Goal: Task Accomplishment & Management: Manage account settings

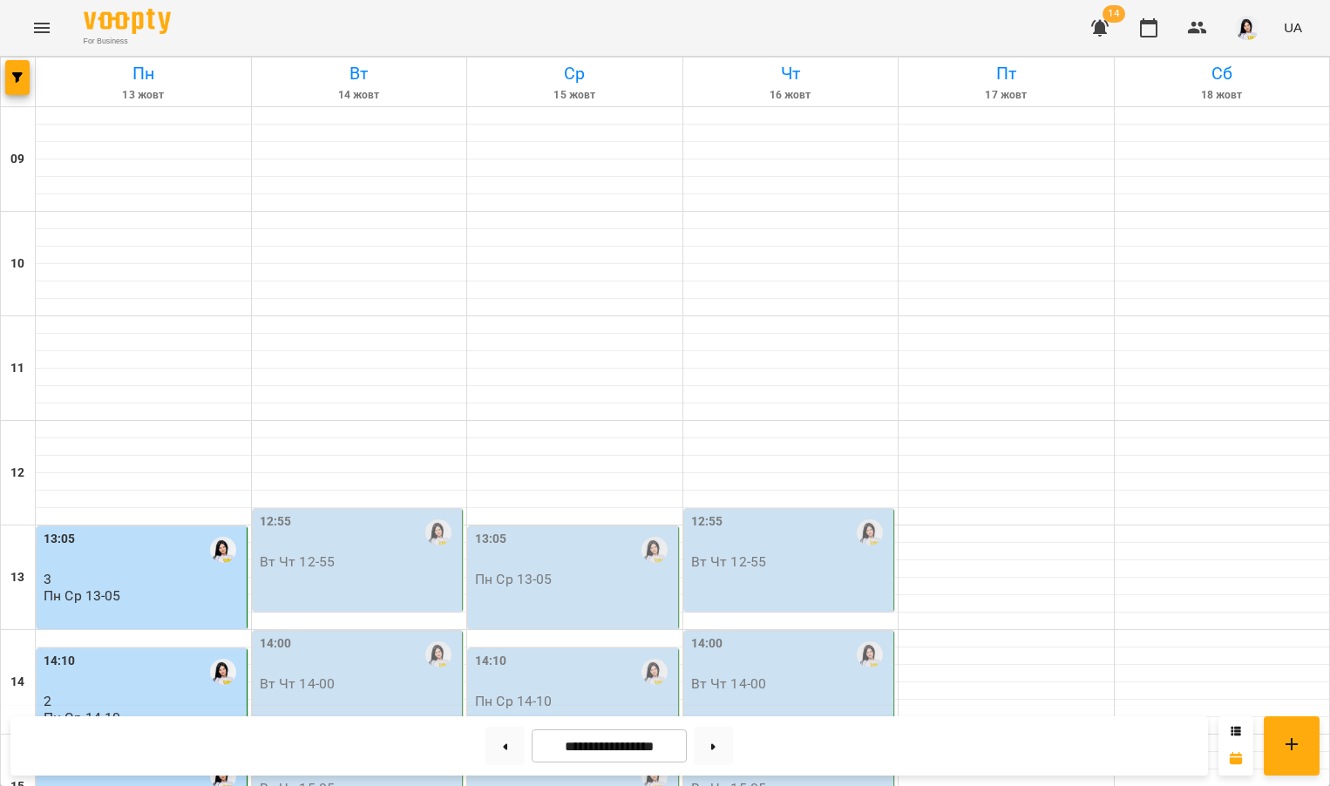
scroll to position [410, 0]
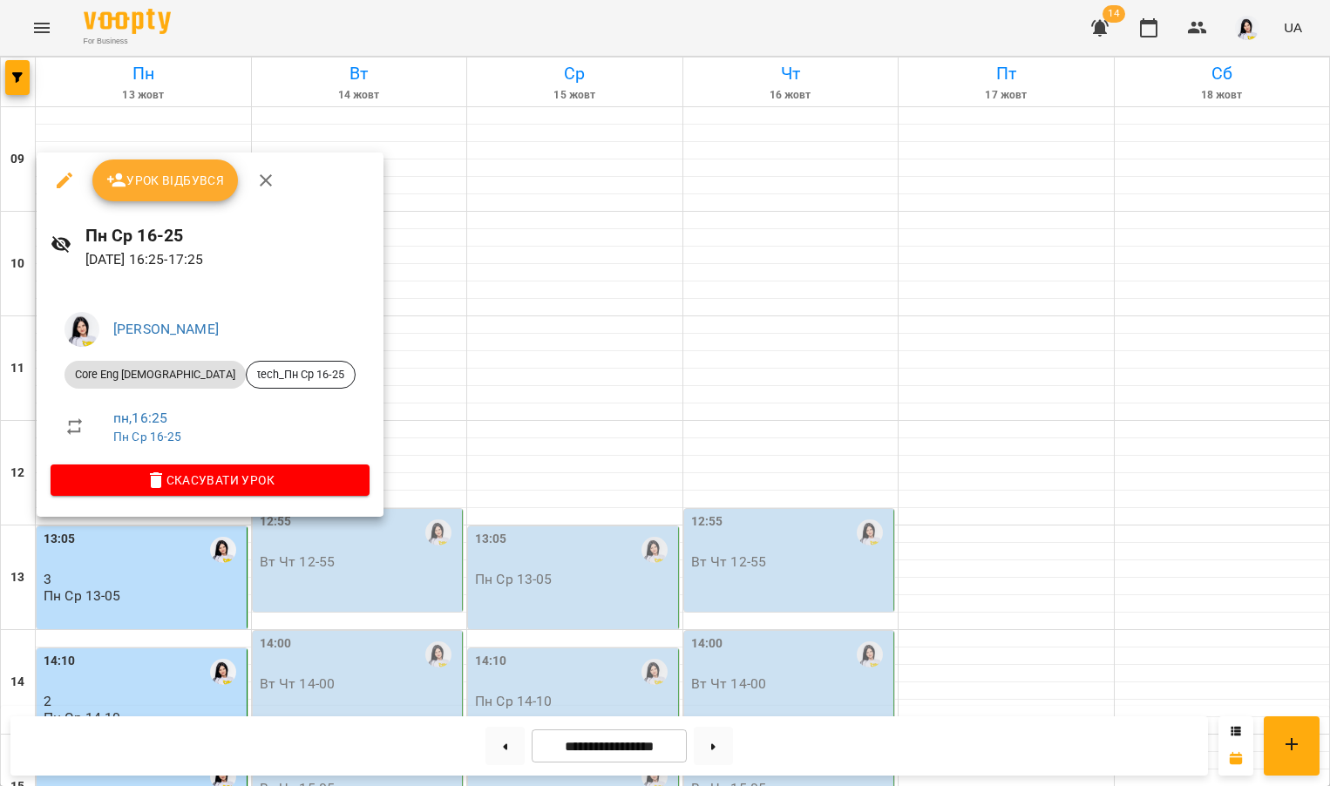
click at [179, 170] on span "Урок відбувся" at bounding box center [165, 180] width 118 height 21
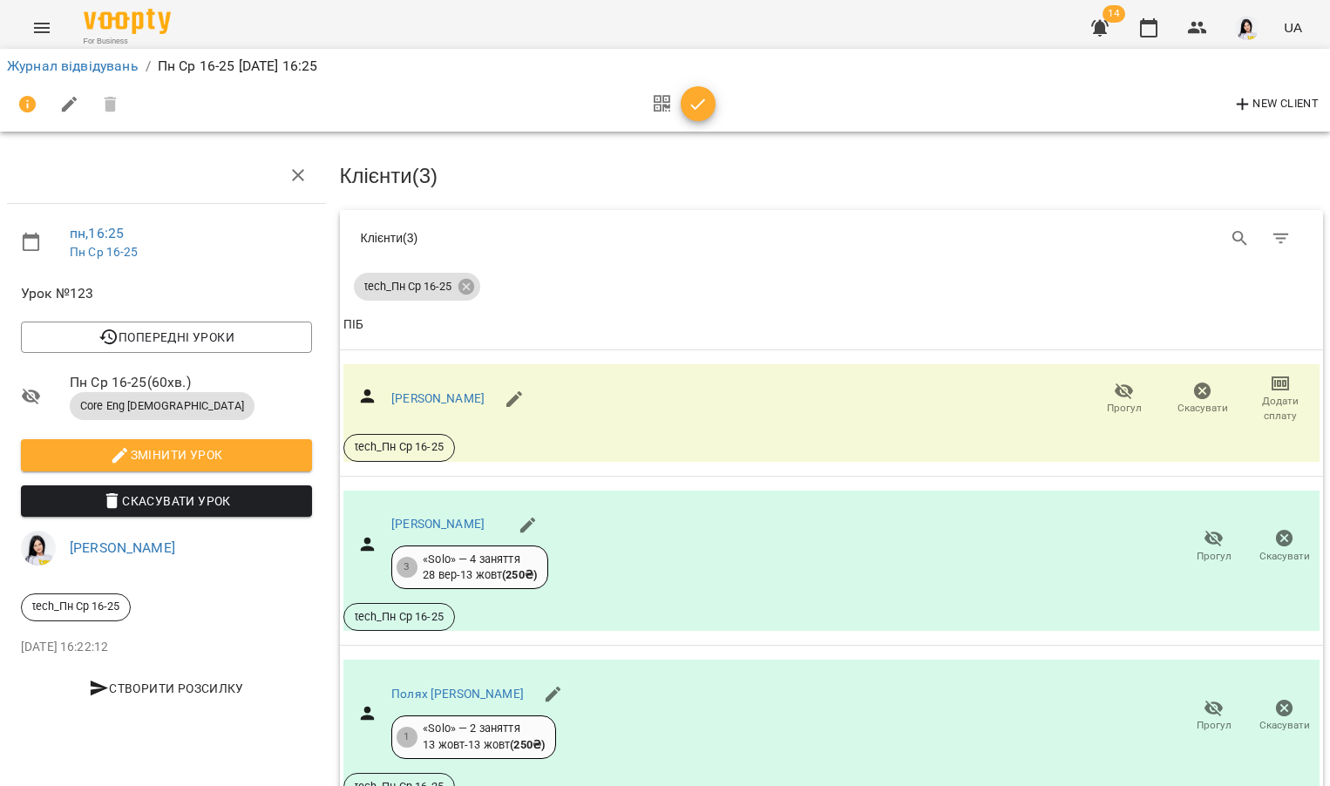
scroll to position [106, 0]
click at [484, 391] on link "[PERSON_NAME]" at bounding box center [437, 398] width 93 height 14
click at [465, 517] on link "[PERSON_NAME]" at bounding box center [437, 524] width 93 height 14
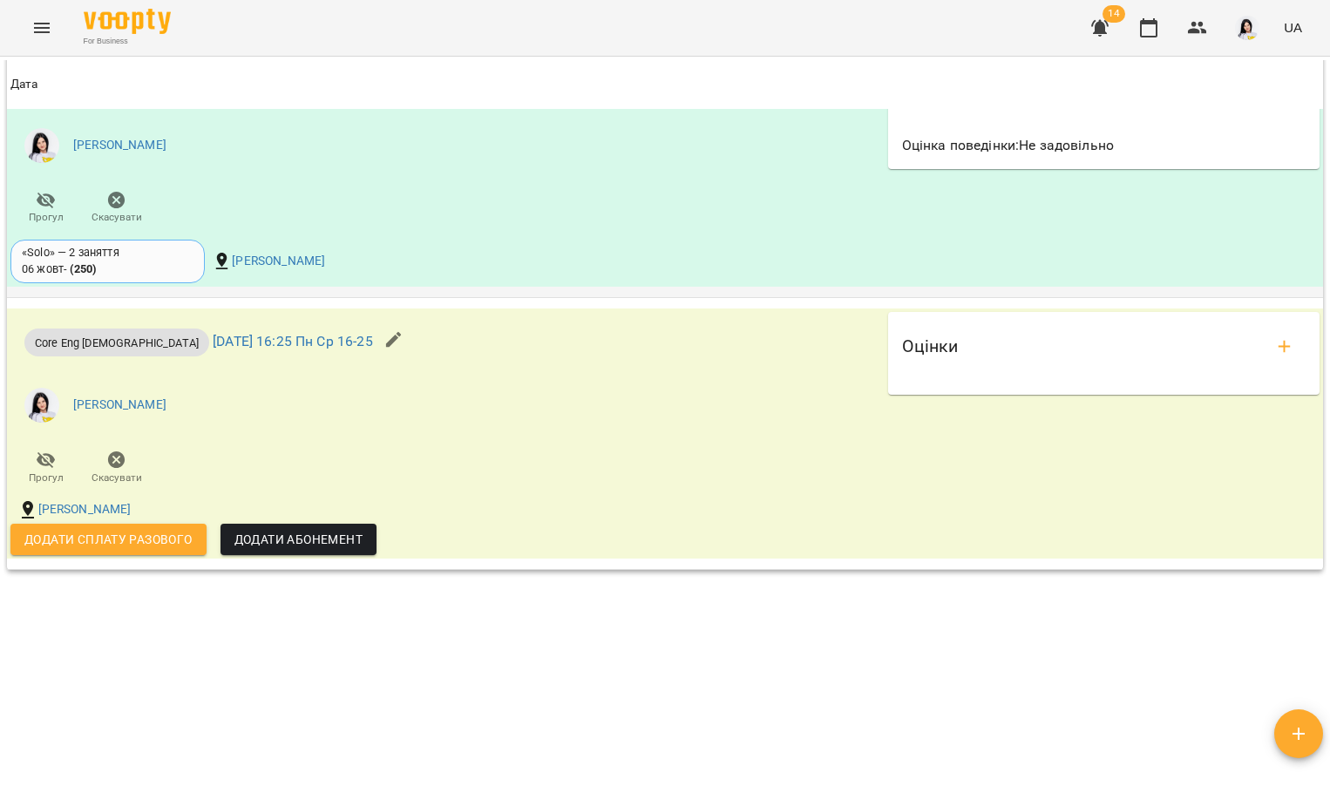
scroll to position [1736, 0]
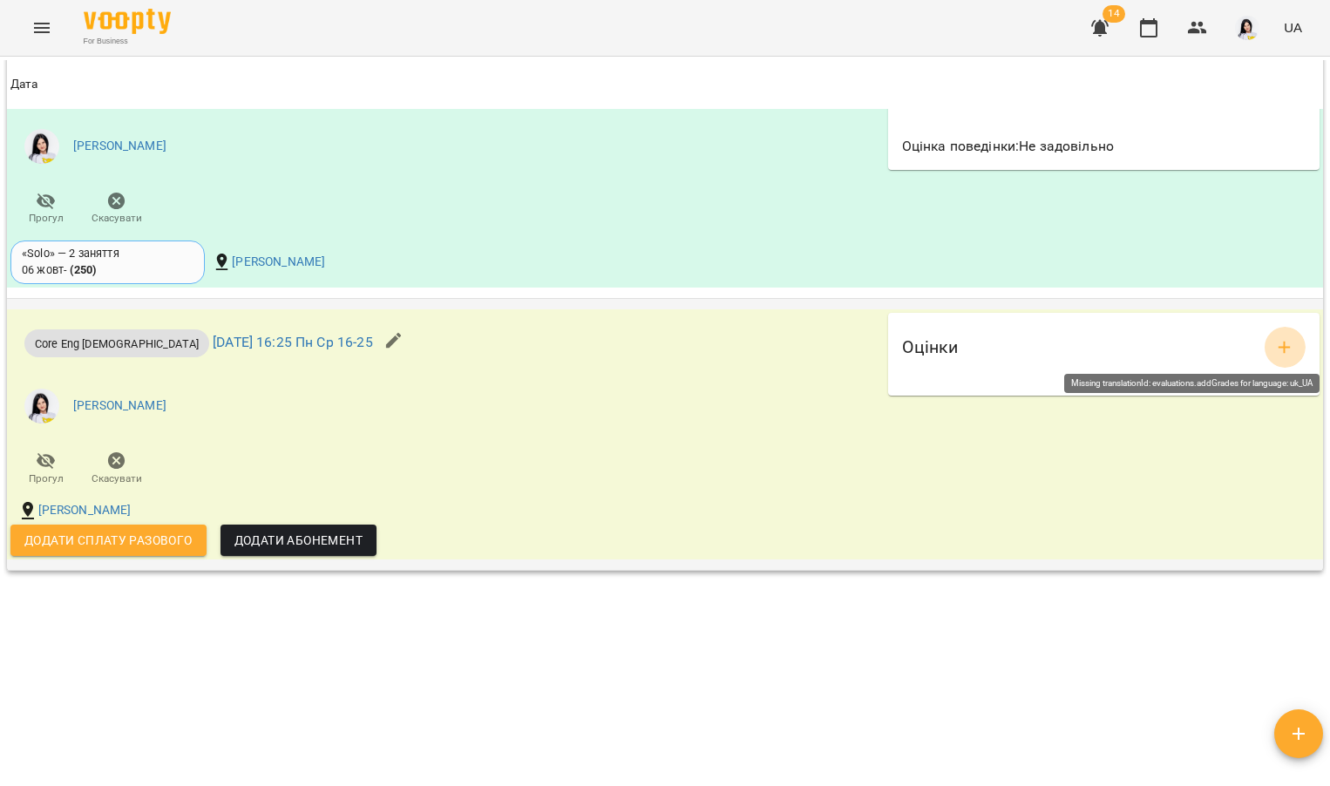
click at [1284, 336] on button "add evaluations" at bounding box center [1284, 348] width 42 height 42
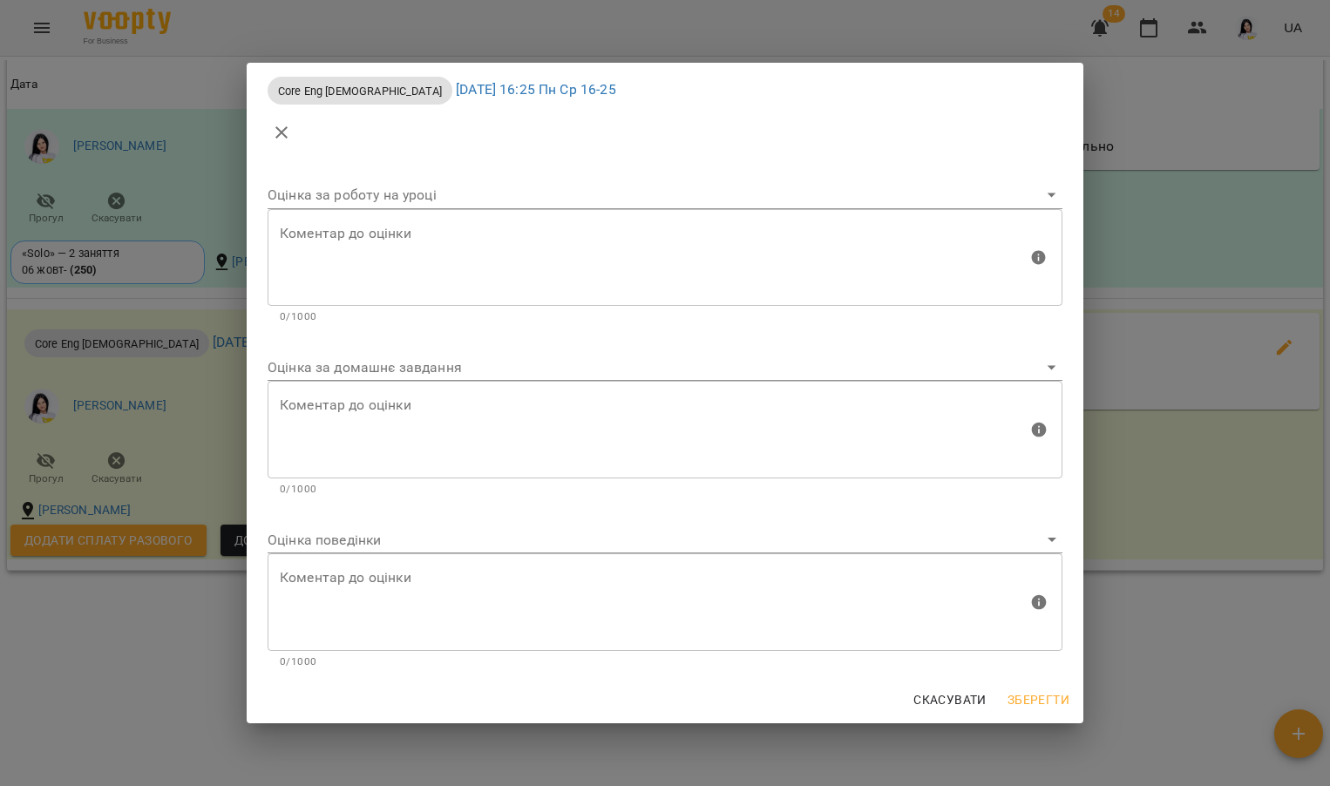
click at [417, 367] on body "For Business 14 UA Мої клієнти / Бречко Аліса Анатоліївна Бречко Аліса Анатолії…" at bounding box center [665, 421] width 1330 height 843
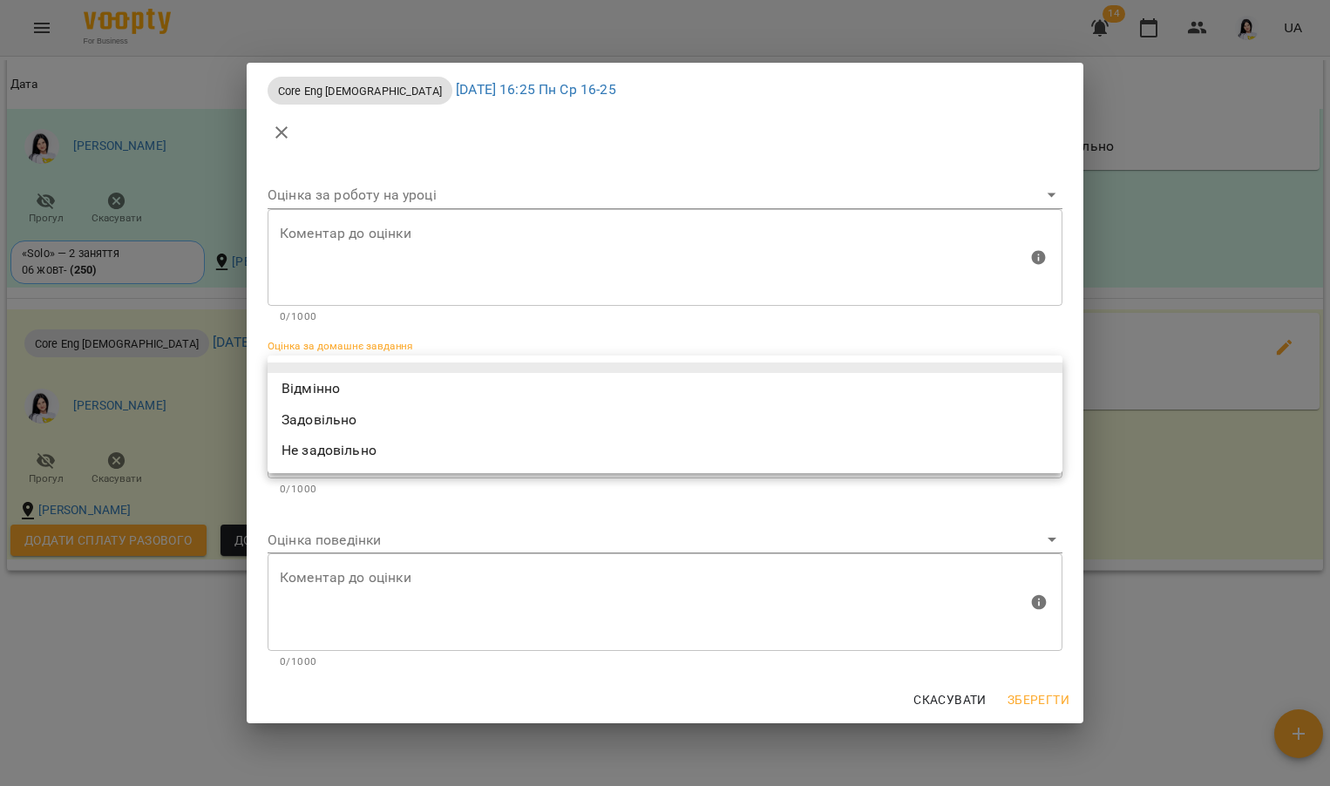
click at [410, 551] on div at bounding box center [665, 393] width 1330 height 786
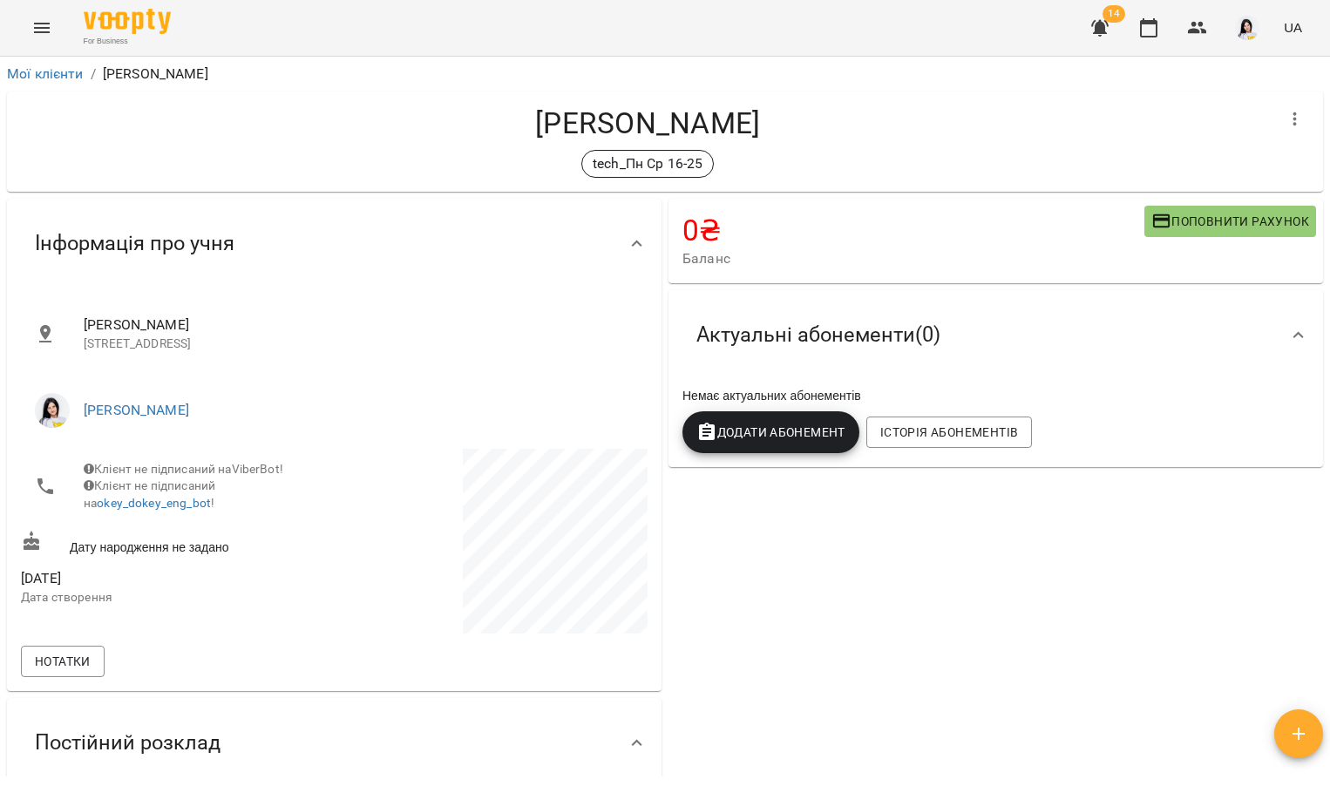
scroll to position [0, 0]
click at [44, 31] on icon "Menu" at bounding box center [42, 28] width 16 height 10
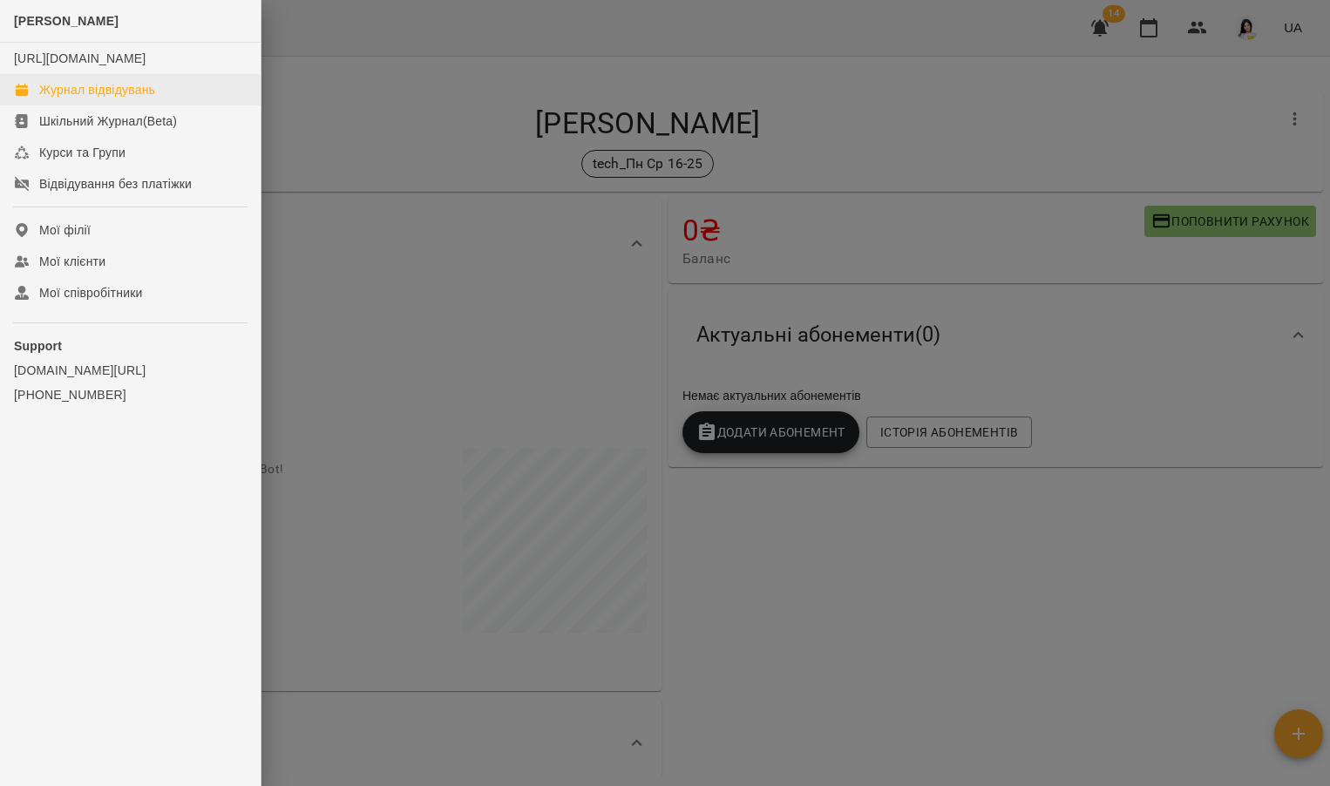
click at [95, 105] on link "Журнал відвідувань" at bounding box center [130, 89] width 261 height 31
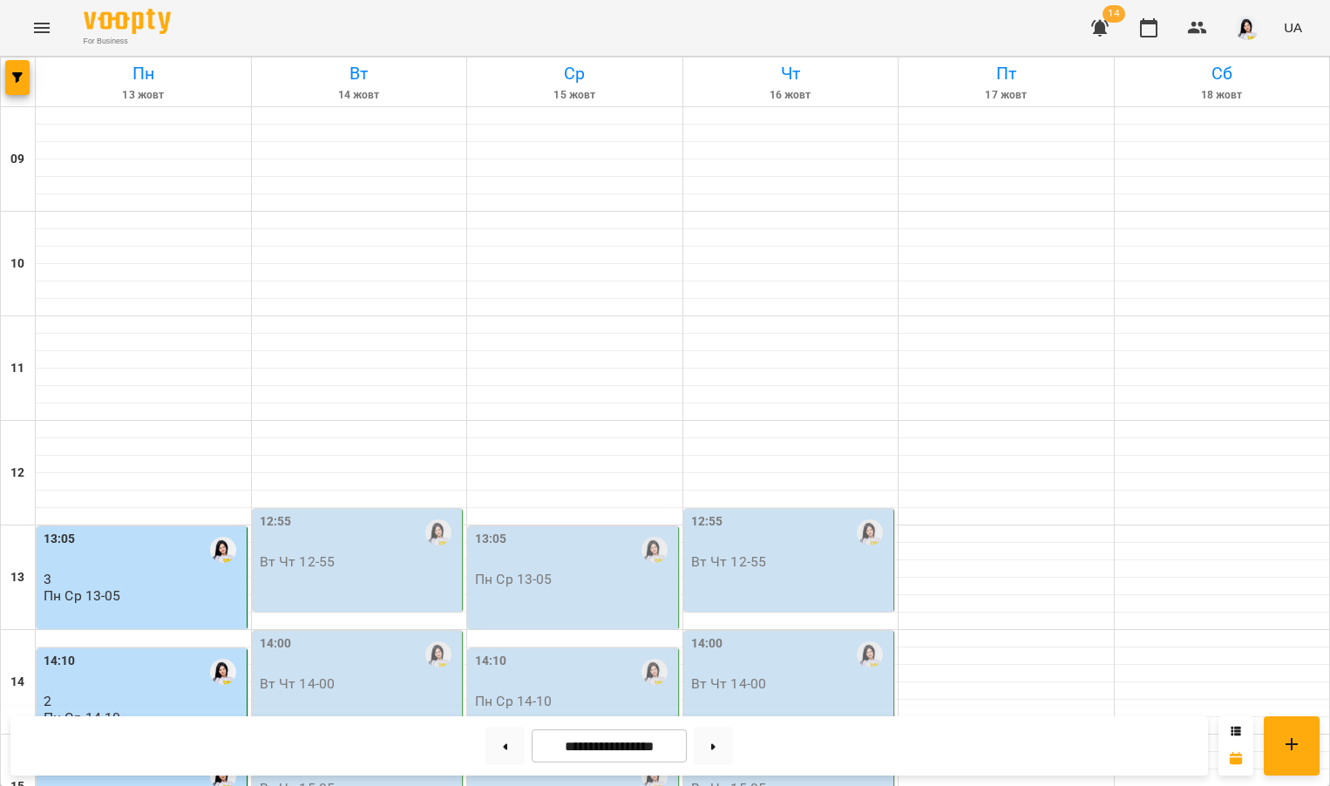
scroll to position [450, 0]
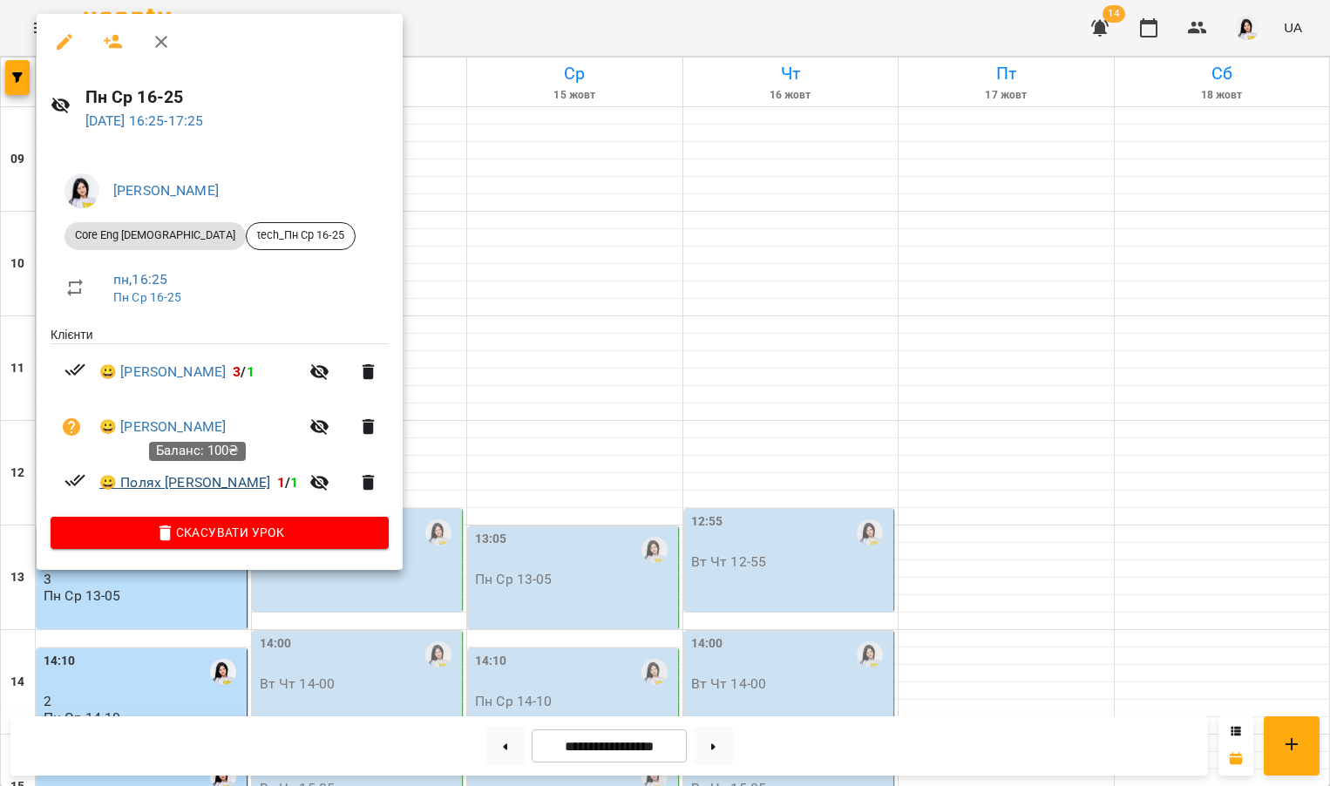
click at [186, 485] on link "😀 [PERSON_NAME]" at bounding box center [184, 482] width 171 height 21
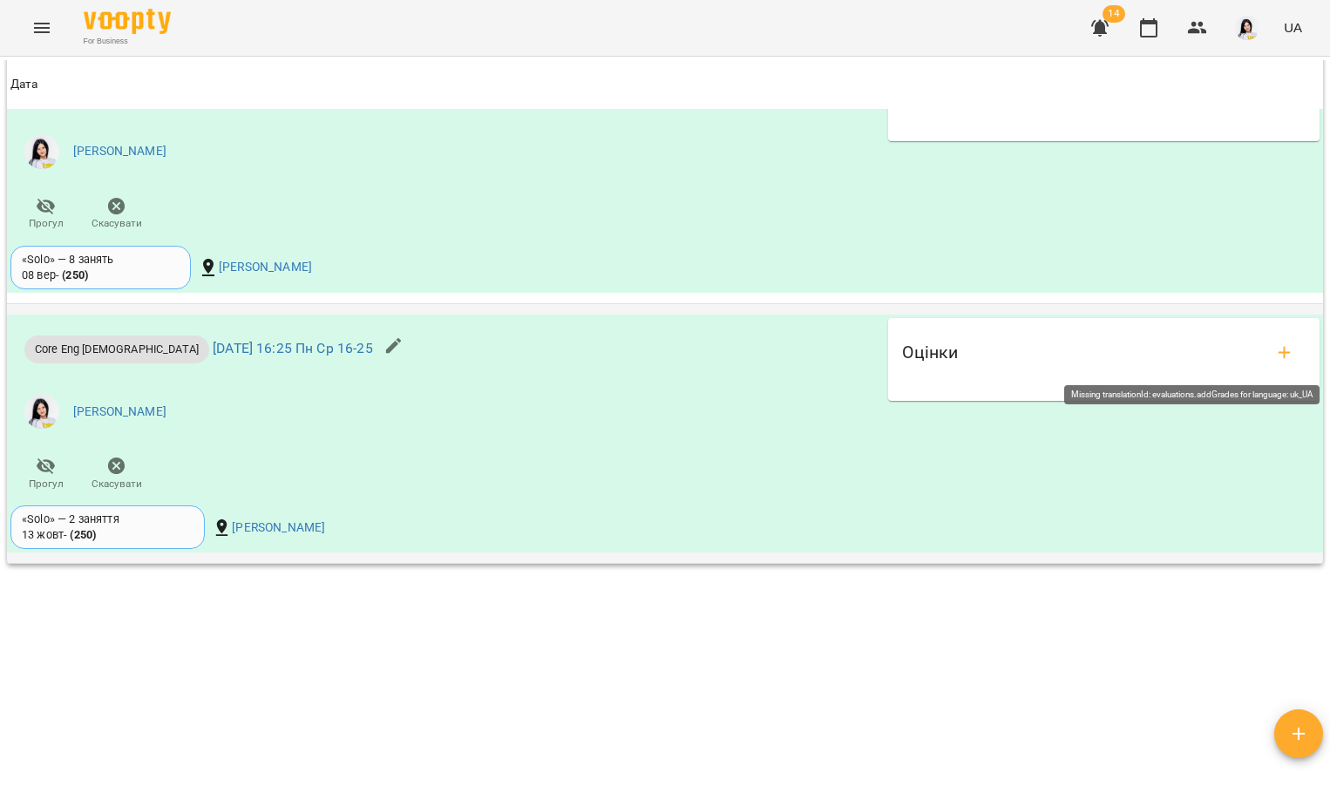
scroll to position [1710, 0]
click at [1296, 348] on div "Оцінки" at bounding box center [1103, 360] width 417 height 70
click at [1274, 348] on icon "add evaluations" at bounding box center [1284, 352] width 21 height 21
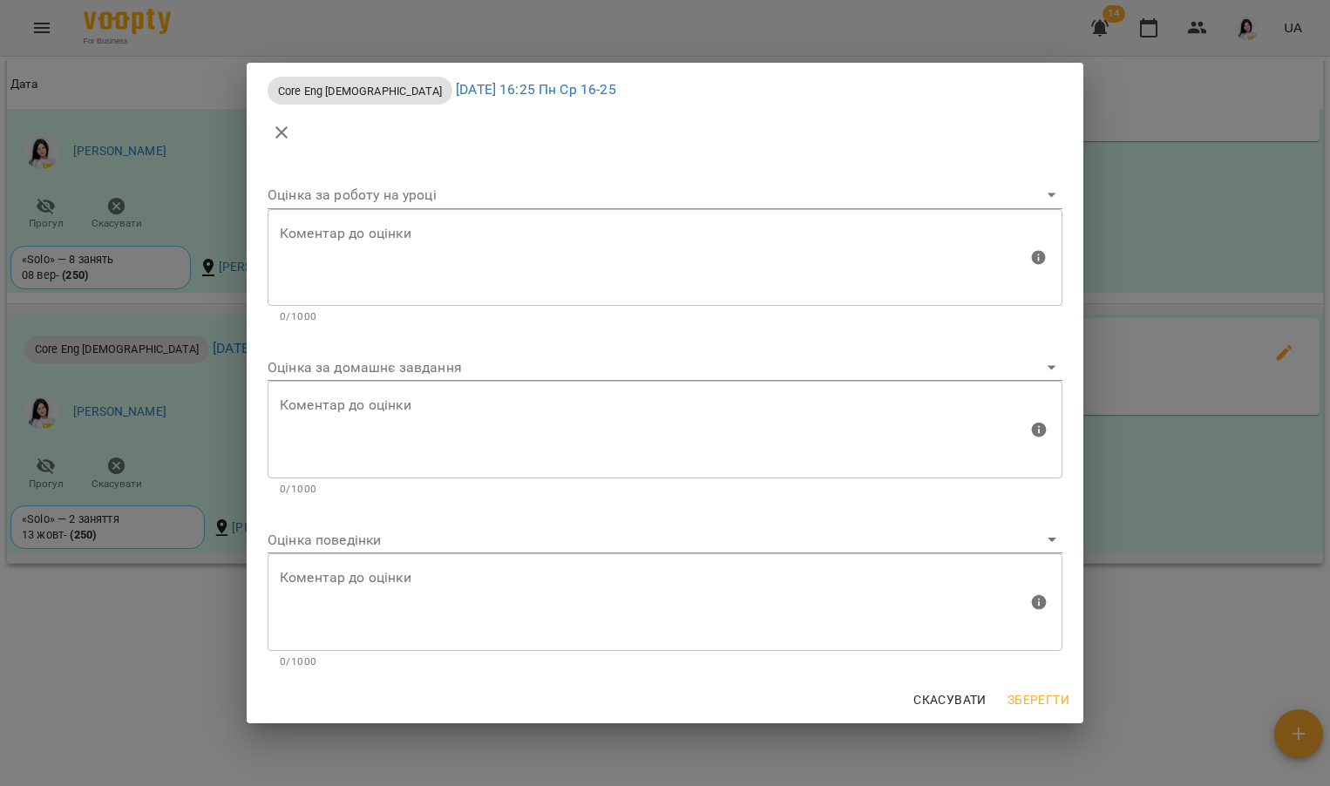
click at [483, 368] on body "For Business 14 UA Мої клієнти / Полях Максим Сергійович Полях Максим Сергійови…" at bounding box center [665, 421] width 1330 height 843
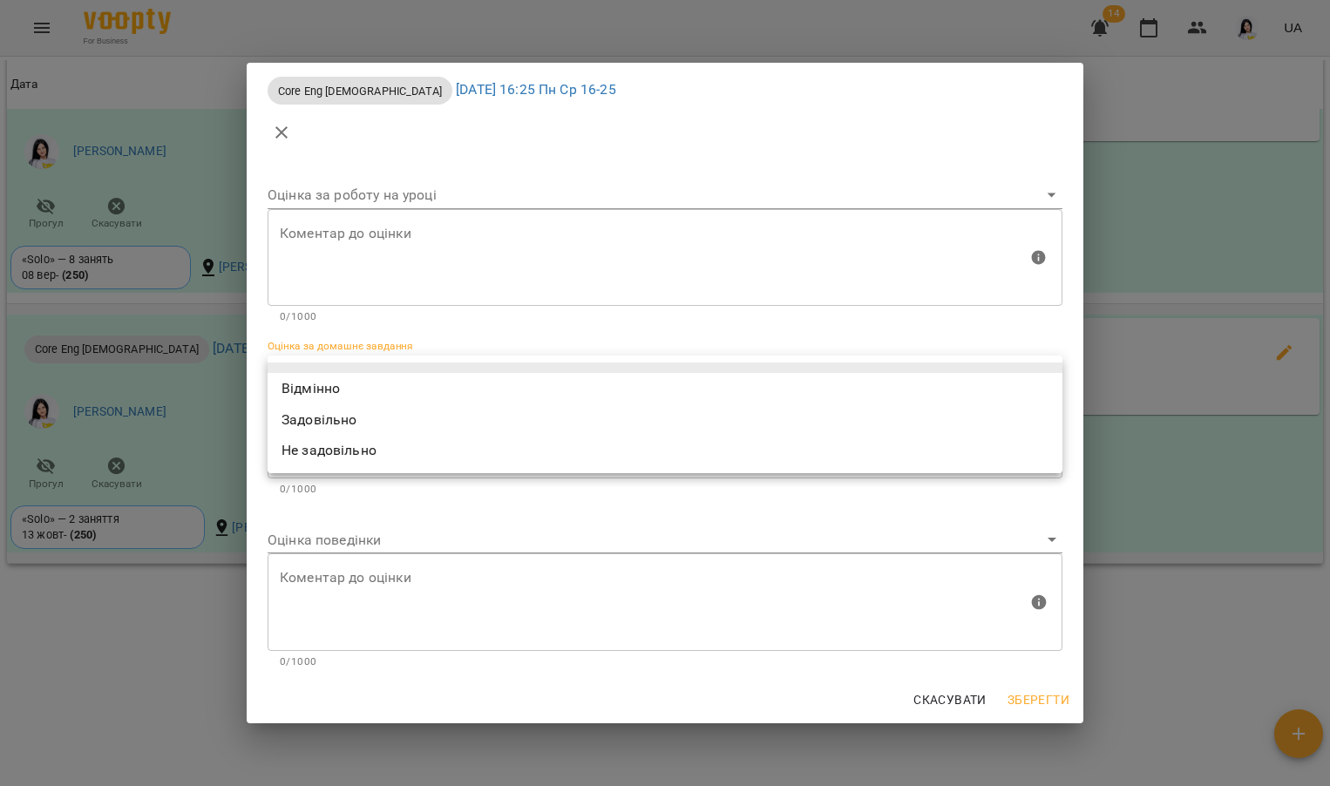
click at [359, 445] on li "Не задовільно" at bounding box center [664, 450] width 795 height 31
type input "**********"
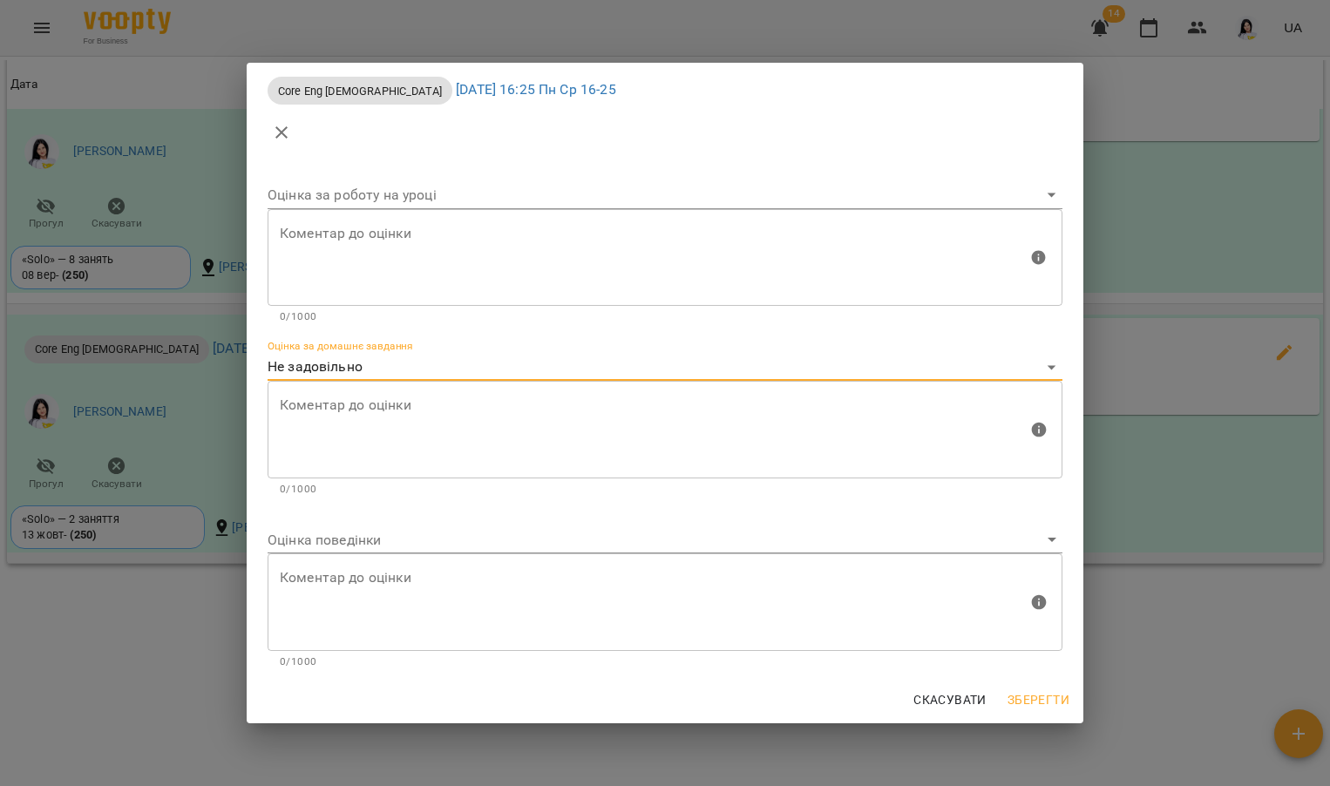
click at [360, 427] on textarea at bounding box center [654, 429] width 748 height 65
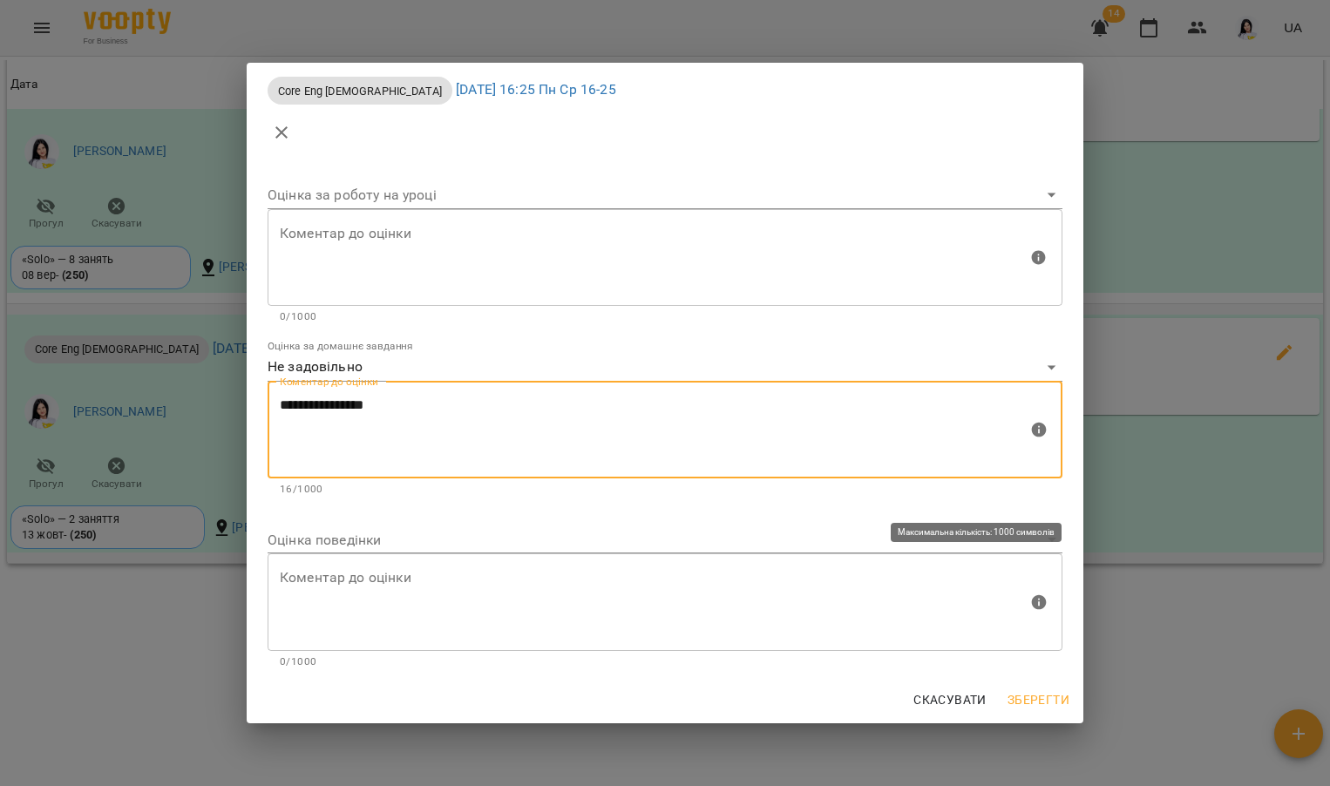
type textarea "**********"
click at [322, 544] on body "For Business 14 UA Мої клієнти / Полях Максим Сергійович Полях Максим Сергійови…" at bounding box center [665, 421] width 1330 height 843
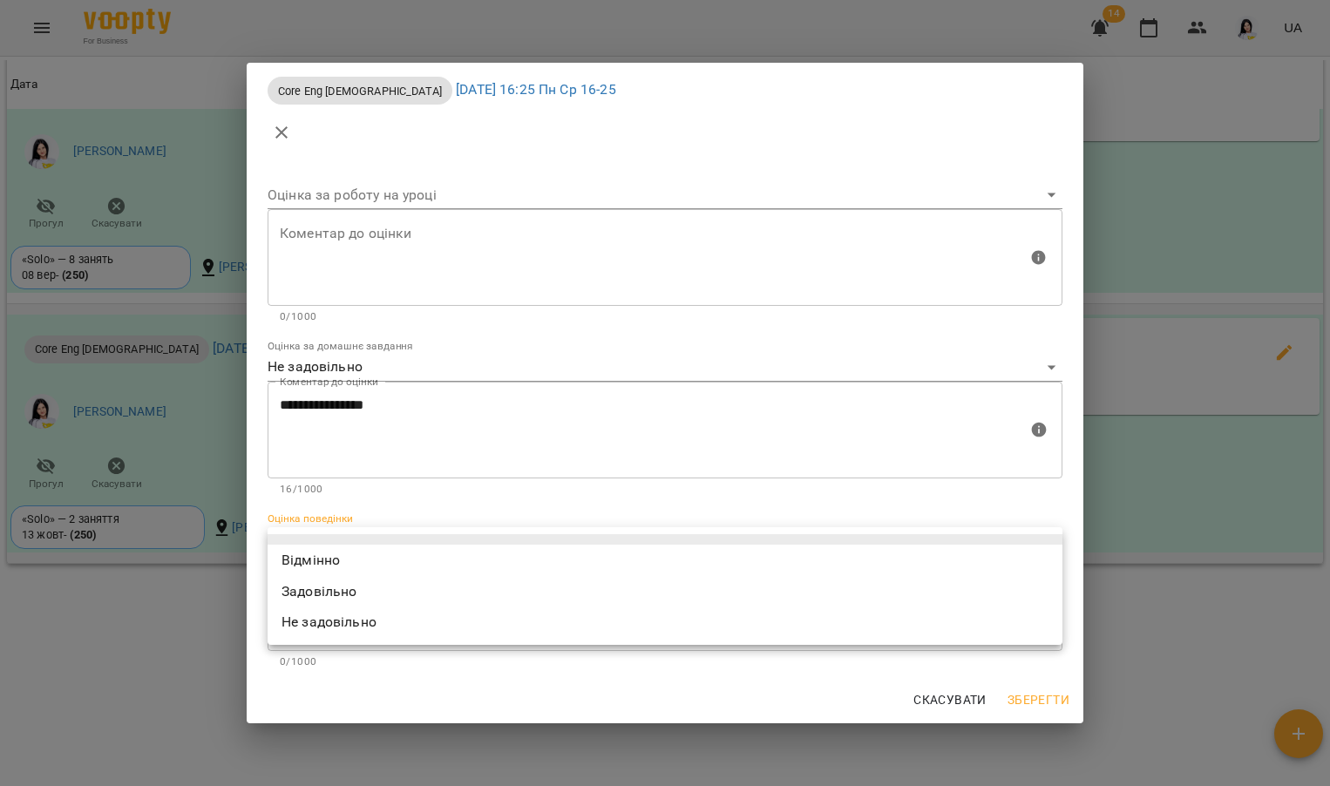
click at [322, 560] on li "Відмінно" at bounding box center [664, 560] width 795 height 31
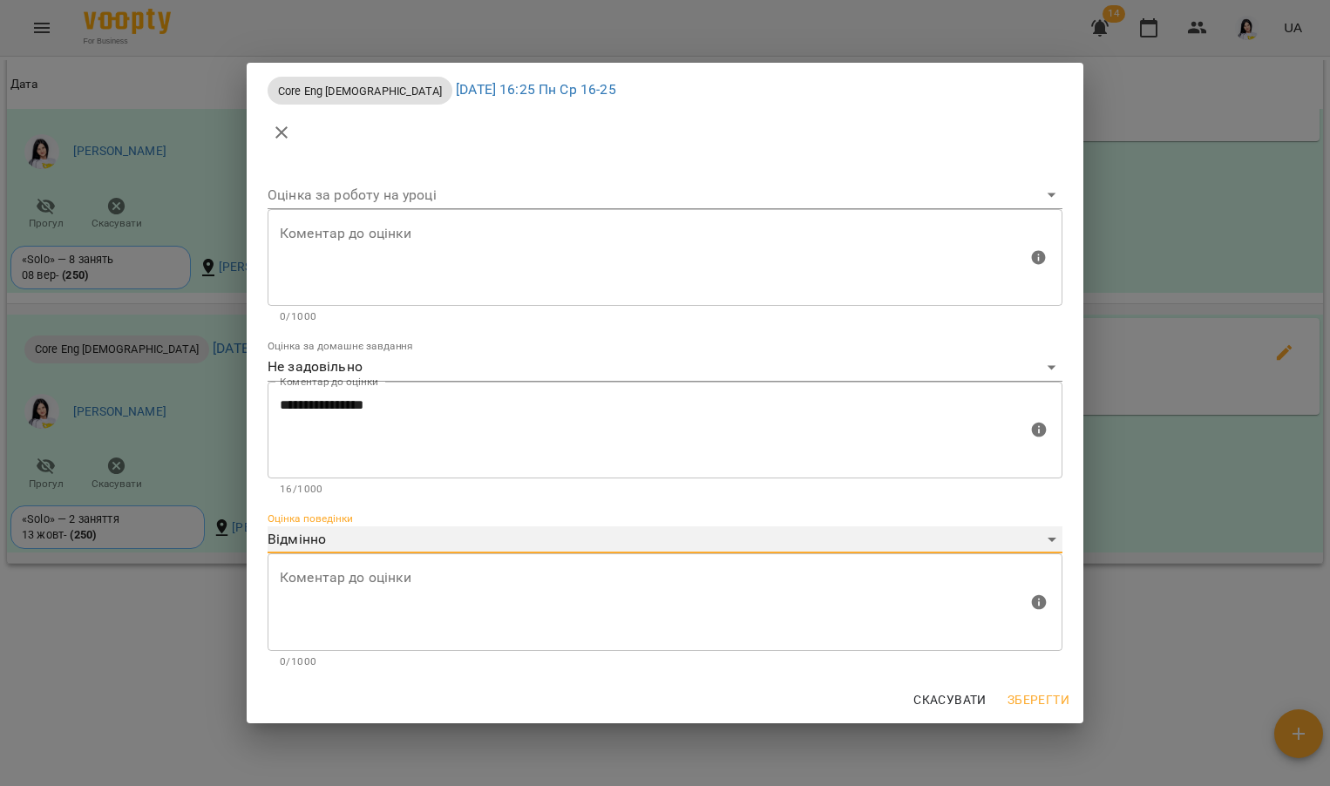
type input "*********"
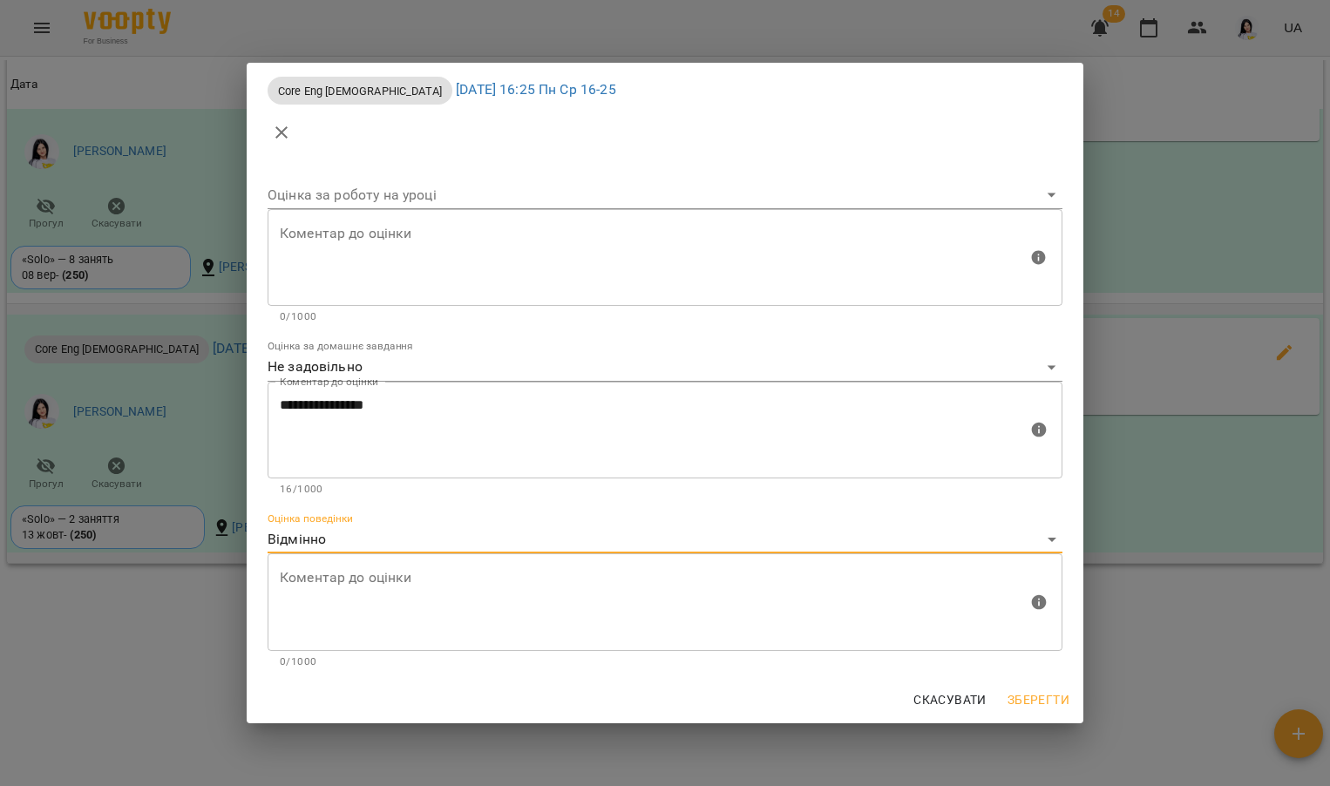
click at [1039, 698] on span "Зберегти" at bounding box center [1038, 699] width 62 height 21
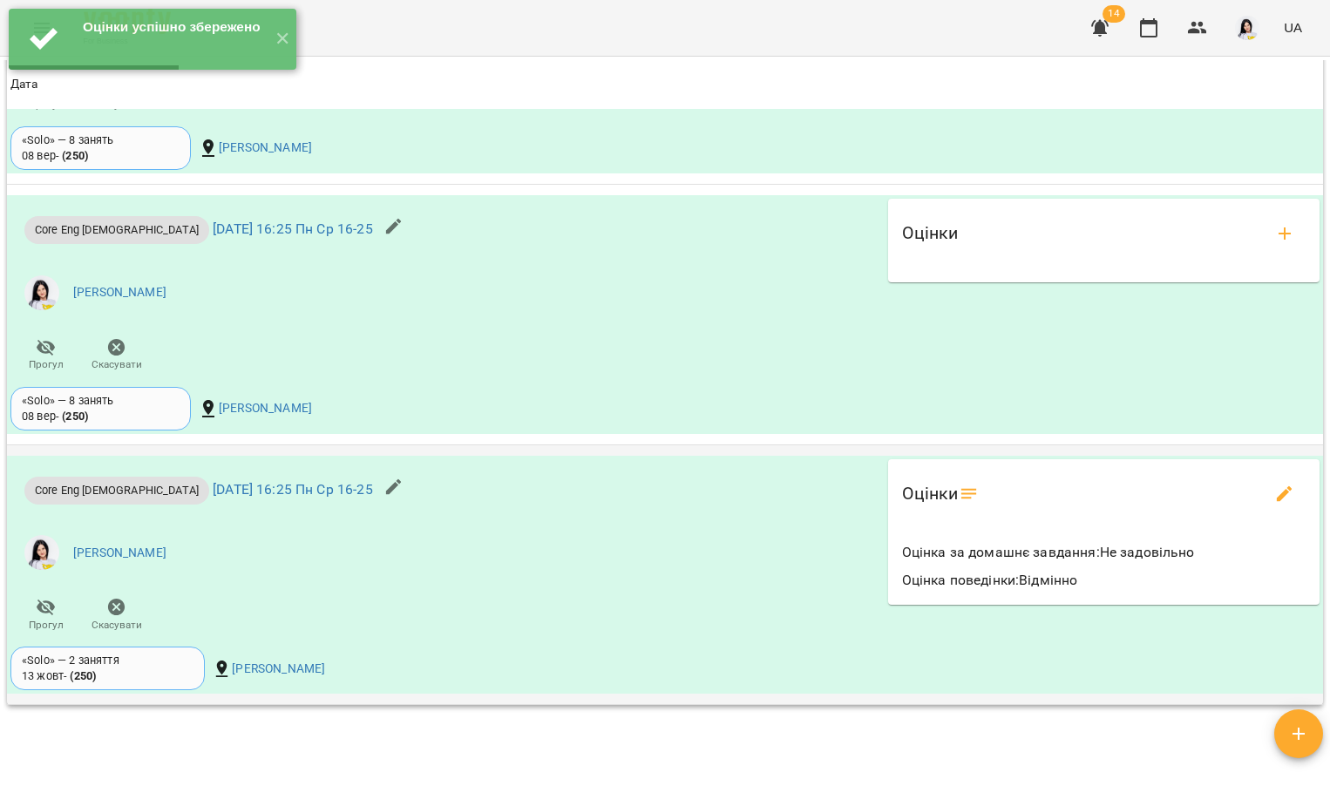
scroll to position [1490, 0]
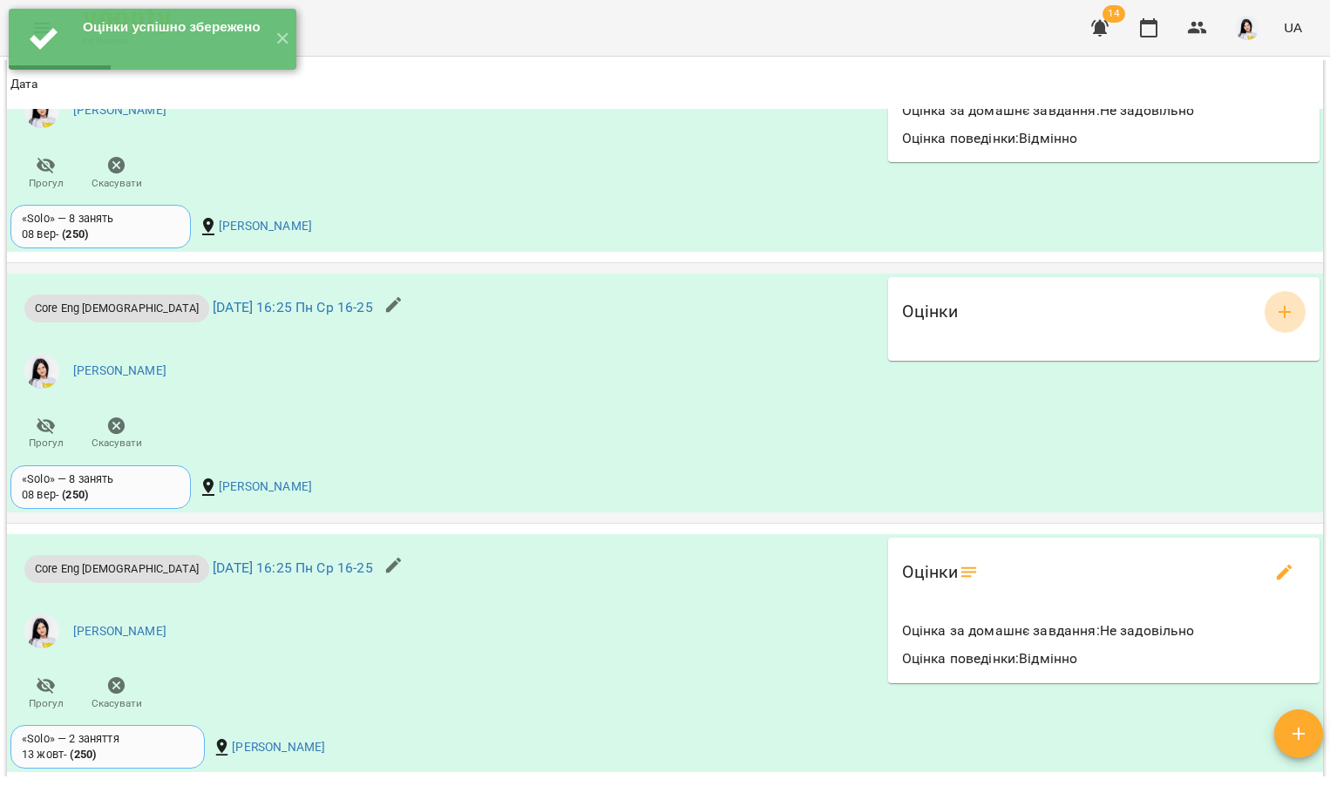
click at [1282, 315] on button "add evaluations" at bounding box center [1284, 312] width 42 height 42
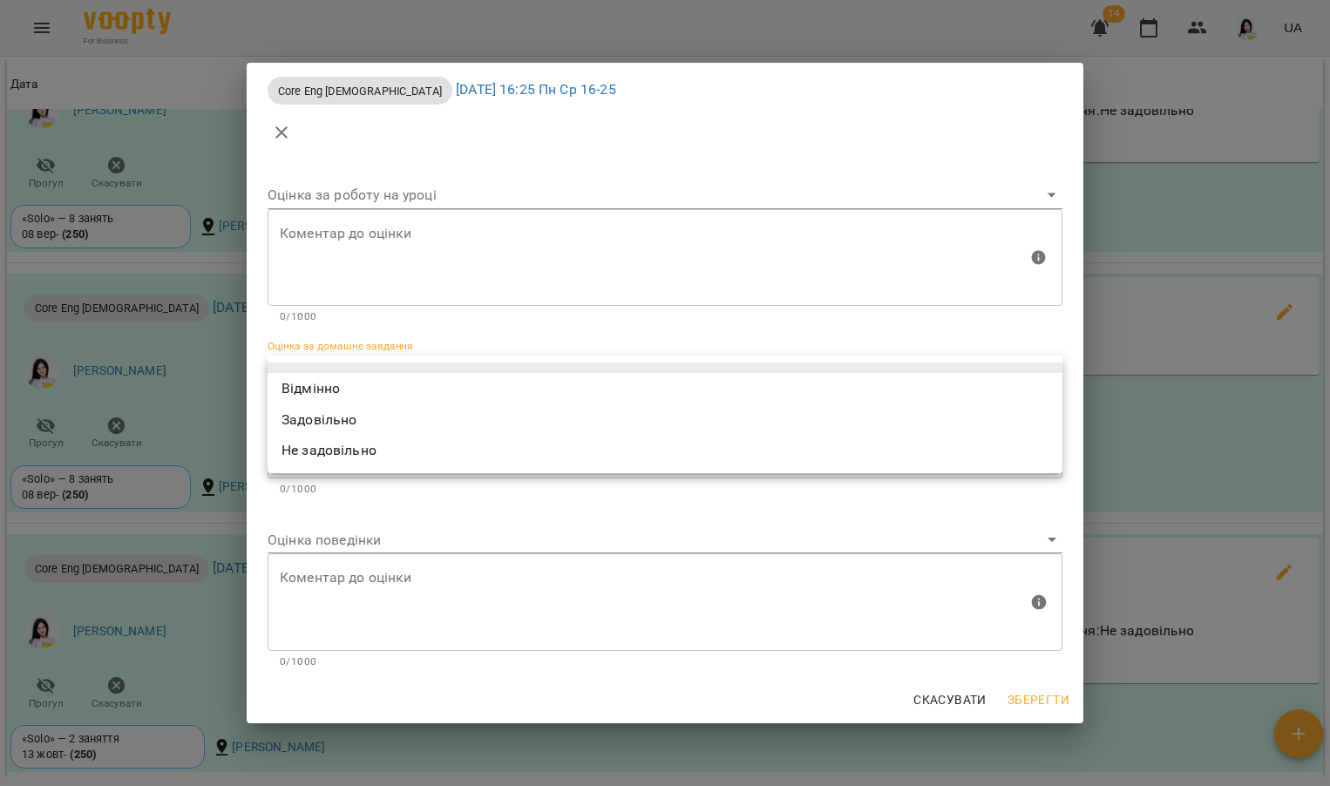
click at [605, 362] on body "Оцінки успішно збережено ✕ For Business 14 UA Мої клієнти / Полях Максим Сергій…" at bounding box center [665, 421] width 1330 height 843
click at [408, 397] on li "Відмінно" at bounding box center [664, 388] width 795 height 31
type input "*********"
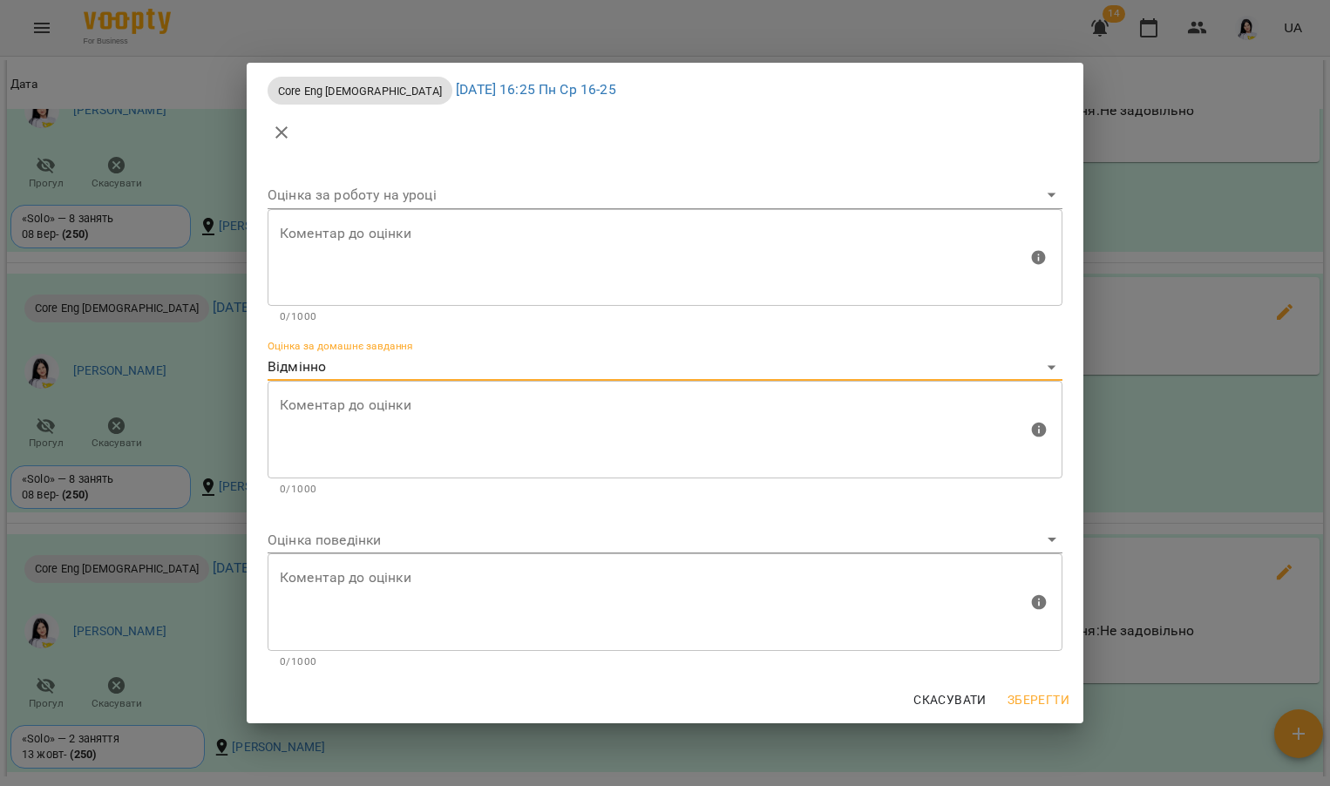
click at [347, 531] on body "For Business 14 UA Мої клієнти / Полях Максим Сергійович Полях Максим Сергійови…" at bounding box center [665, 421] width 1330 height 843
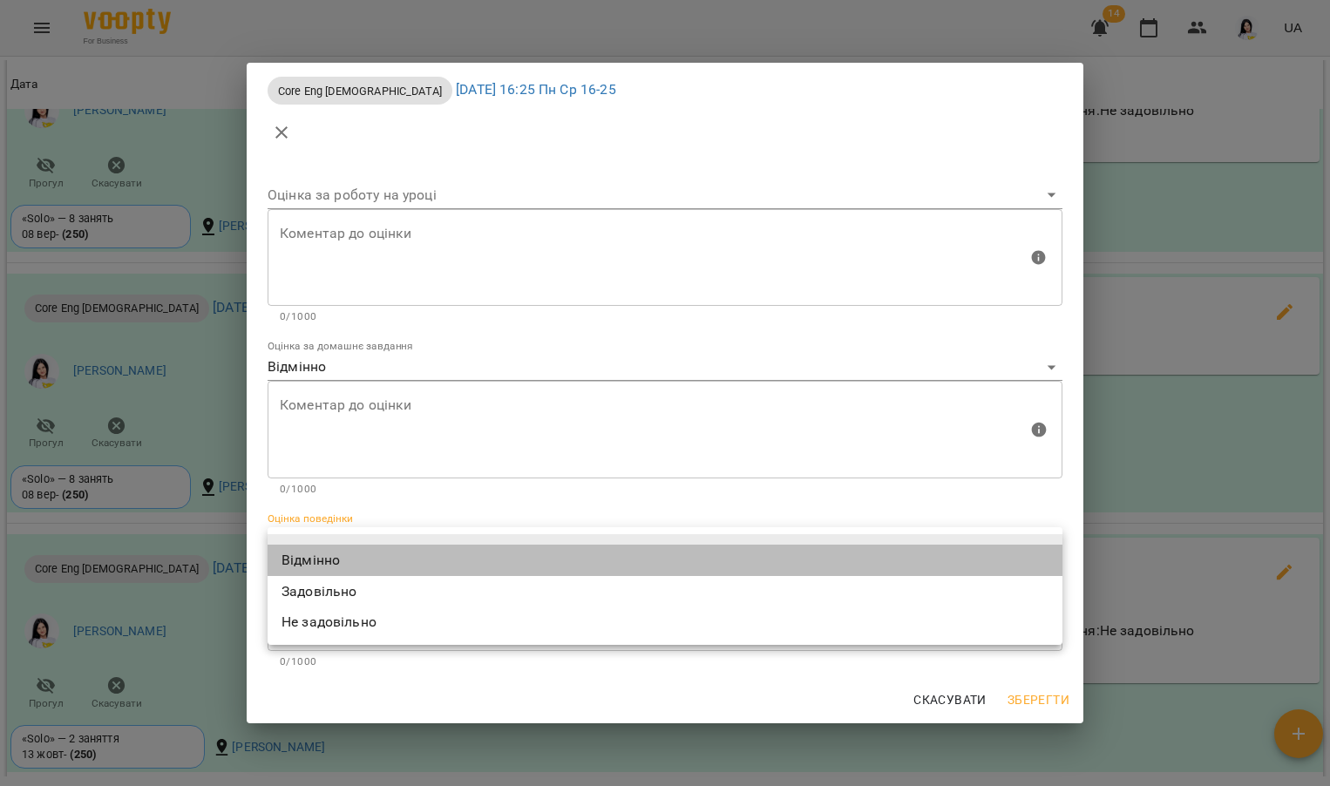
click at [338, 565] on li "Відмінно" at bounding box center [664, 560] width 795 height 31
type input "*********"
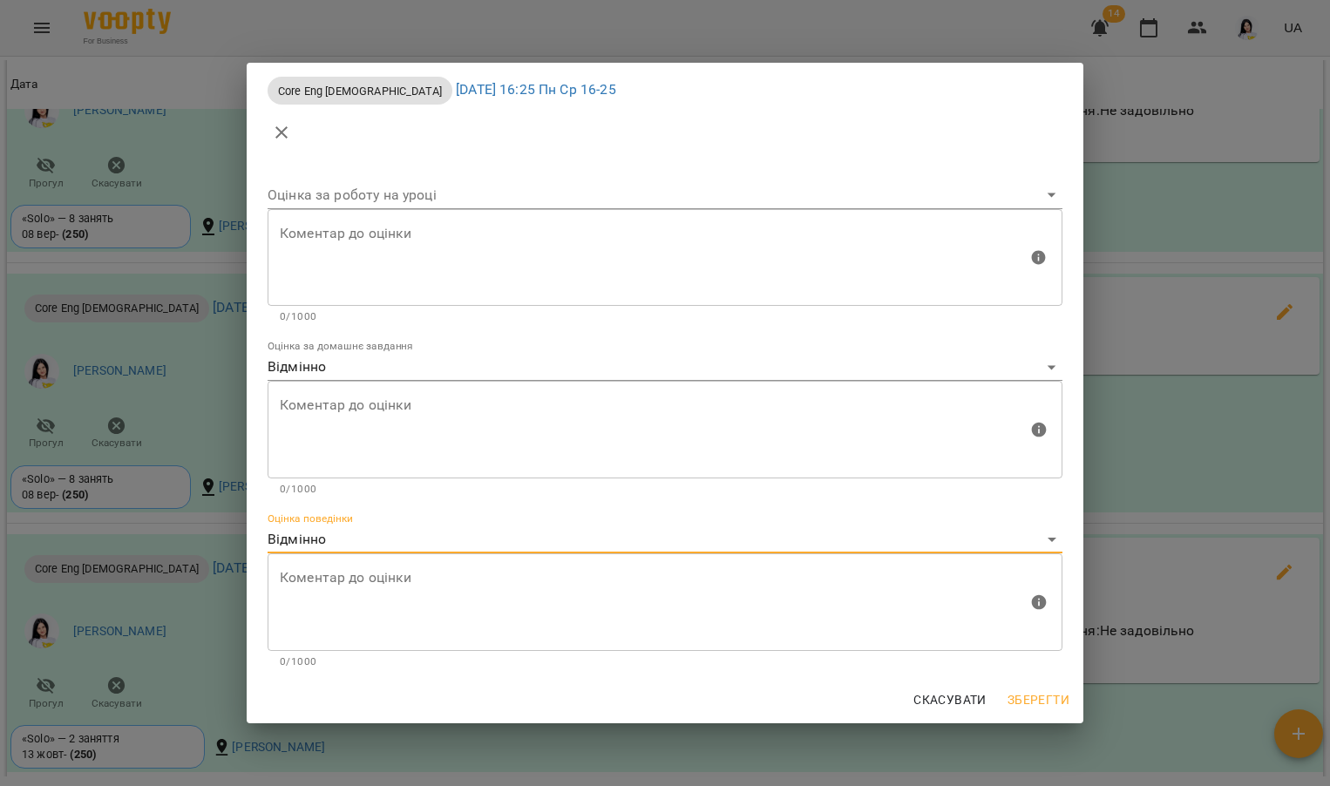
click at [1026, 700] on span "Зберегти" at bounding box center [1038, 699] width 62 height 21
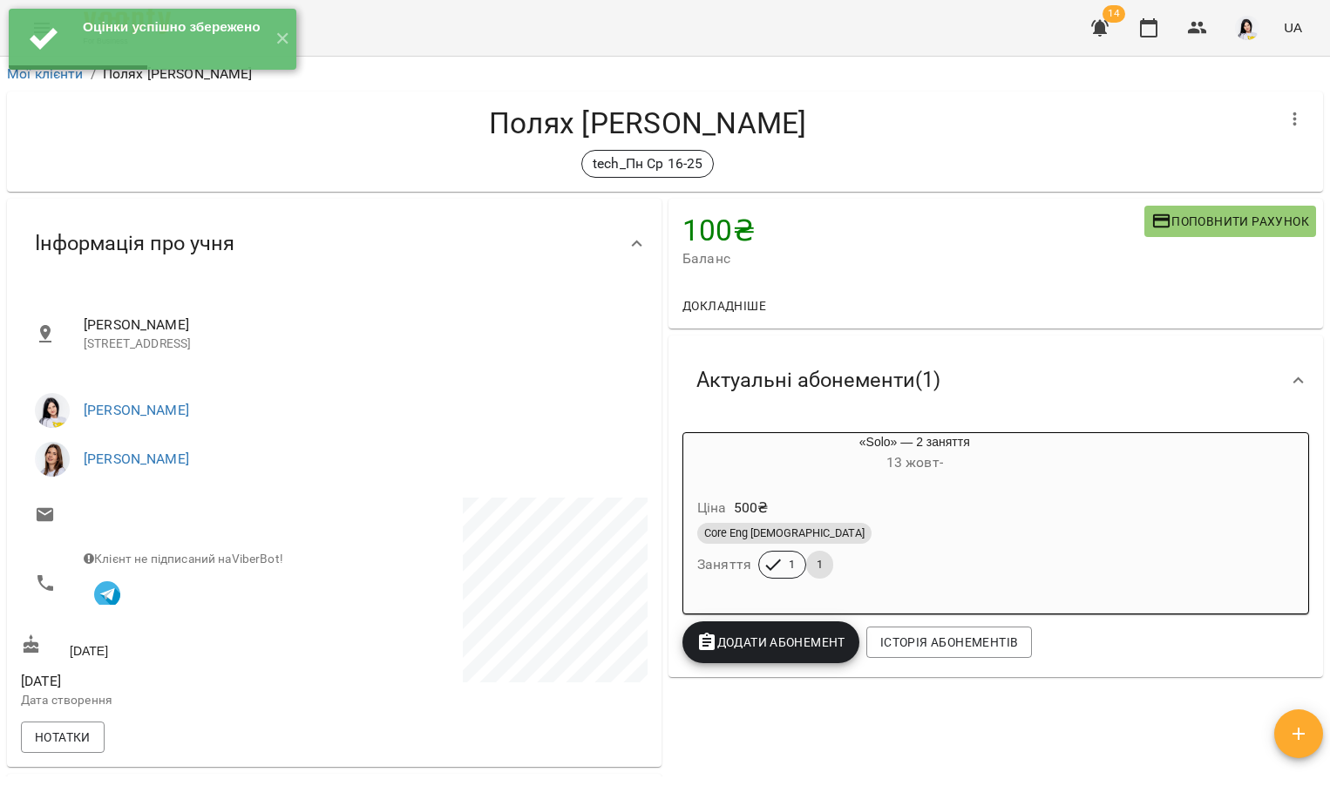
scroll to position [0, 0]
click at [293, 38] on button "✕" at bounding box center [281, 39] width 29 height 61
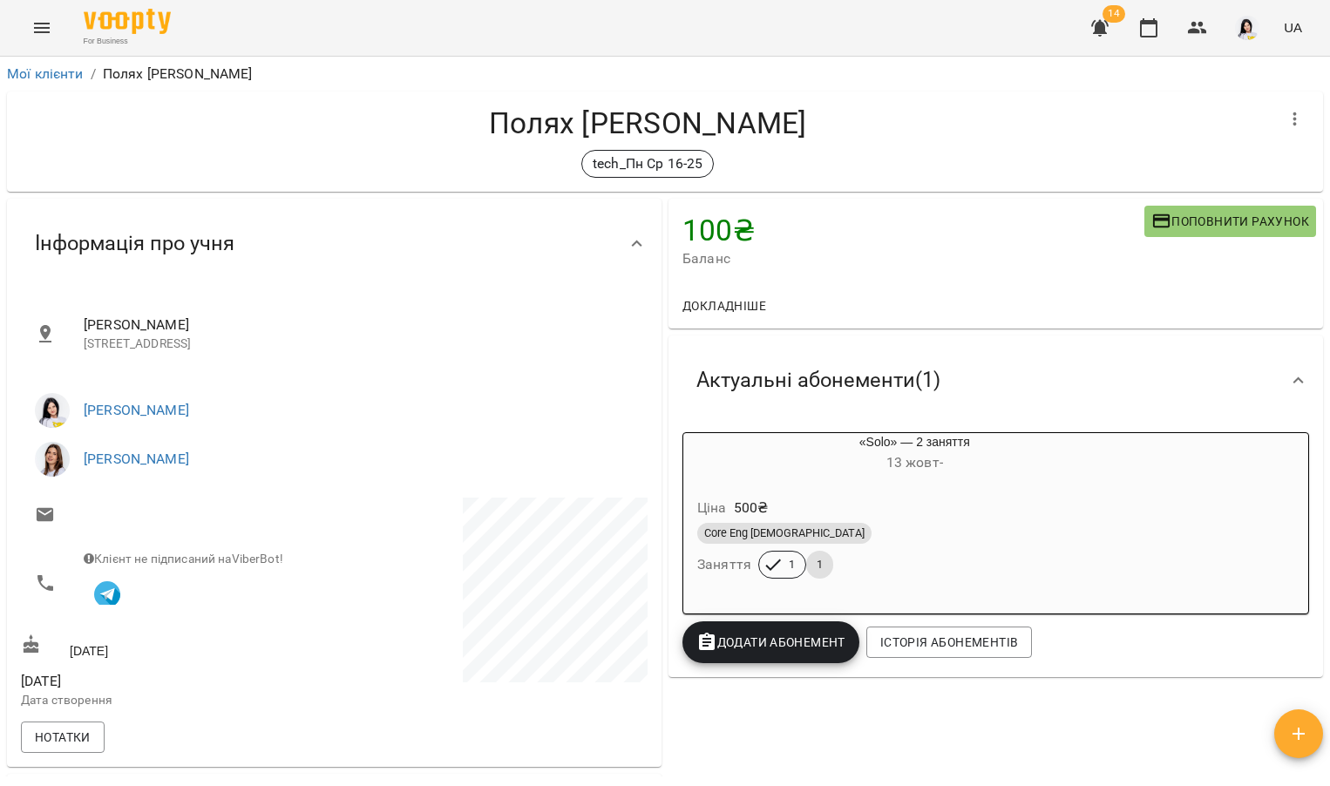
click at [48, 22] on icon "Menu" at bounding box center [41, 27] width 21 height 21
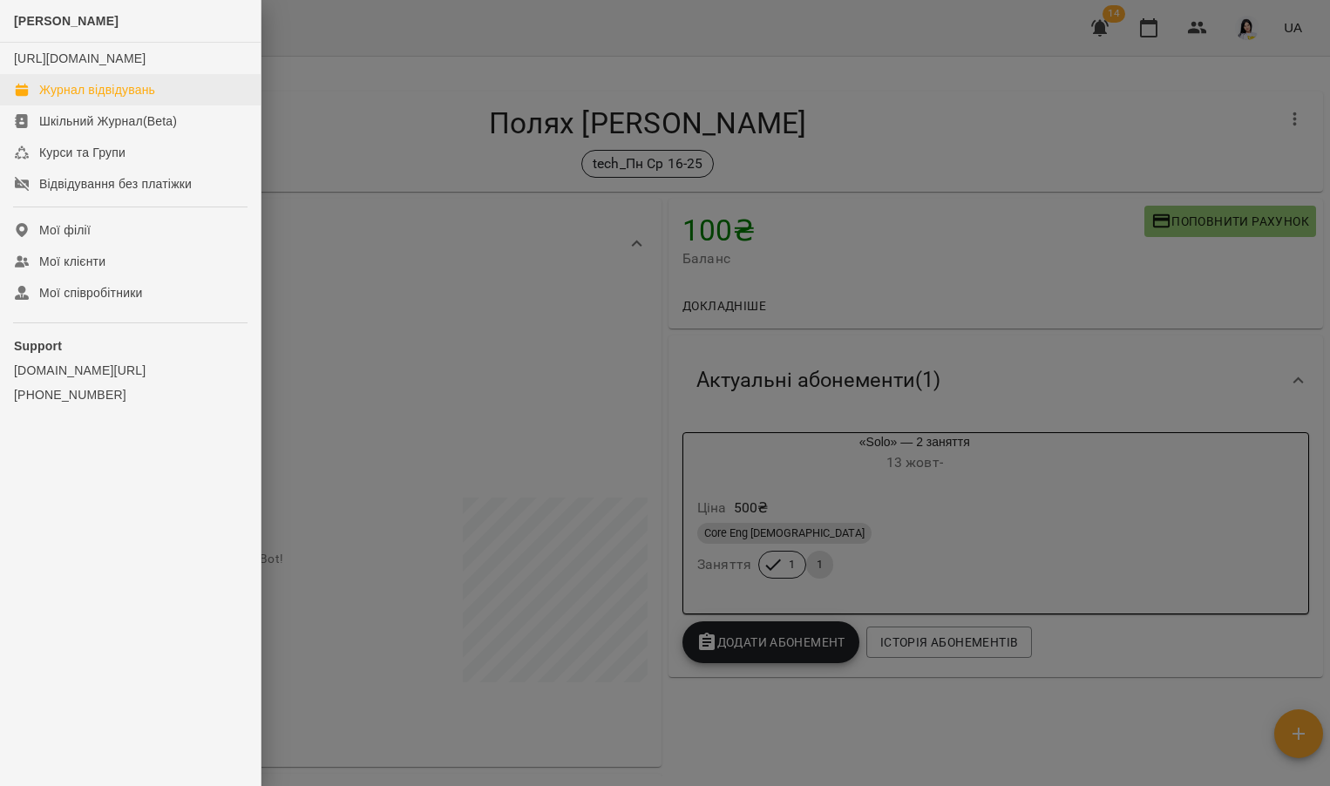
click at [63, 98] on div "Журнал відвідувань" at bounding box center [97, 89] width 116 height 17
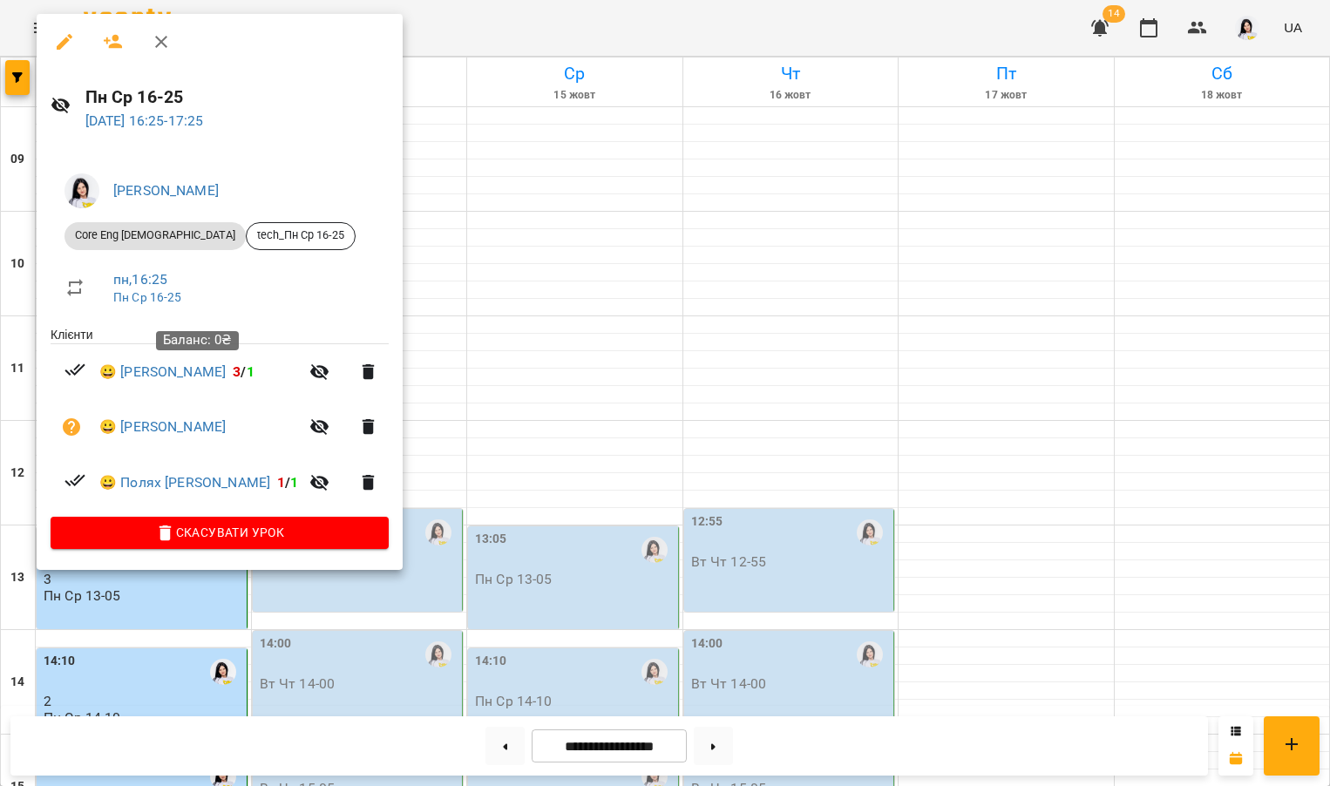
click at [173, 359] on div "Баланс: 0₴" at bounding box center [197, 341] width 83 height 44
click at [173, 366] on link "😀 Гончаров Єгор Сергійович" at bounding box center [162, 372] width 126 height 21
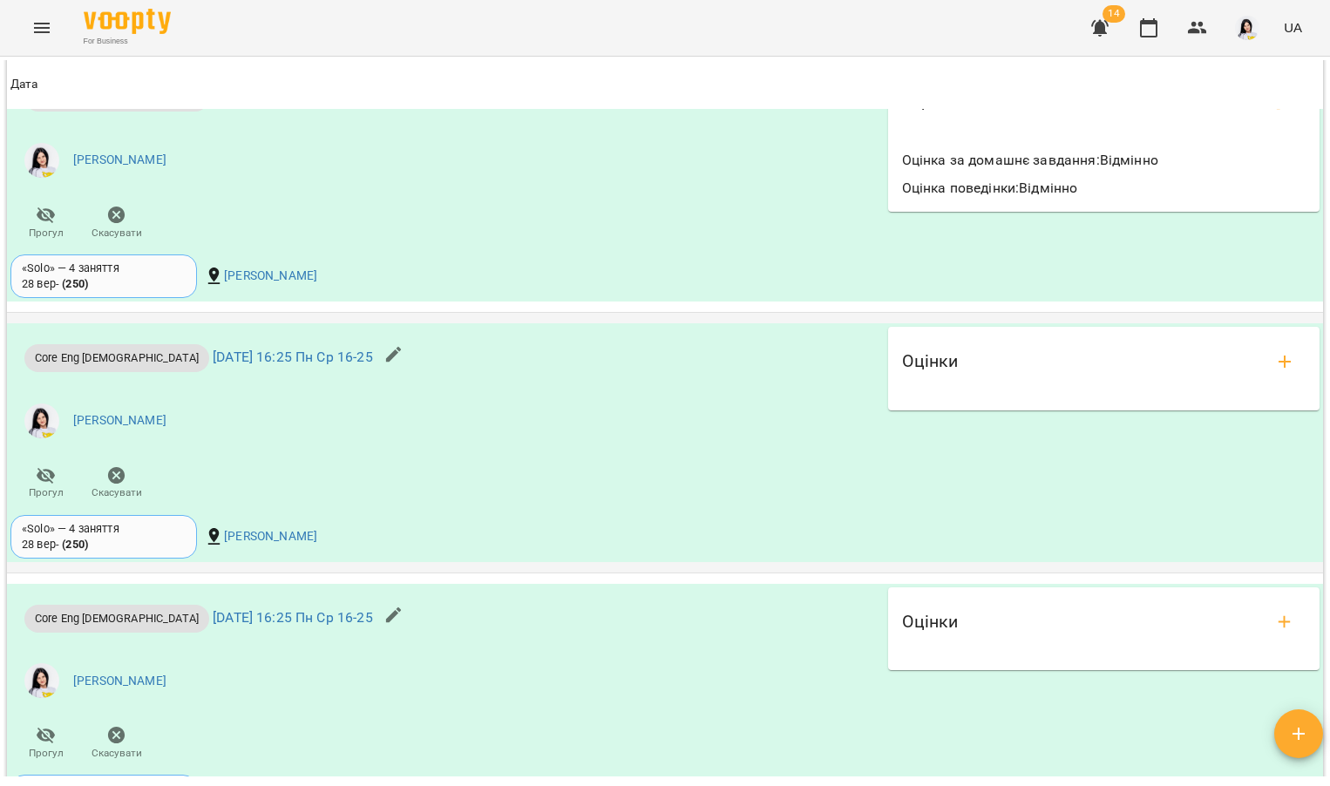
scroll to position [1560, 0]
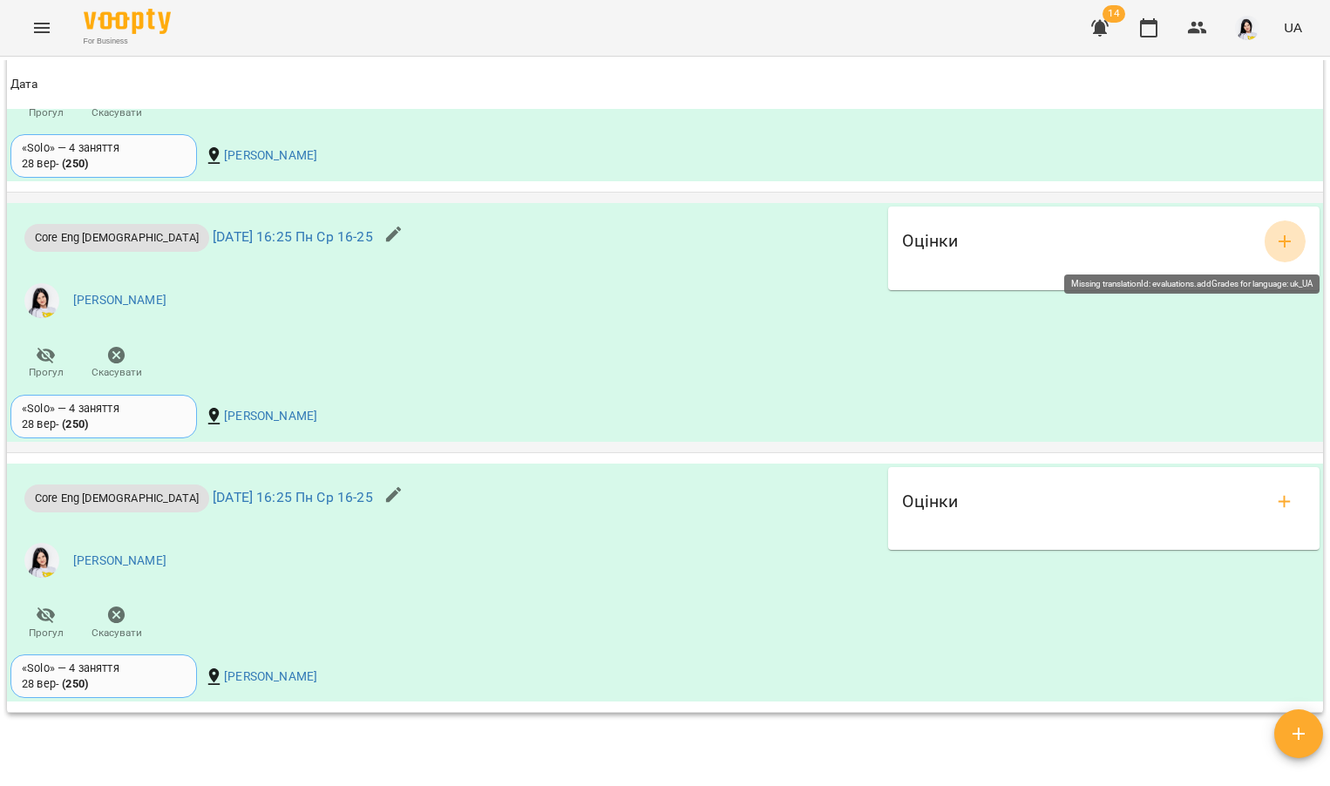
click at [1278, 242] on icon "add evaluations" at bounding box center [1284, 241] width 12 height 12
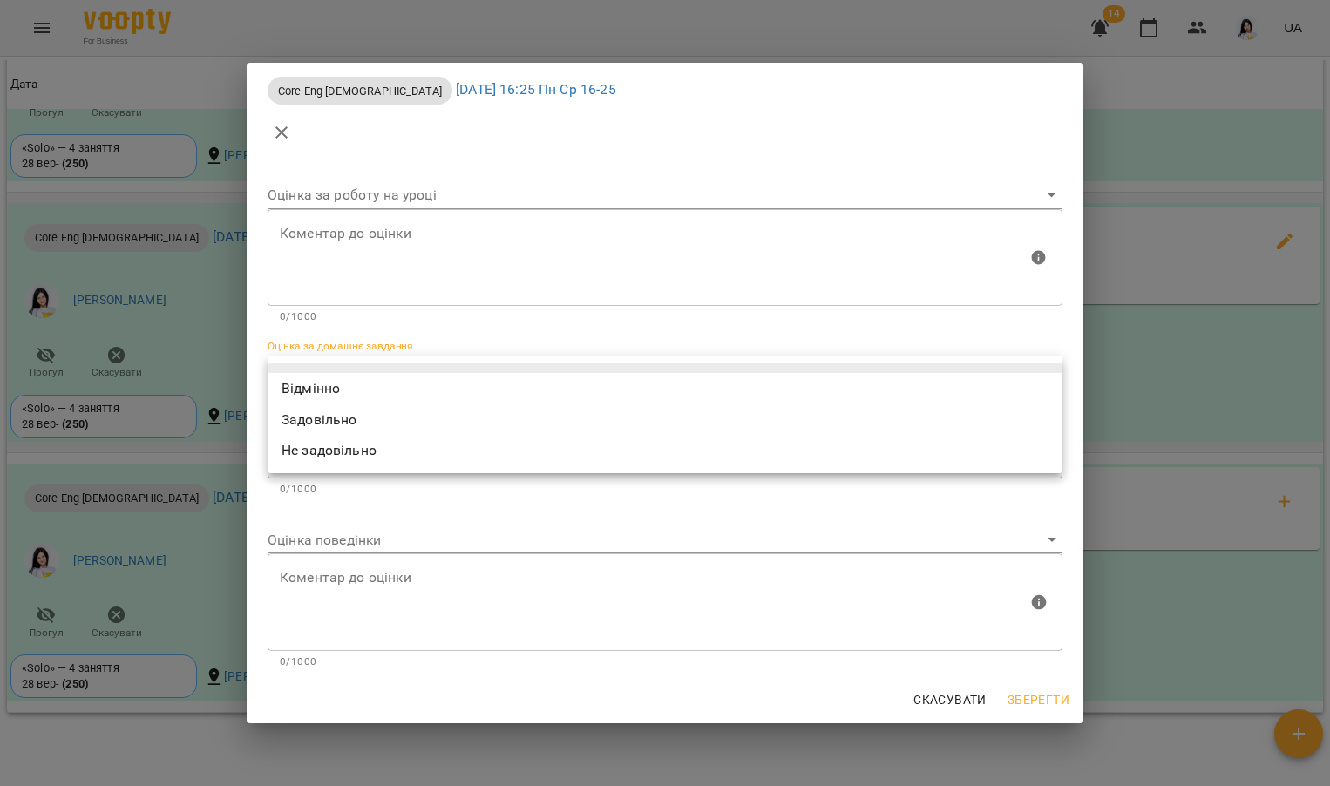
click at [455, 364] on body "For Business 14 UA Мої клієнти / [PERSON_NAME] [PERSON_NAME] tech_Пн Ср 16-25 0…" at bounding box center [665, 421] width 1330 height 843
click at [296, 376] on li "Відмінно" at bounding box center [664, 388] width 795 height 31
type input "*********"
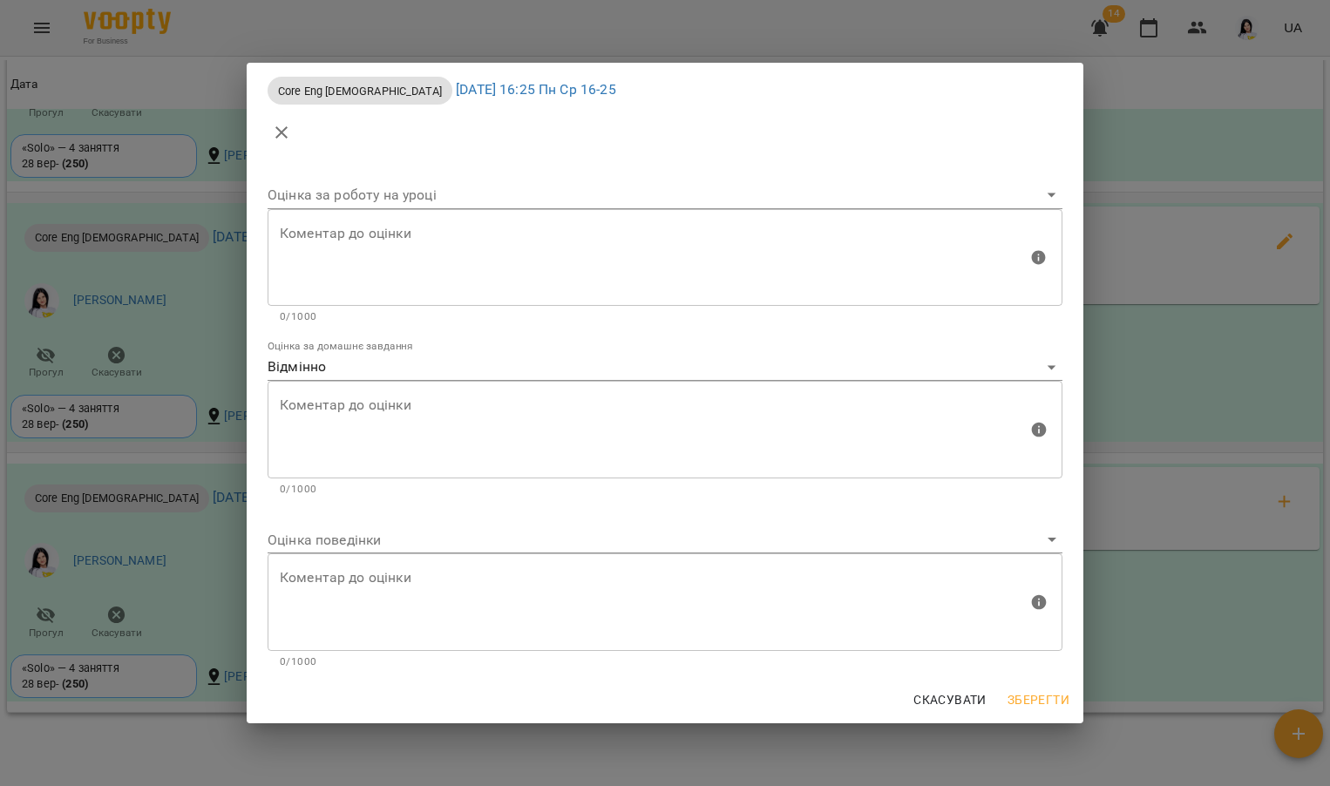
click at [328, 524] on div "Оцінка поведінки" at bounding box center [664, 533] width 795 height 42
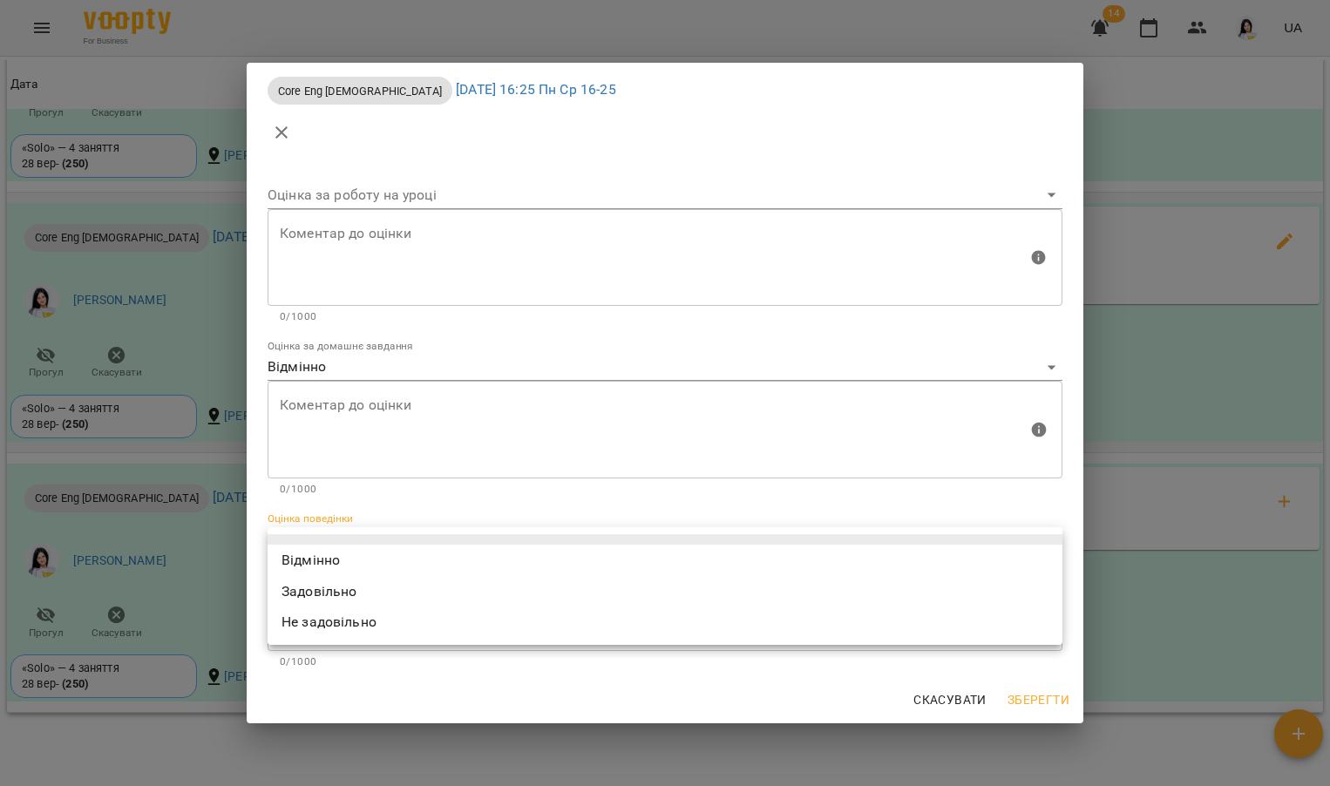
click at [328, 549] on body "For Business 14 UA Мої клієнти / [PERSON_NAME] [PERSON_NAME] tech_Пн Ср 16-25 0…" at bounding box center [665, 421] width 1330 height 843
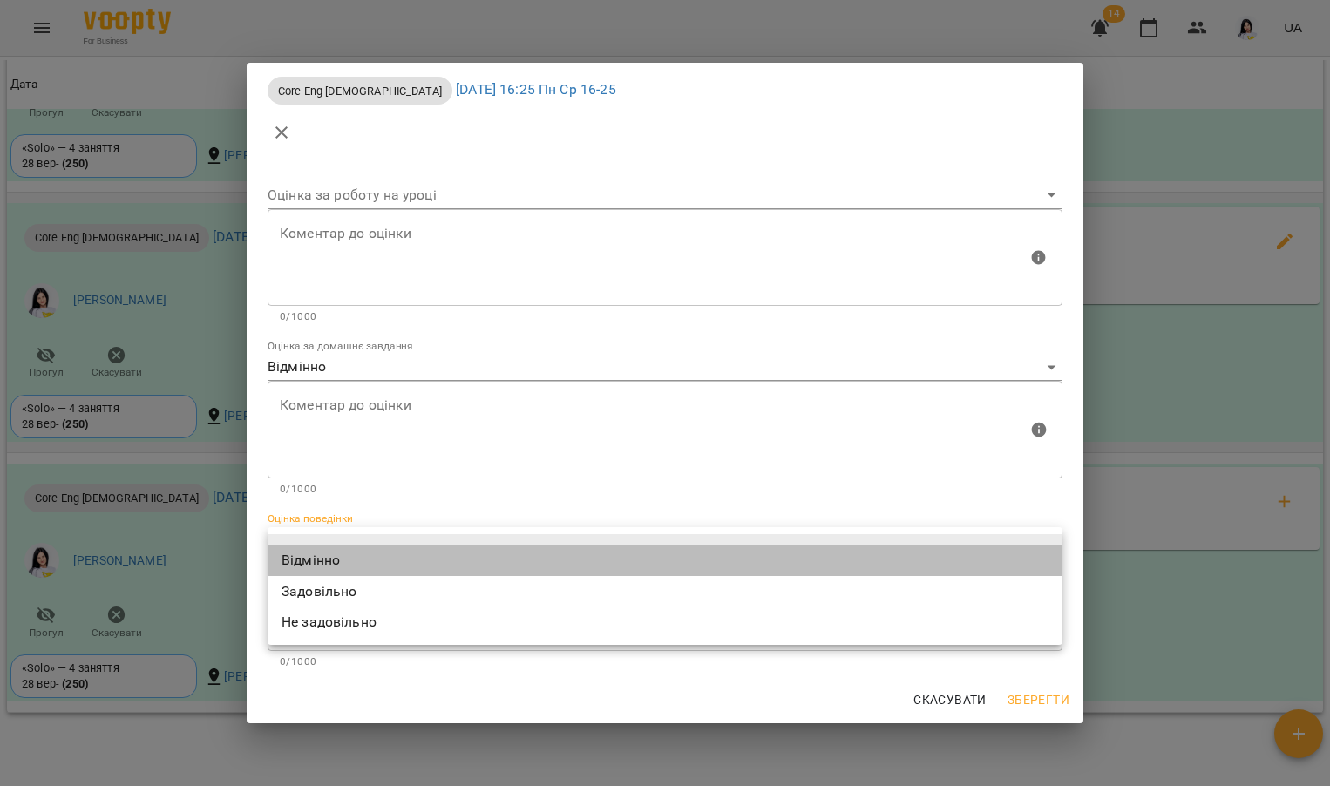
click at [328, 558] on li "Відмінно" at bounding box center [664, 560] width 795 height 31
type input "*********"
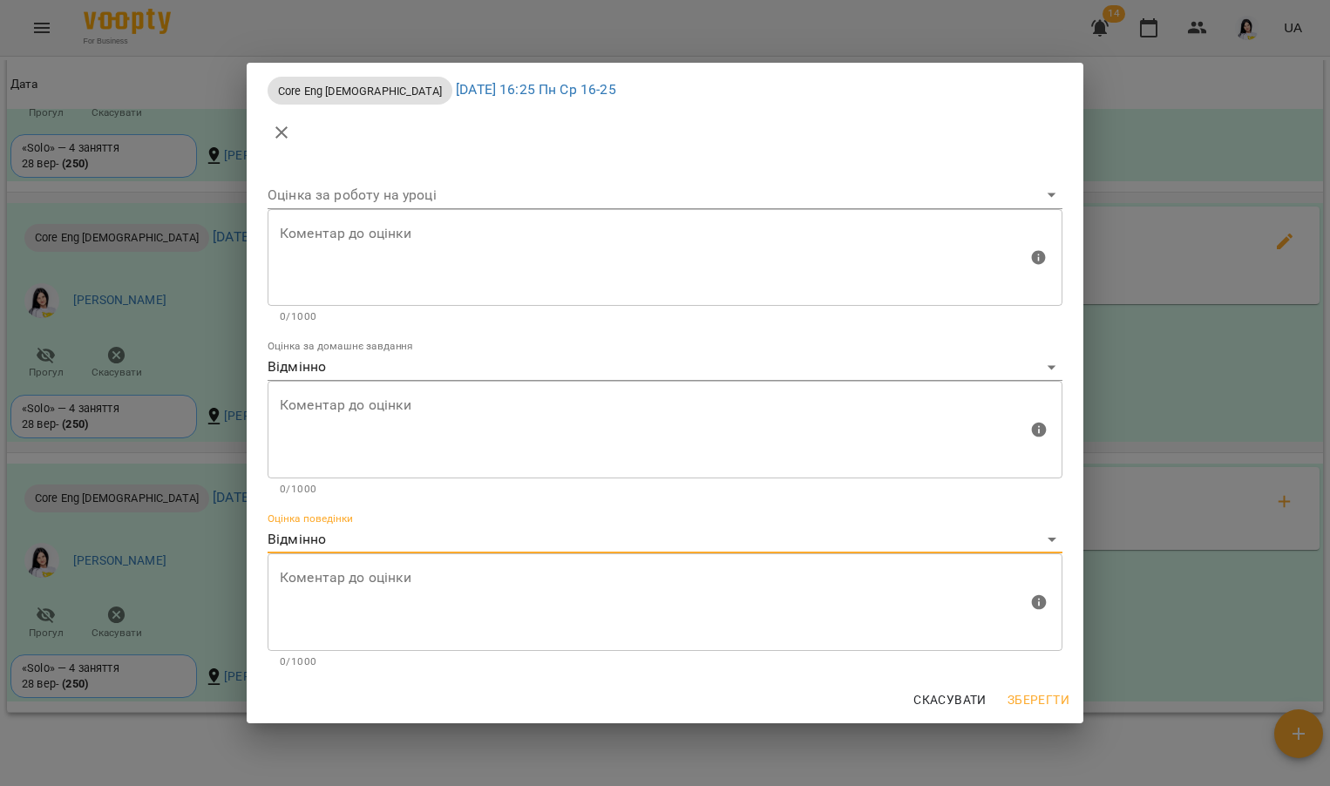
click at [1049, 706] on span "Зберегти" at bounding box center [1038, 699] width 62 height 21
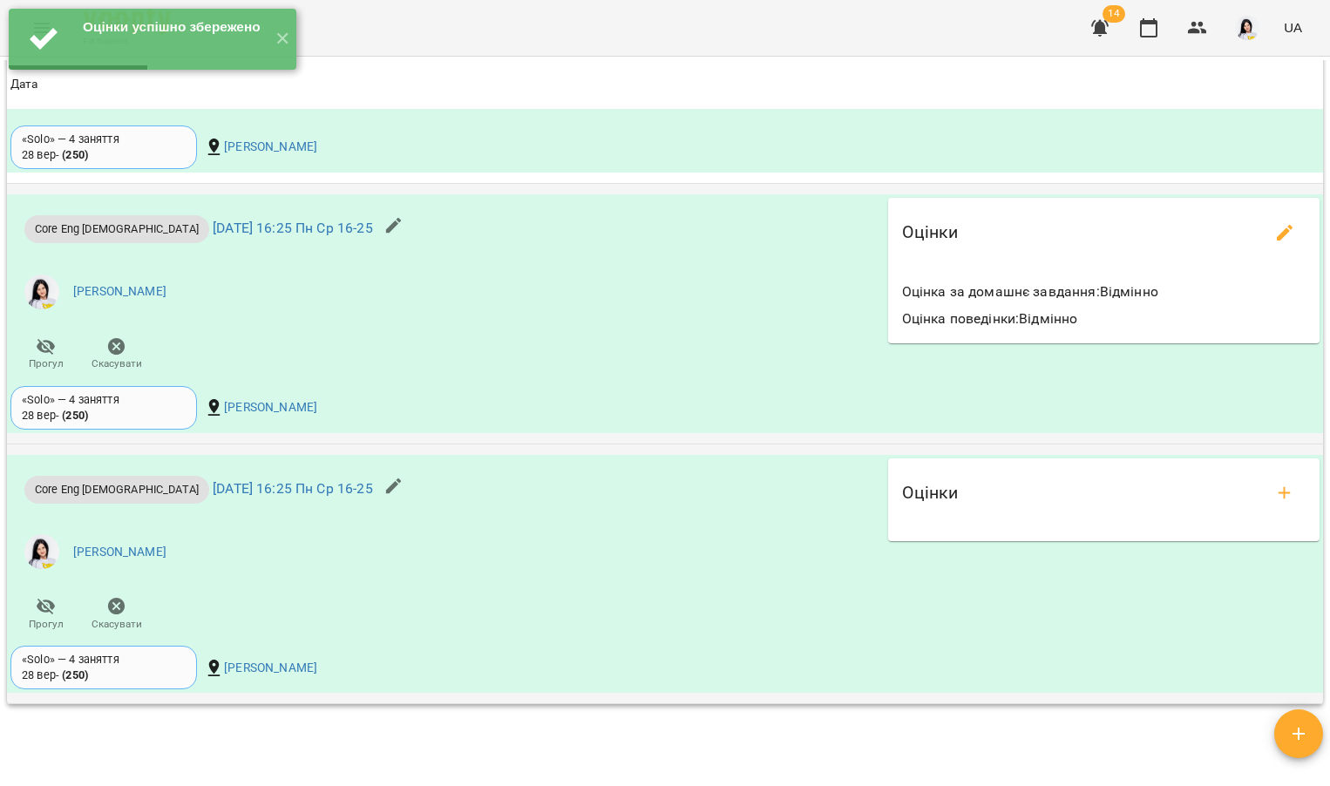
scroll to position [1710, 0]
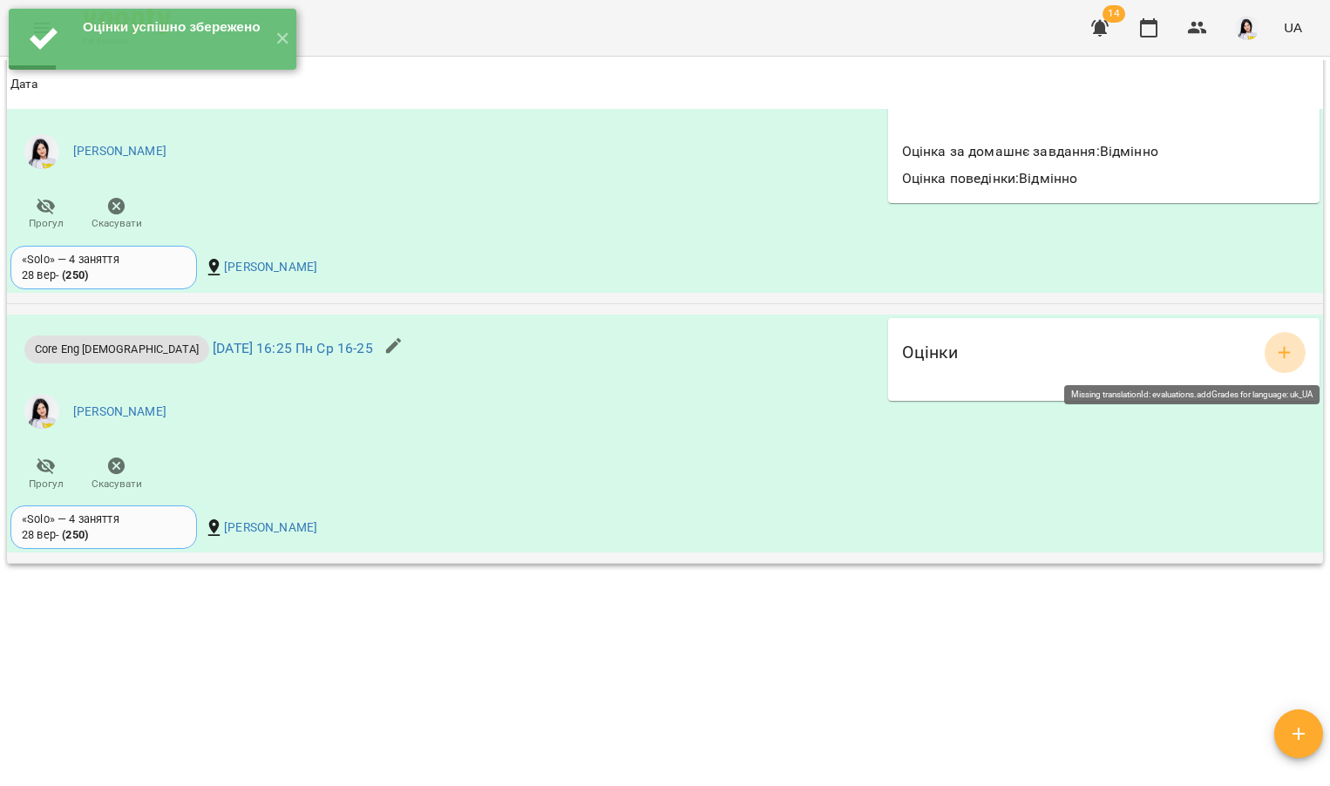
click at [1284, 338] on button "add evaluations" at bounding box center [1284, 353] width 42 height 42
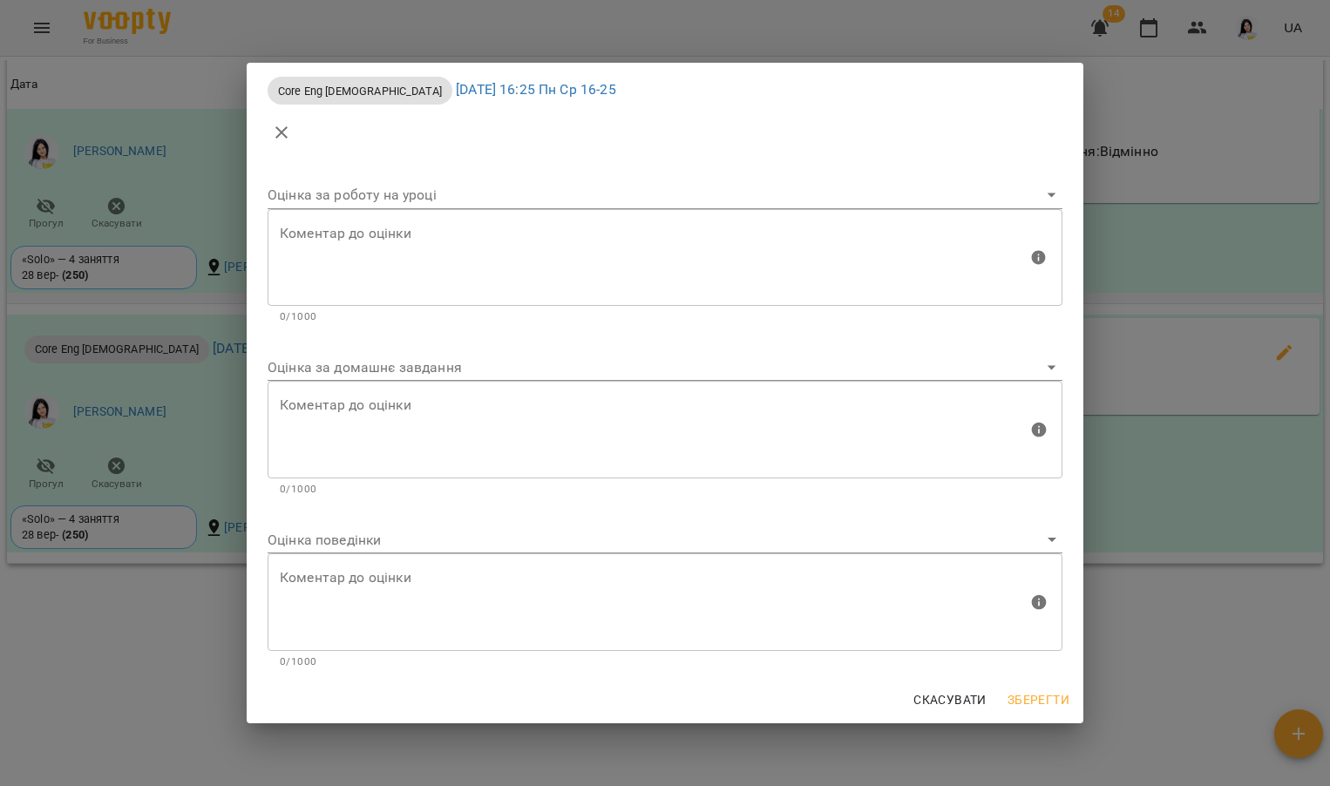
click at [372, 376] on body "Оцінки успішно збережено ✕ For Business 14 UA Мої клієнти / [PERSON_NAME] [PERS…" at bounding box center [665, 421] width 1330 height 843
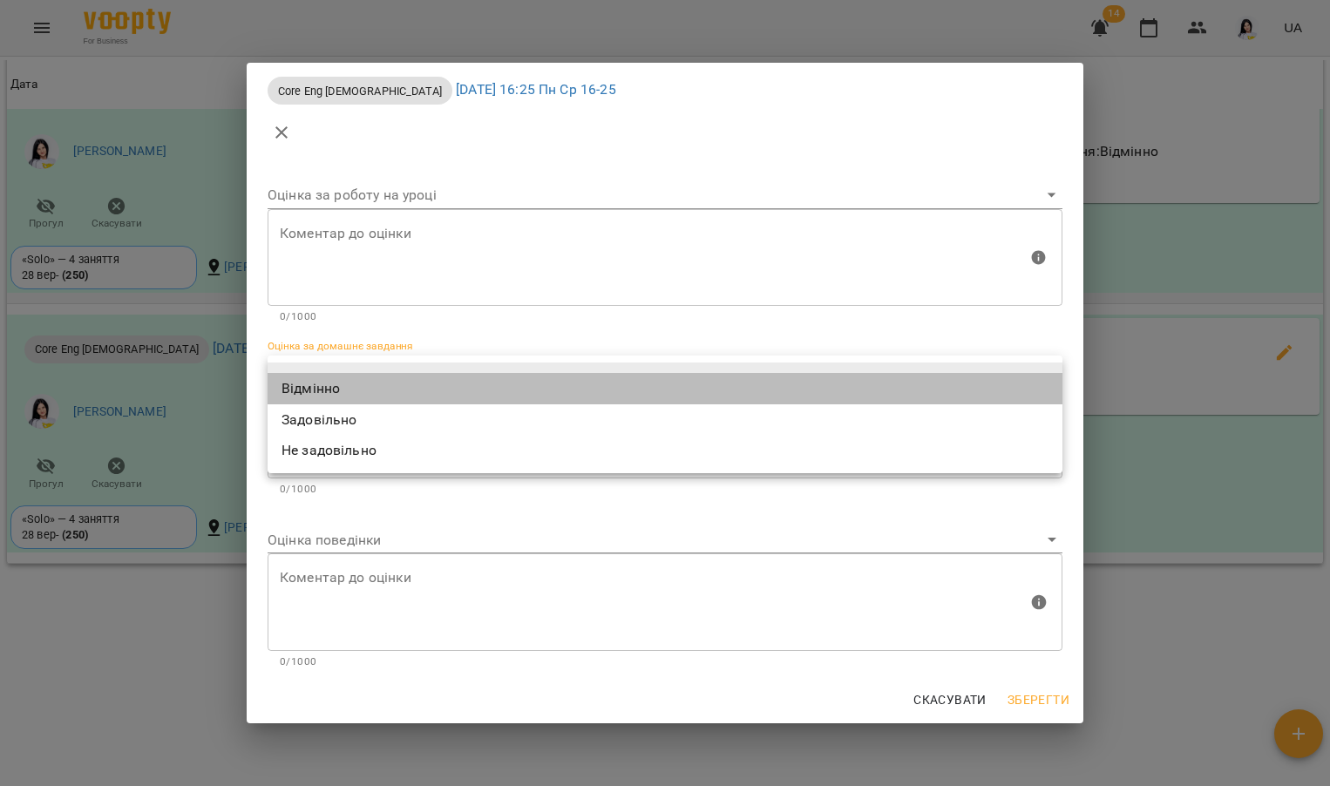
click at [328, 388] on li "Відмінно" at bounding box center [664, 388] width 795 height 31
type input "*********"
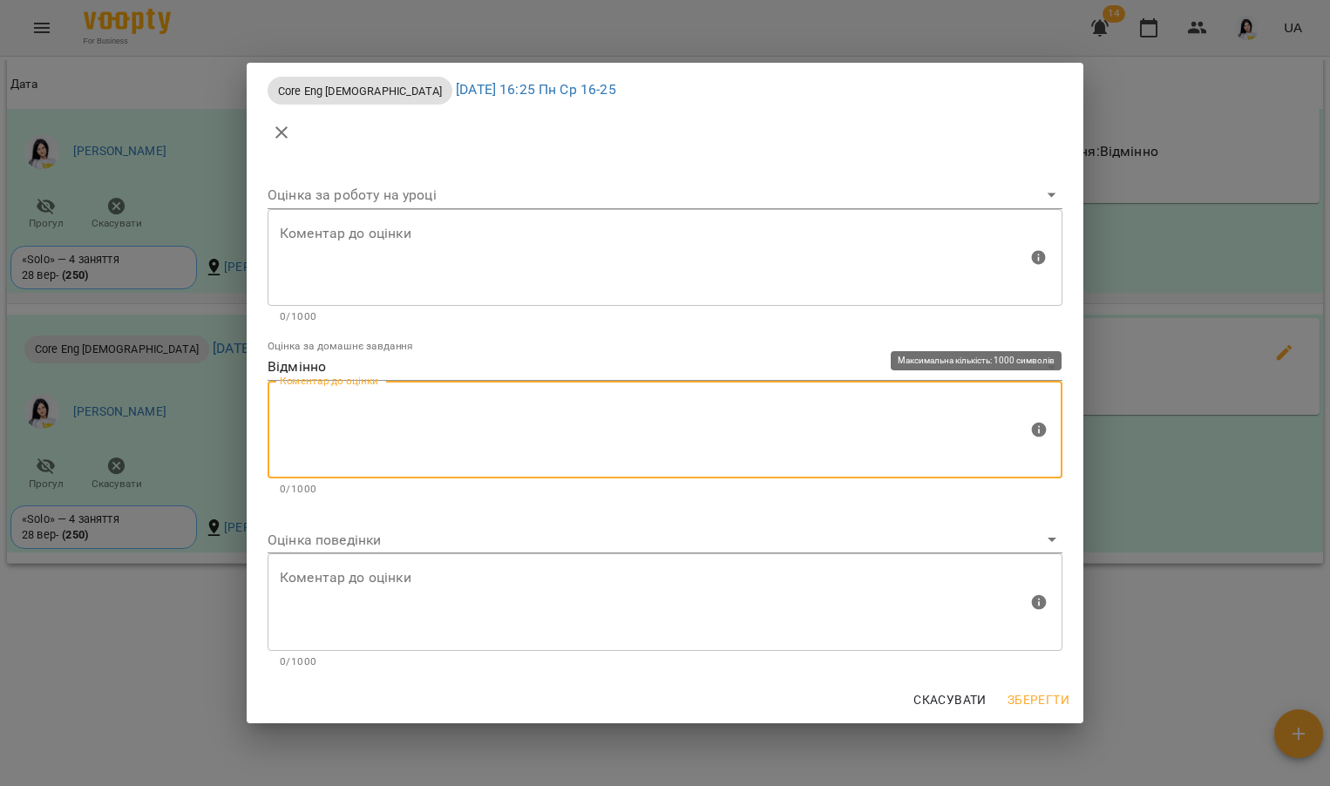
click at [333, 405] on textarea at bounding box center [654, 429] width 748 height 65
type textarea "**********"
click at [300, 532] on body "For Business 14 UA Мої клієнти / [PERSON_NAME] [PERSON_NAME] tech_Пн Ср 16-25 0…" at bounding box center [665, 421] width 1330 height 843
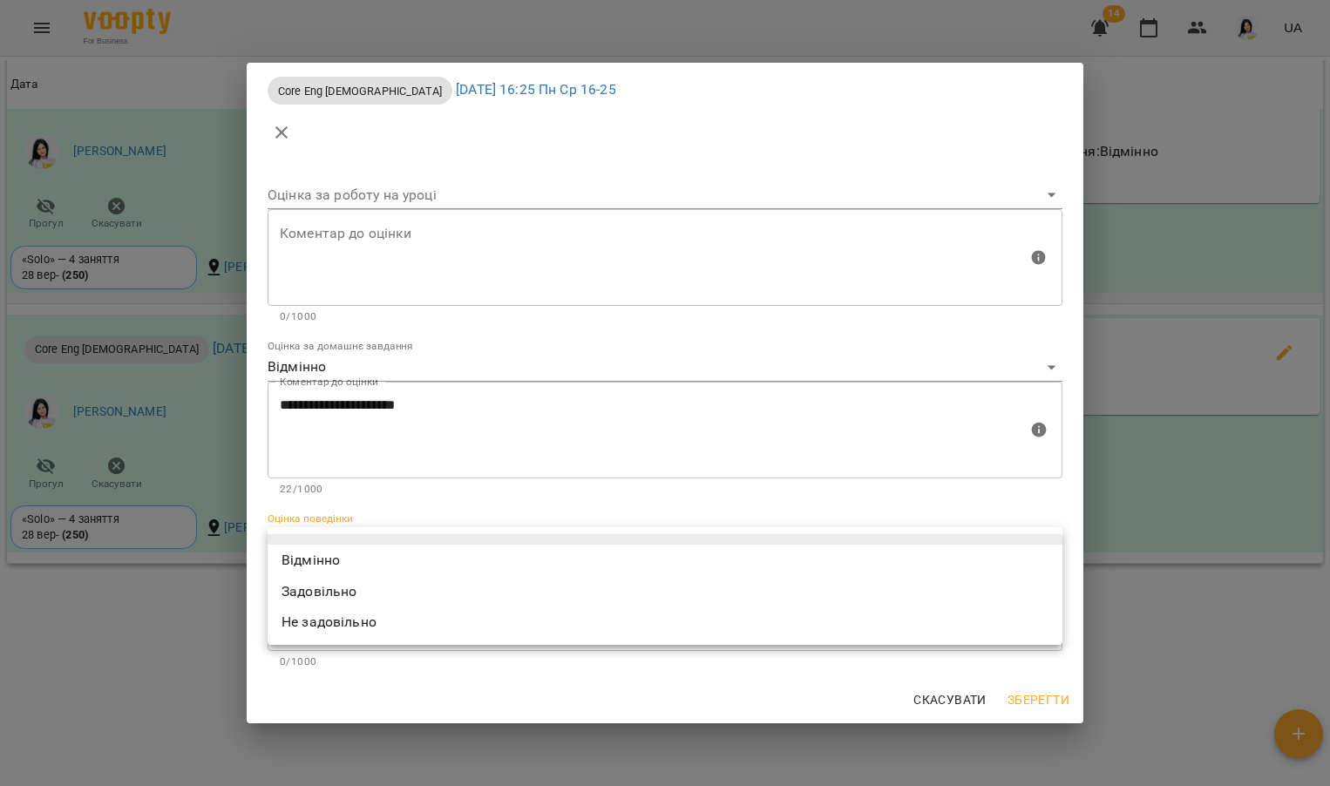
click at [301, 553] on li "Відмінно" at bounding box center [664, 560] width 795 height 31
type input "*********"
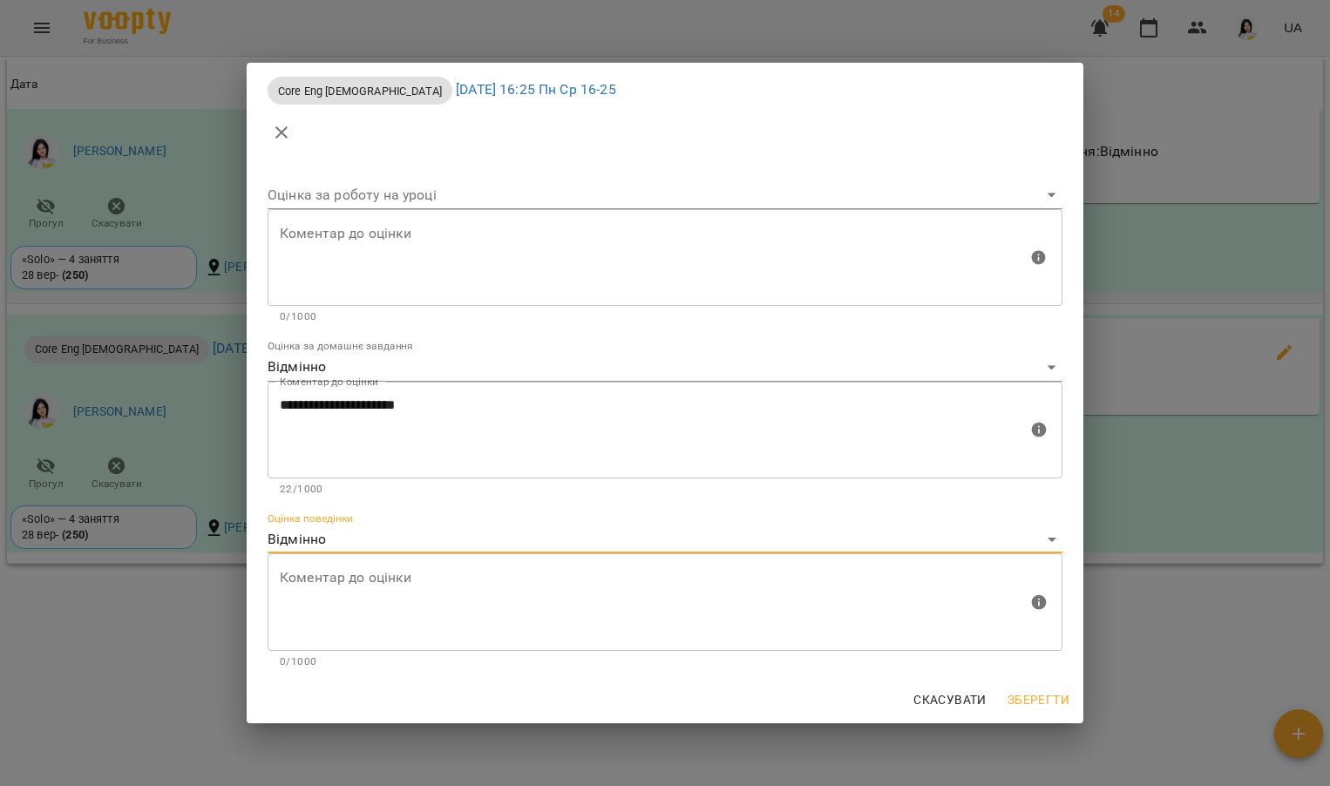
click at [1008, 701] on span "Зберегти" at bounding box center [1038, 699] width 62 height 21
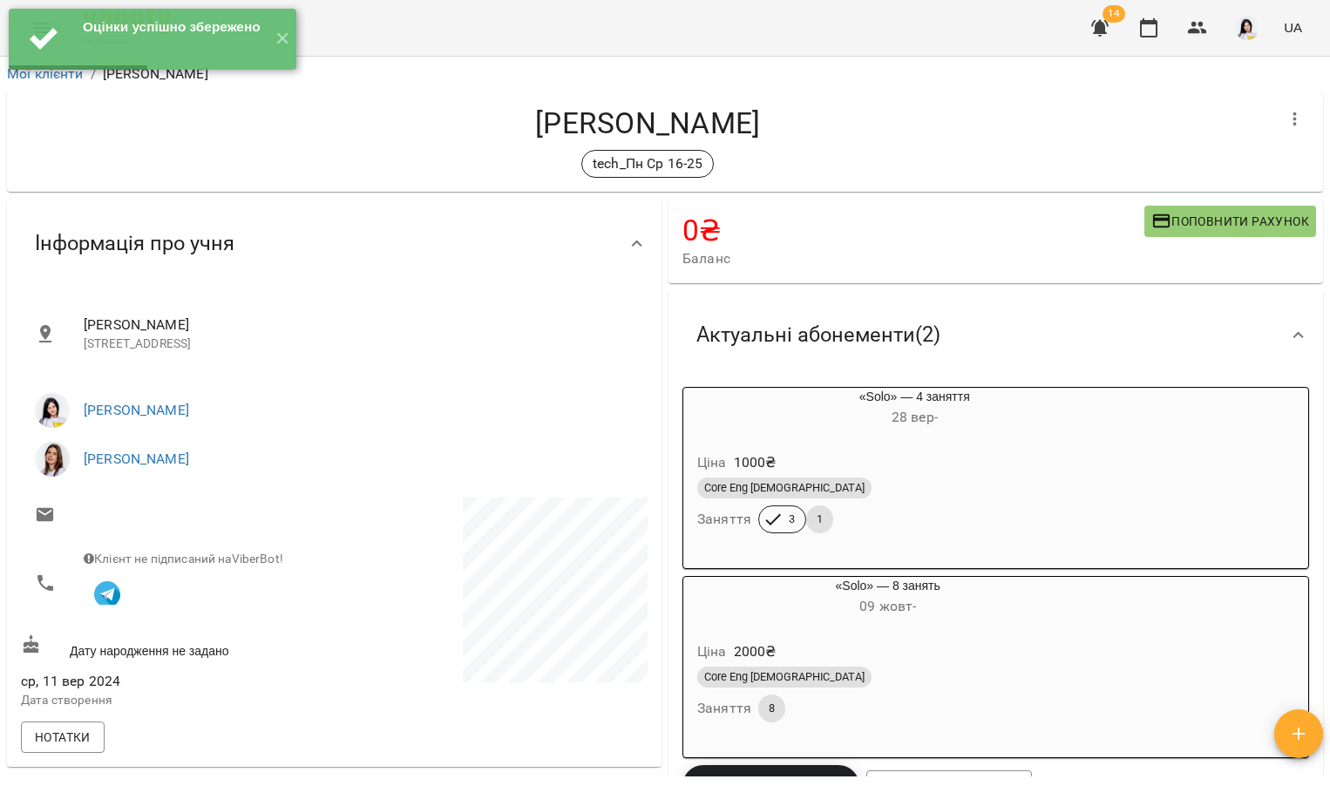
scroll to position [0, 0]
click at [277, 34] on button "✕" at bounding box center [281, 39] width 29 height 61
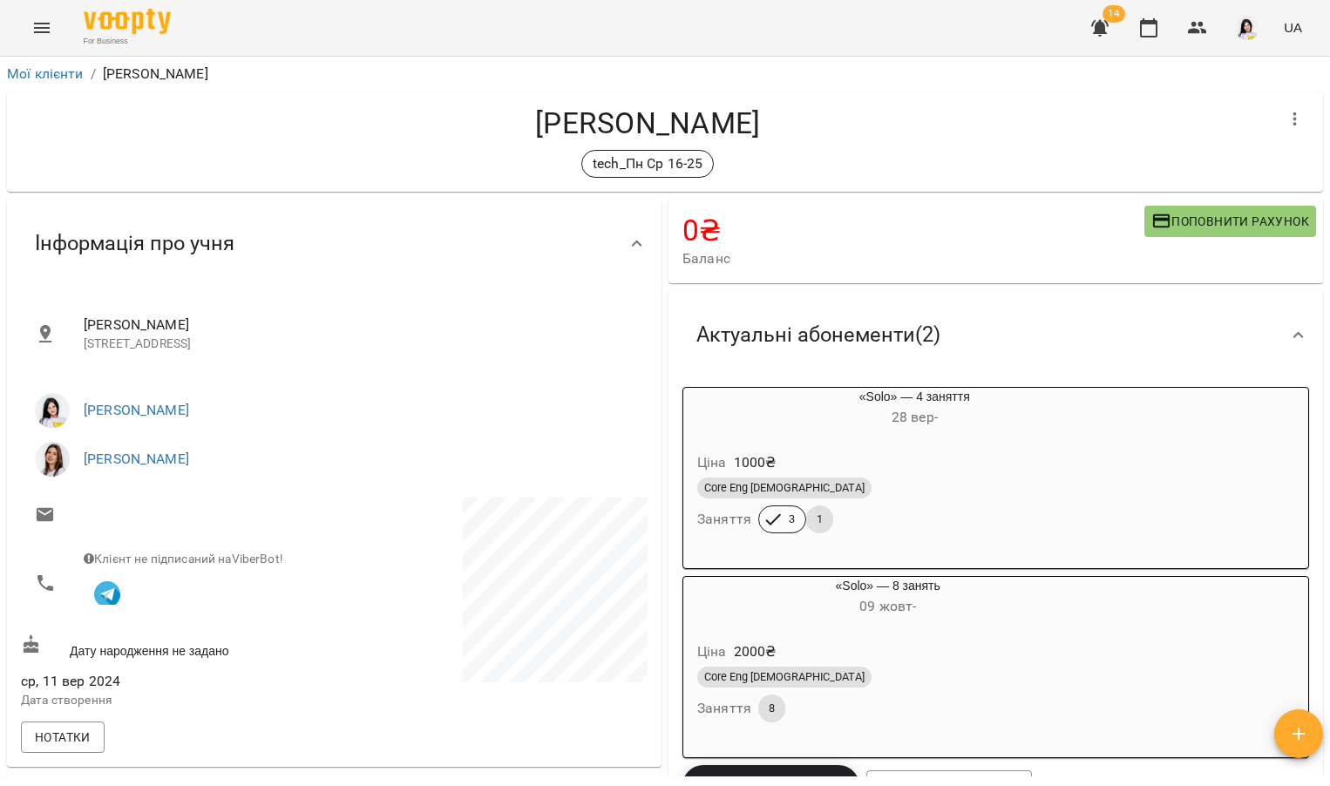
click at [20, 17] on div "For Business 14 UA" at bounding box center [665, 28] width 1330 height 56
click at [46, 34] on icon "Menu" at bounding box center [41, 27] width 21 height 21
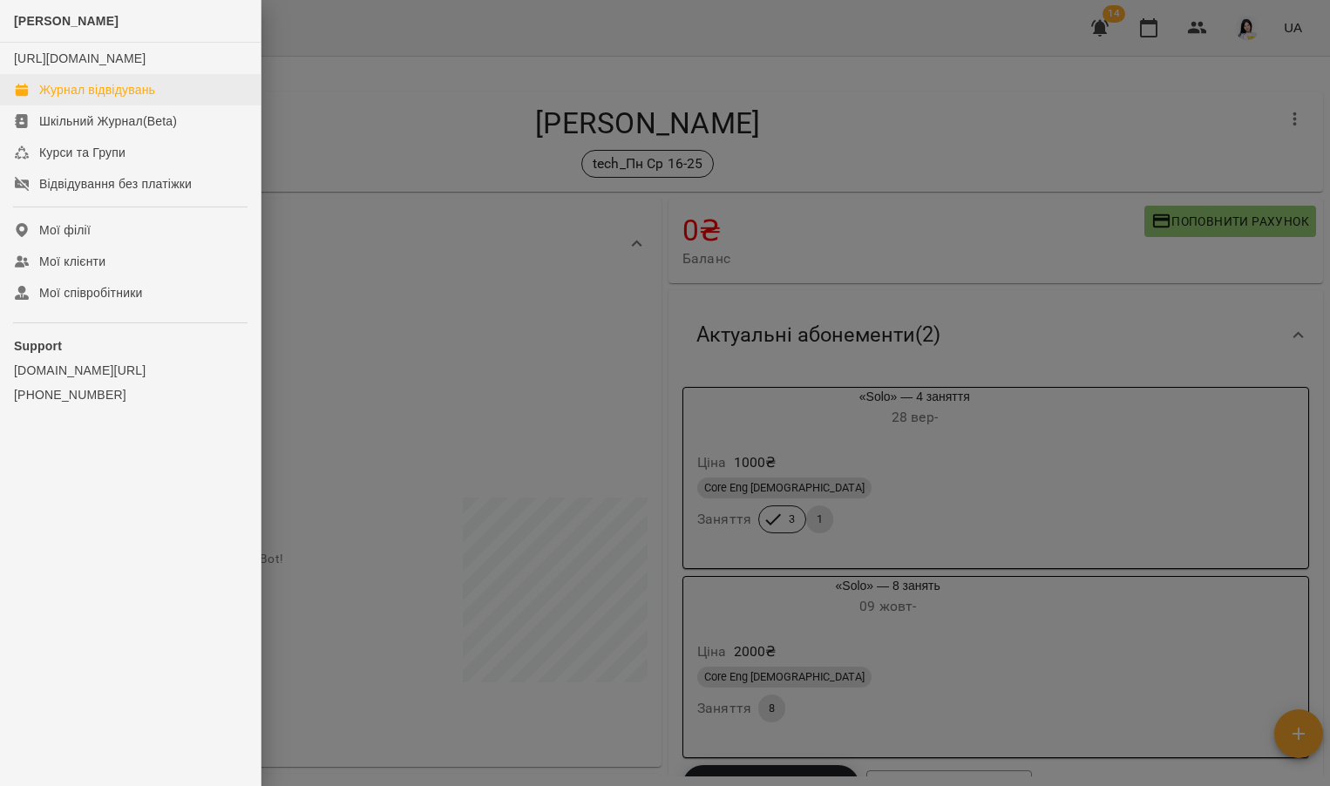
click at [63, 98] on div "Журнал відвідувань" at bounding box center [97, 89] width 116 height 17
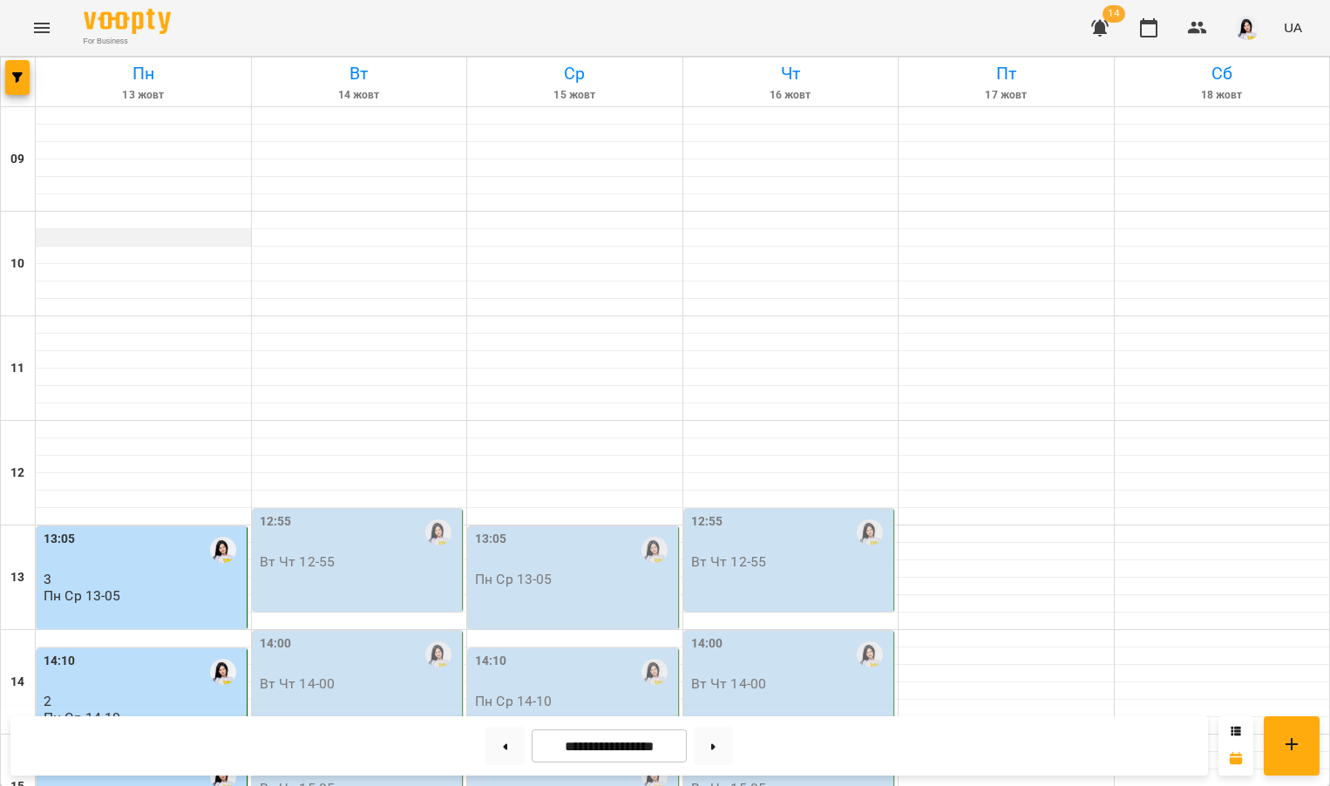
scroll to position [401, 0]
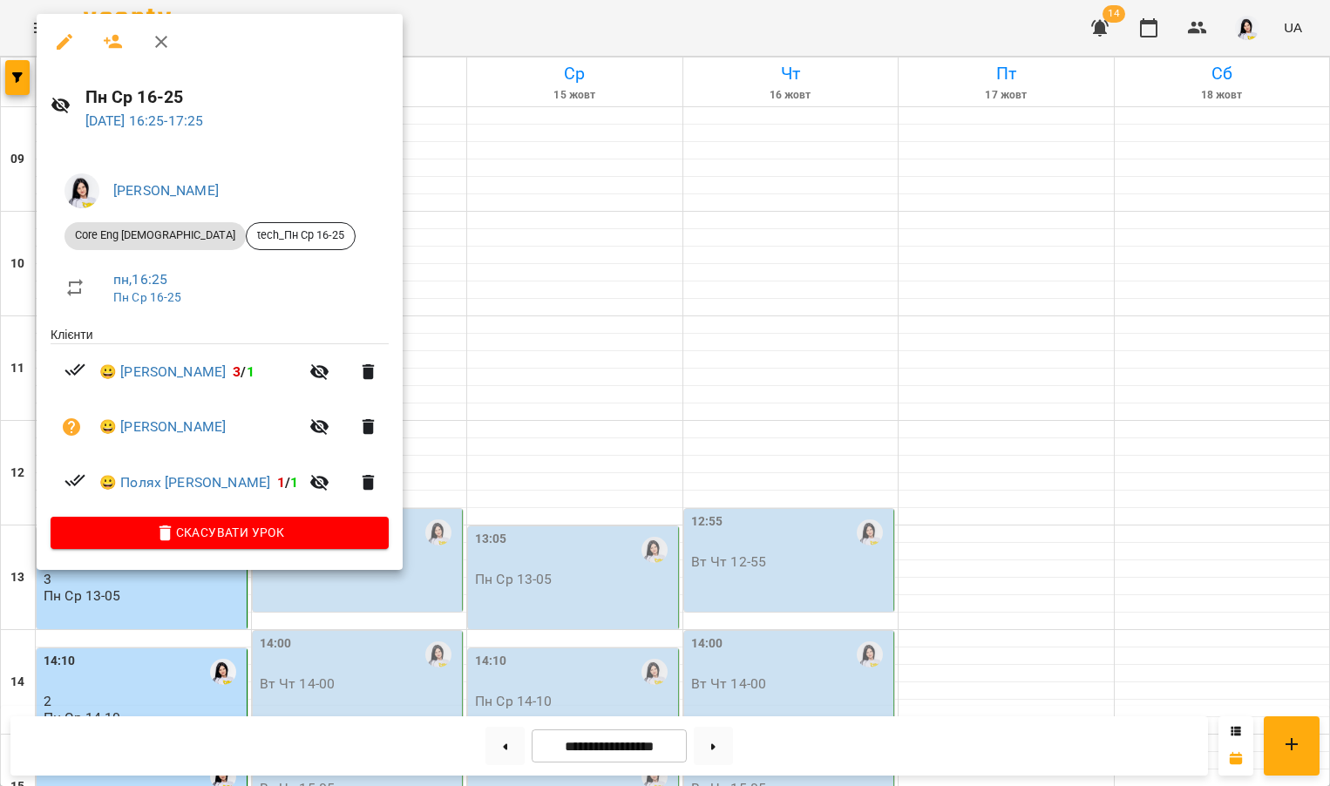
click at [609, 369] on div at bounding box center [665, 393] width 1330 height 786
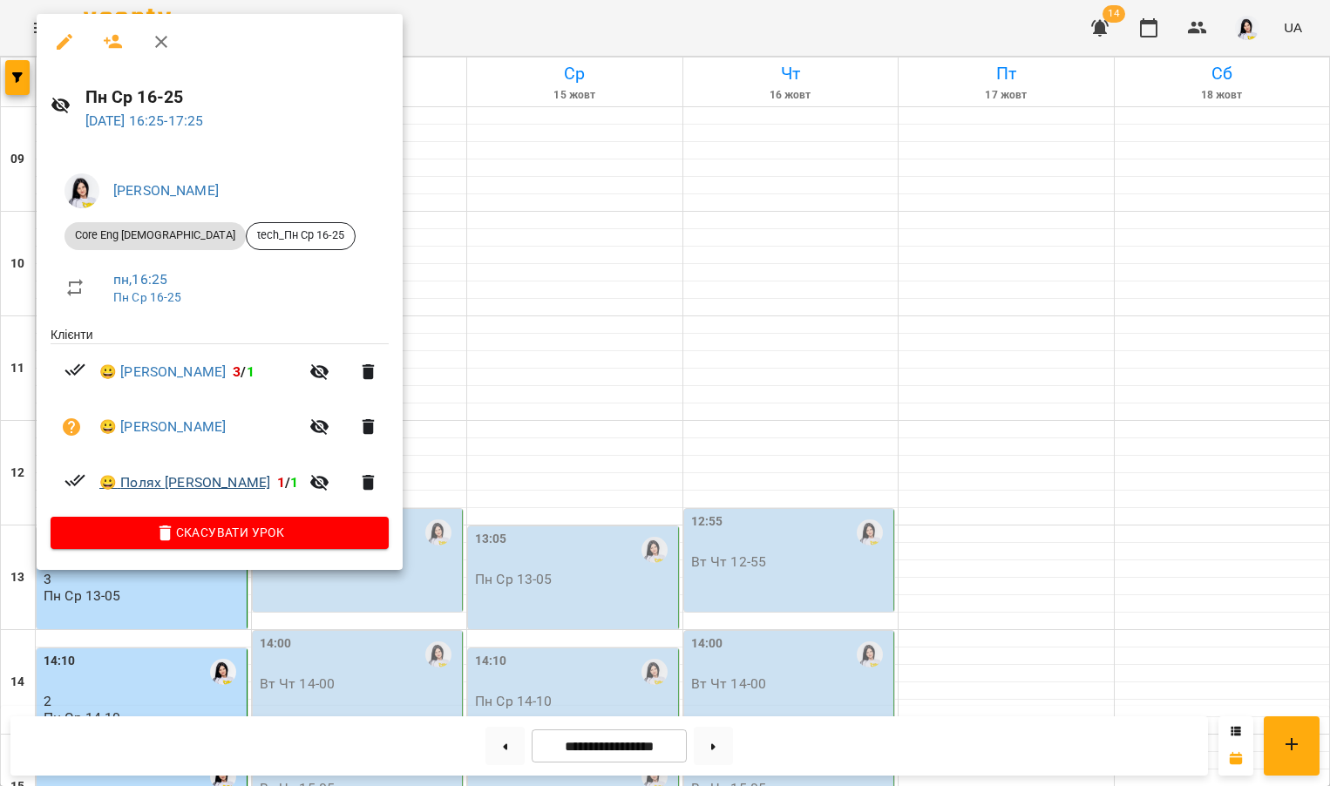
click at [166, 484] on link "😀 [PERSON_NAME]" at bounding box center [184, 482] width 171 height 21
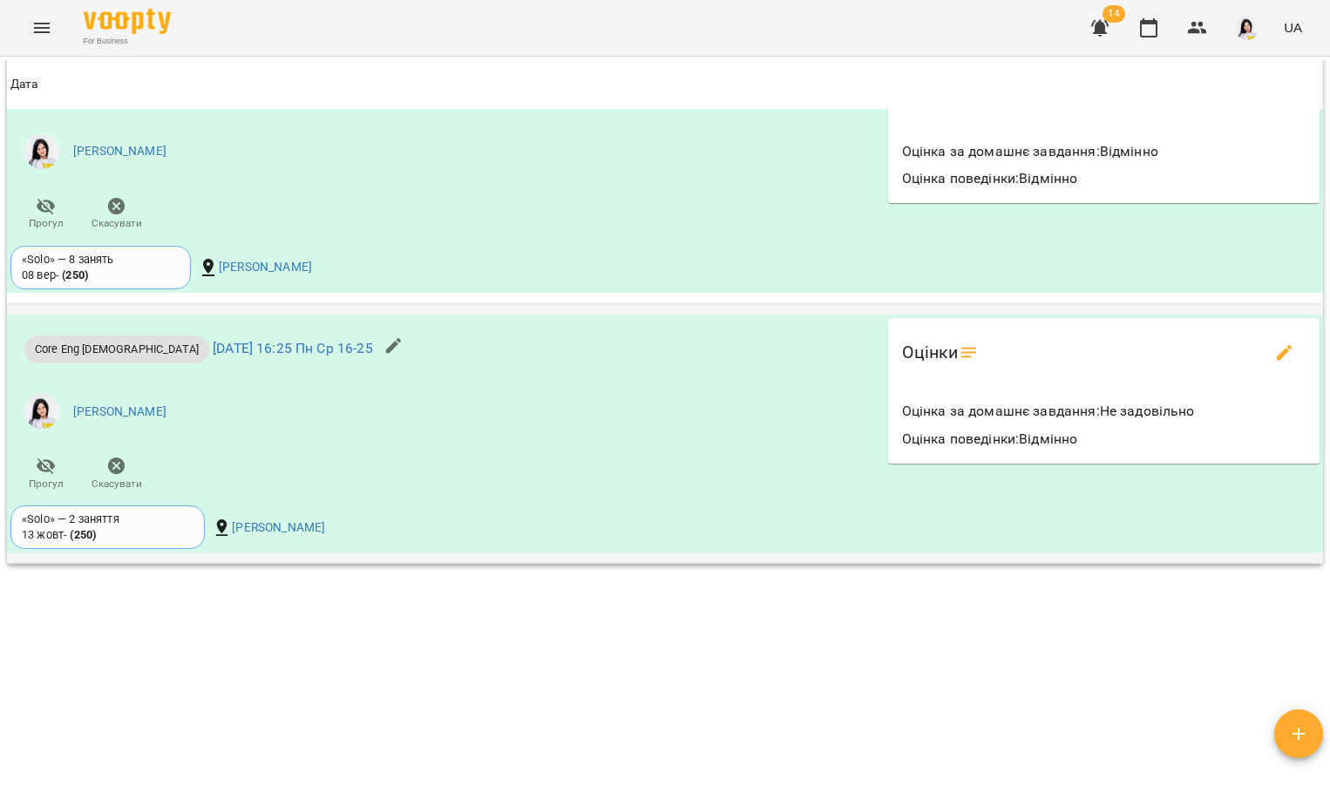
scroll to position [1710, 0]
click at [1280, 365] on button "edit evaluations" at bounding box center [1284, 353] width 42 height 42
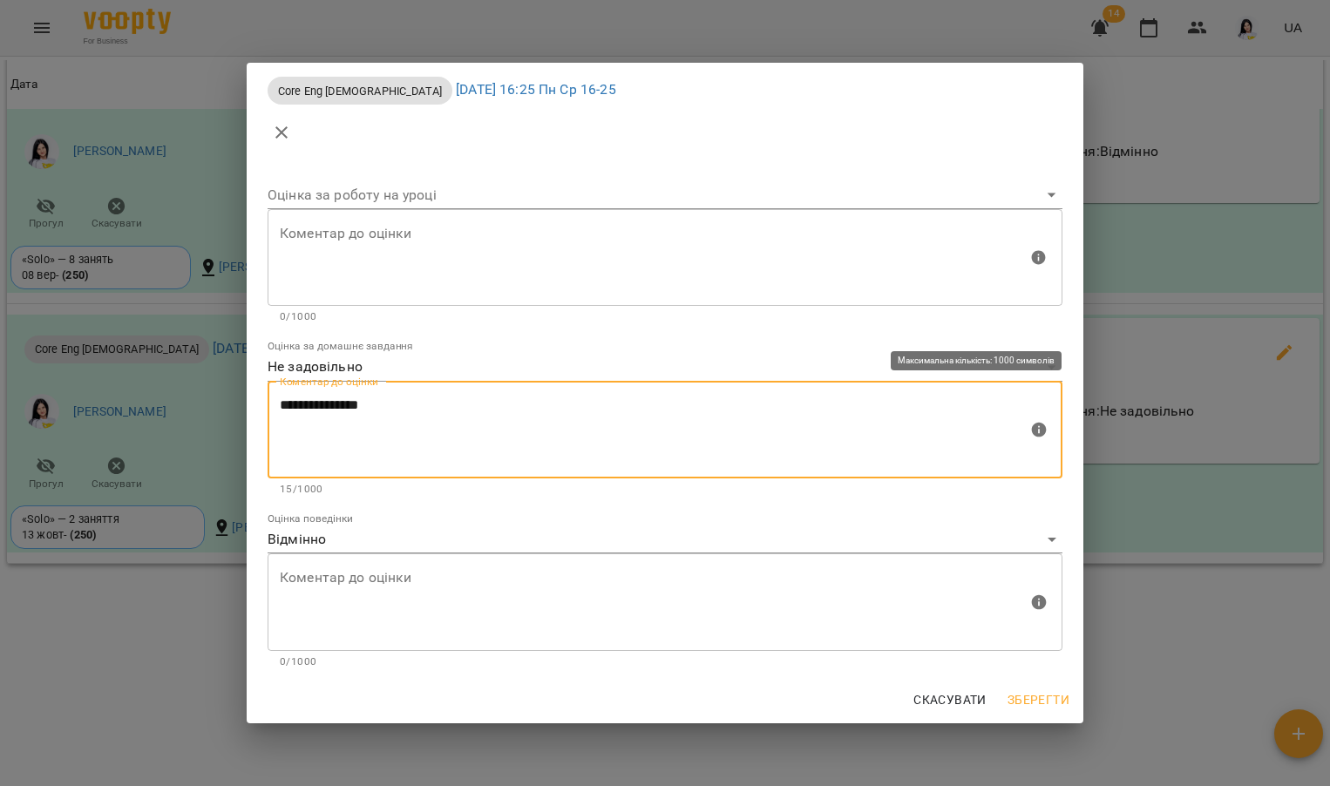
click at [444, 413] on textarea "**********" at bounding box center [654, 429] width 748 height 65
drag, startPoint x: 404, startPoint y: 415, endPoint x: 273, endPoint y: 396, distance: 132.9
click at [273, 396] on div "**********" at bounding box center [664, 431] width 795 height 98
click at [282, 370] on body "For Business 14 UA Мої клієнти / Полях [PERSON_NAME] [PERSON_NAME] tech_Пн Ср 1…" at bounding box center [665, 421] width 1330 height 843
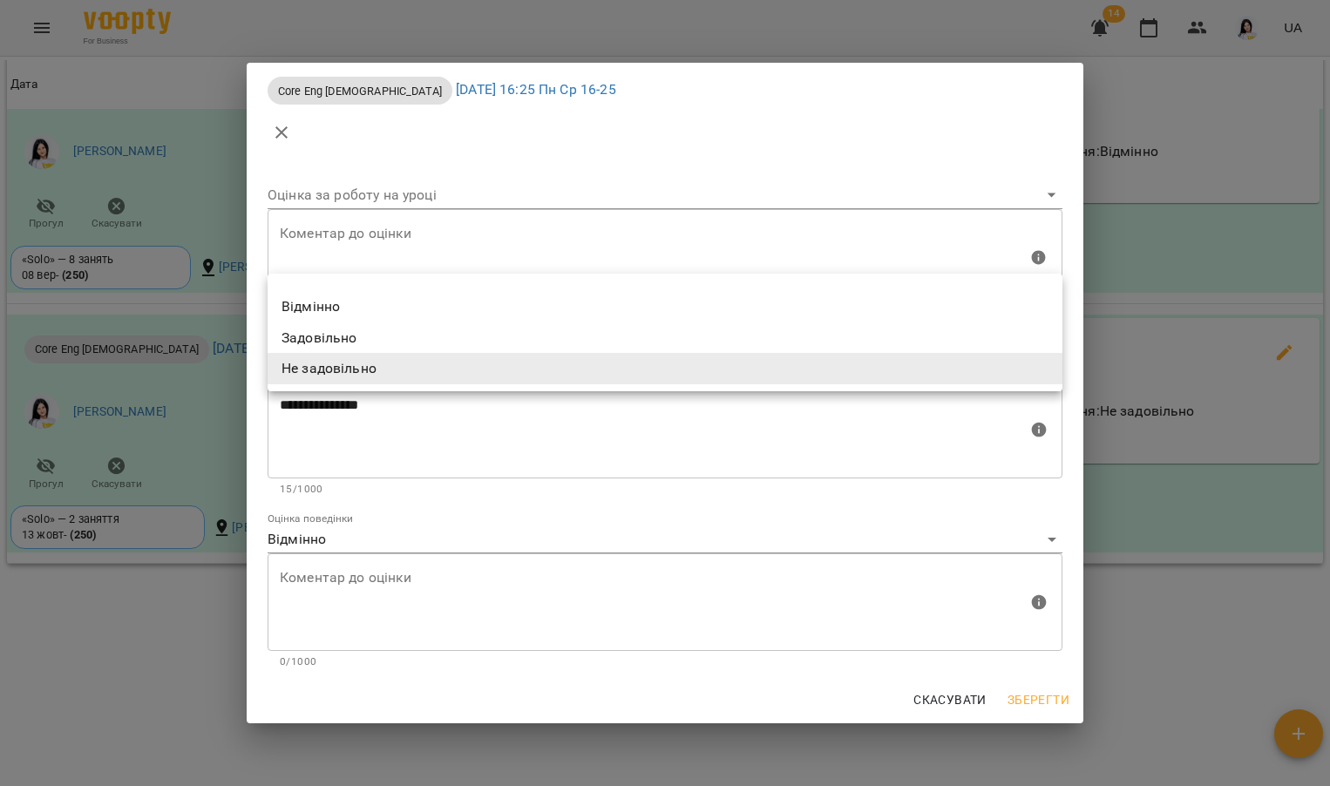
click at [318, 332] on li "Задовільно" at bounding box center [664, 337] width 795 height 31
type input "**********"
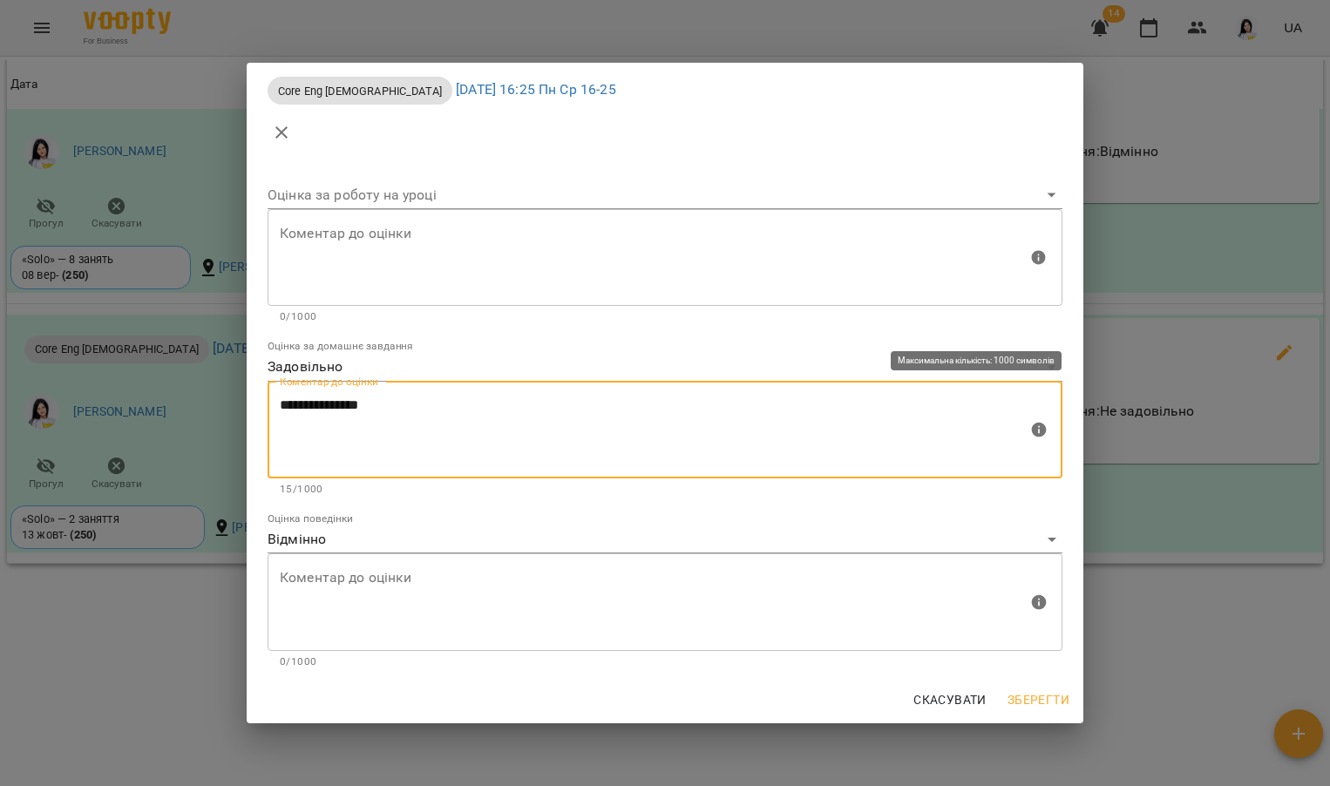
drag, startPoint x: 393, startPoint y: 409, endPoint x: 274, endPoint y: 396, distance: 120.0
click at [274, 396] on div "**********" at bounding box center [664, 431] width 795 height 98
type textarea "**********"
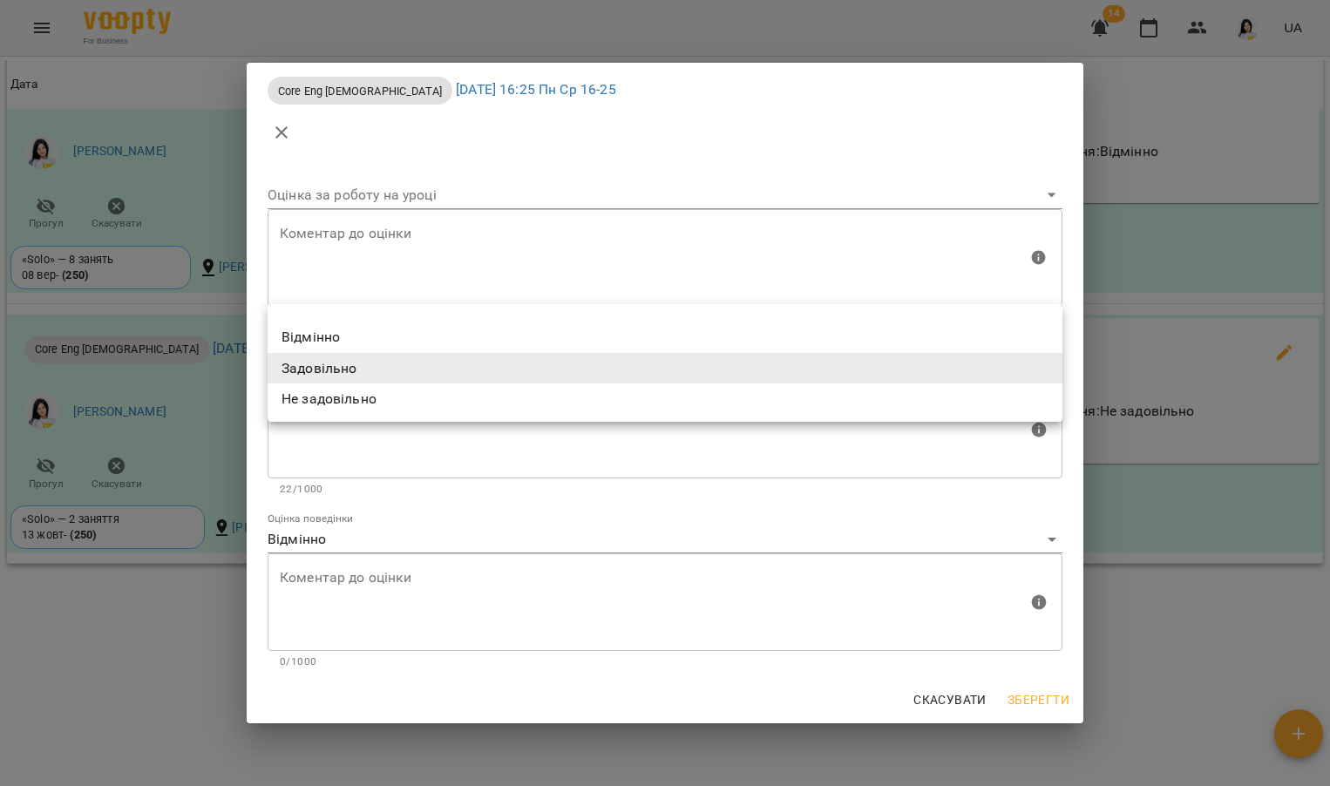
click at [294, 365] on body "For Business 14 UA Мої клієнти / Полях [PERSON_NAME] [PERSON_NAME] tech_Пн Ср 1…" at bounding box center [665, 421] width 1330 height 843
click at [308, 341] on li "Відмінно" at bounding box center [664, 336] width 795 height 31
type input "*********"
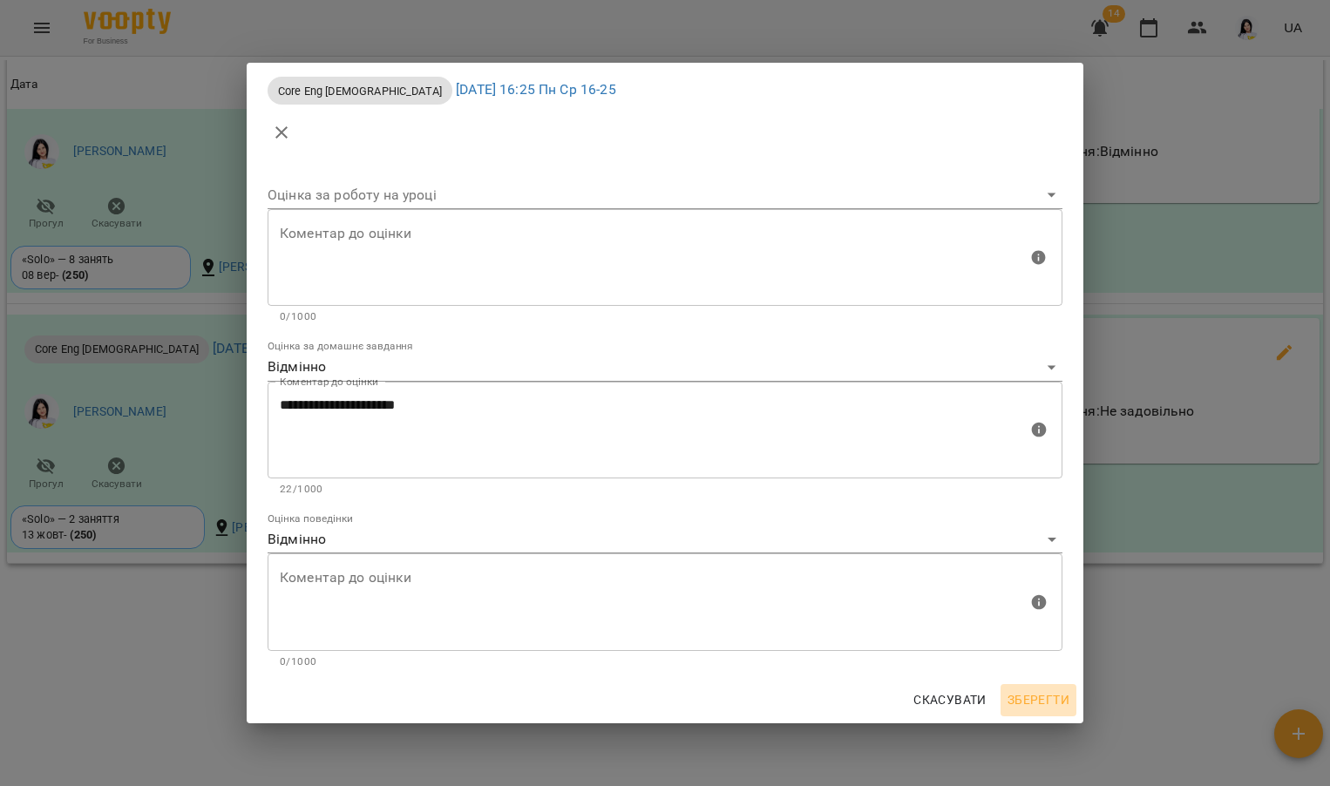
click at [1025, 700] on span "Зберегти" at bounding box center [1038, 699] width 62 height 21
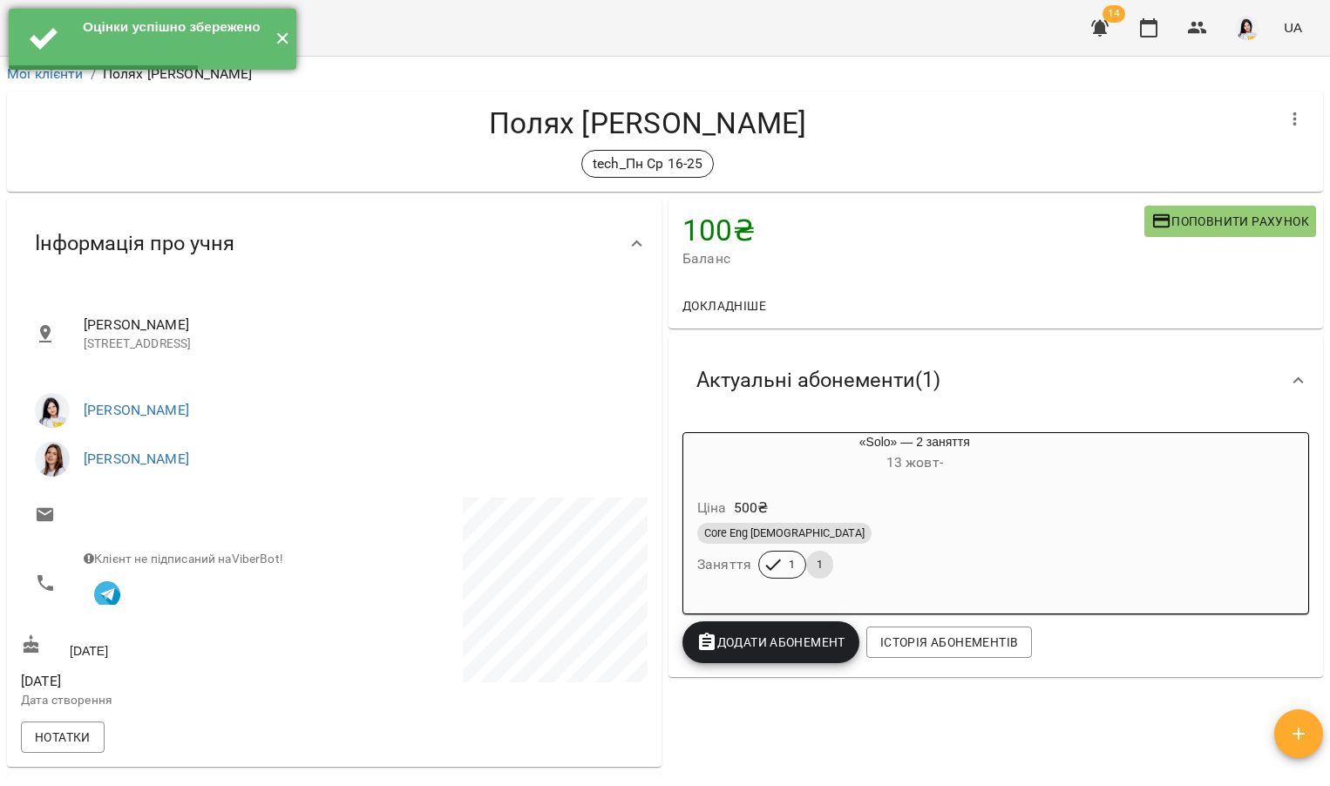
scroll to position [0, 0]
click at [287, 35] on button "✕" at bounding box center [281, 39] width 29 height 61
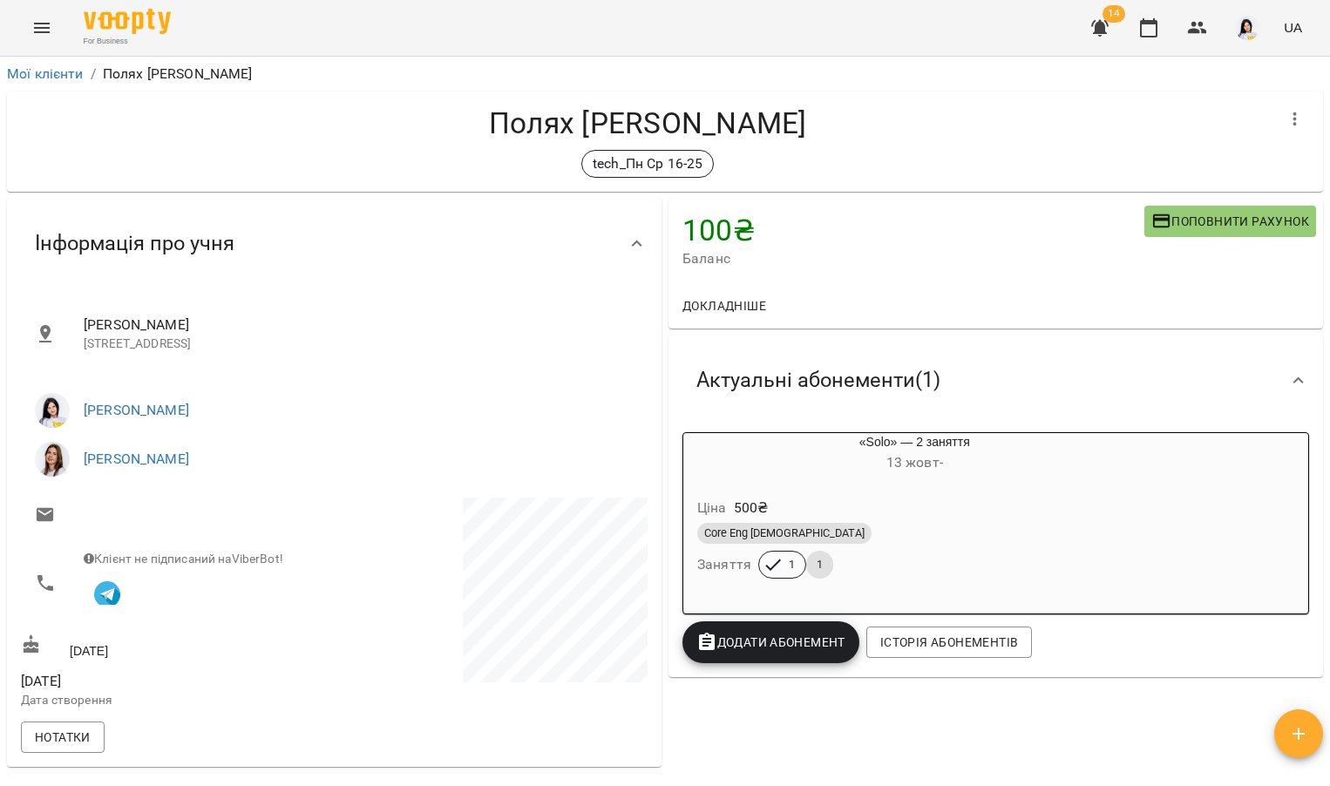
click at [41, 36] on icon "Menu" at bounding box center [41, 27] width 21 height 21
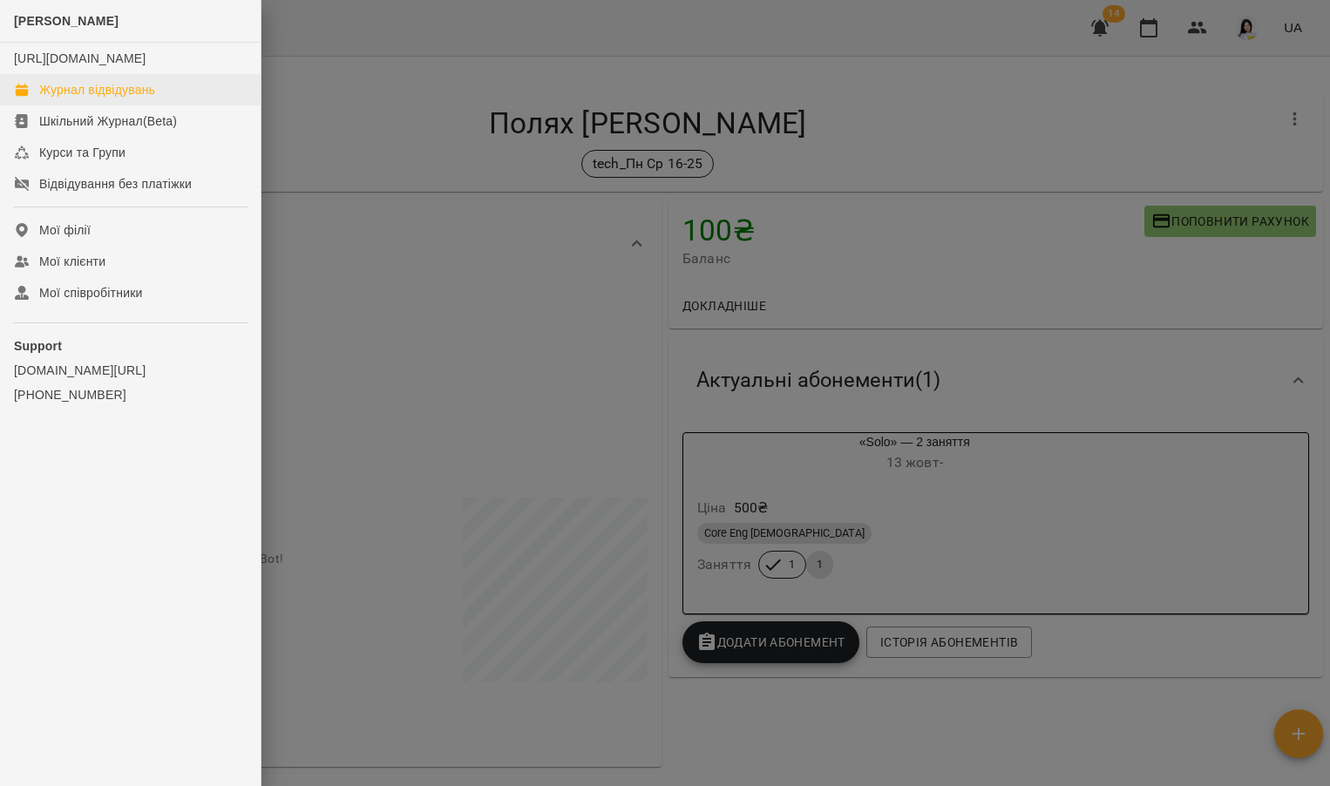
click at [123, 98] on div "Журнал відвідувань" at bounding box center [97, 89] width 116 height 17
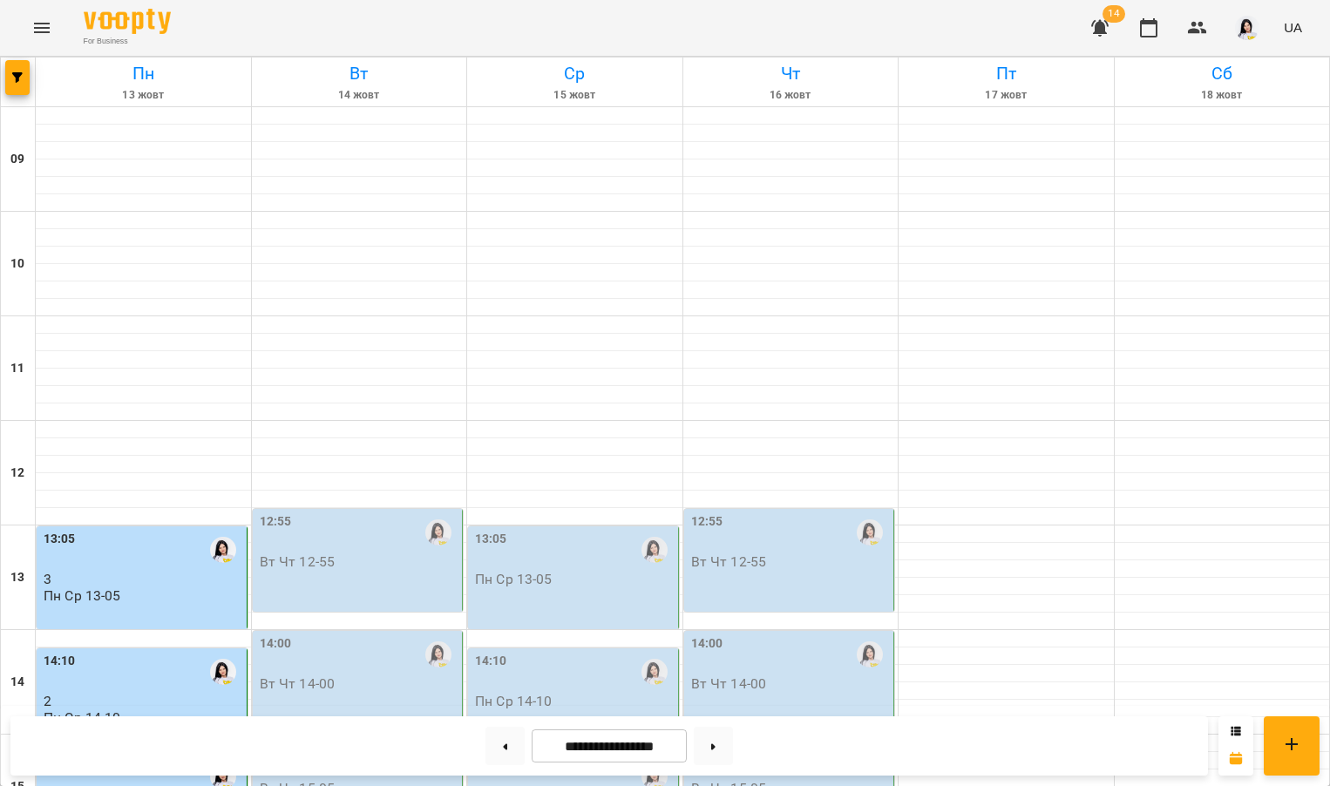
scroll to position [496, 0]
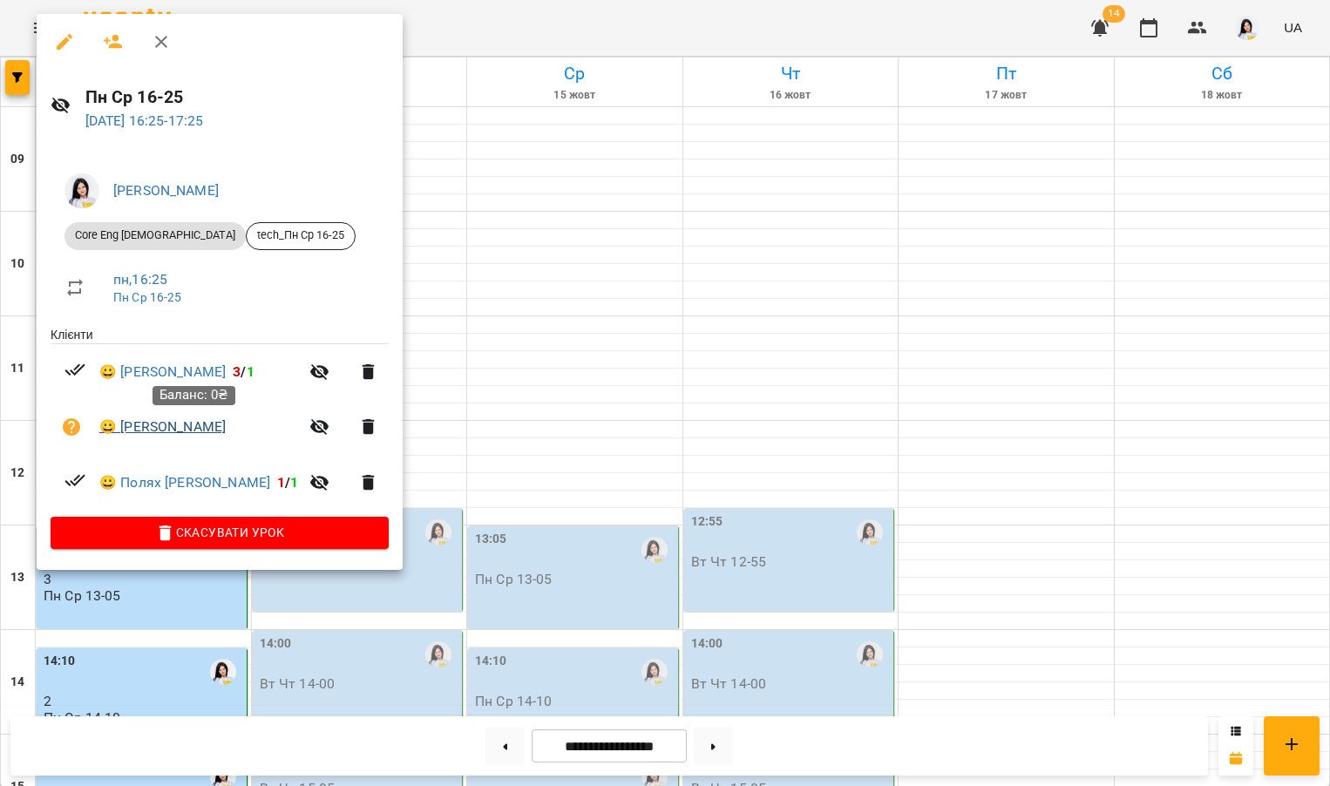
click at [171, 426] on link "😀 [PERSON_NAME]" at bounding box center [162, 426] width 126 height 21
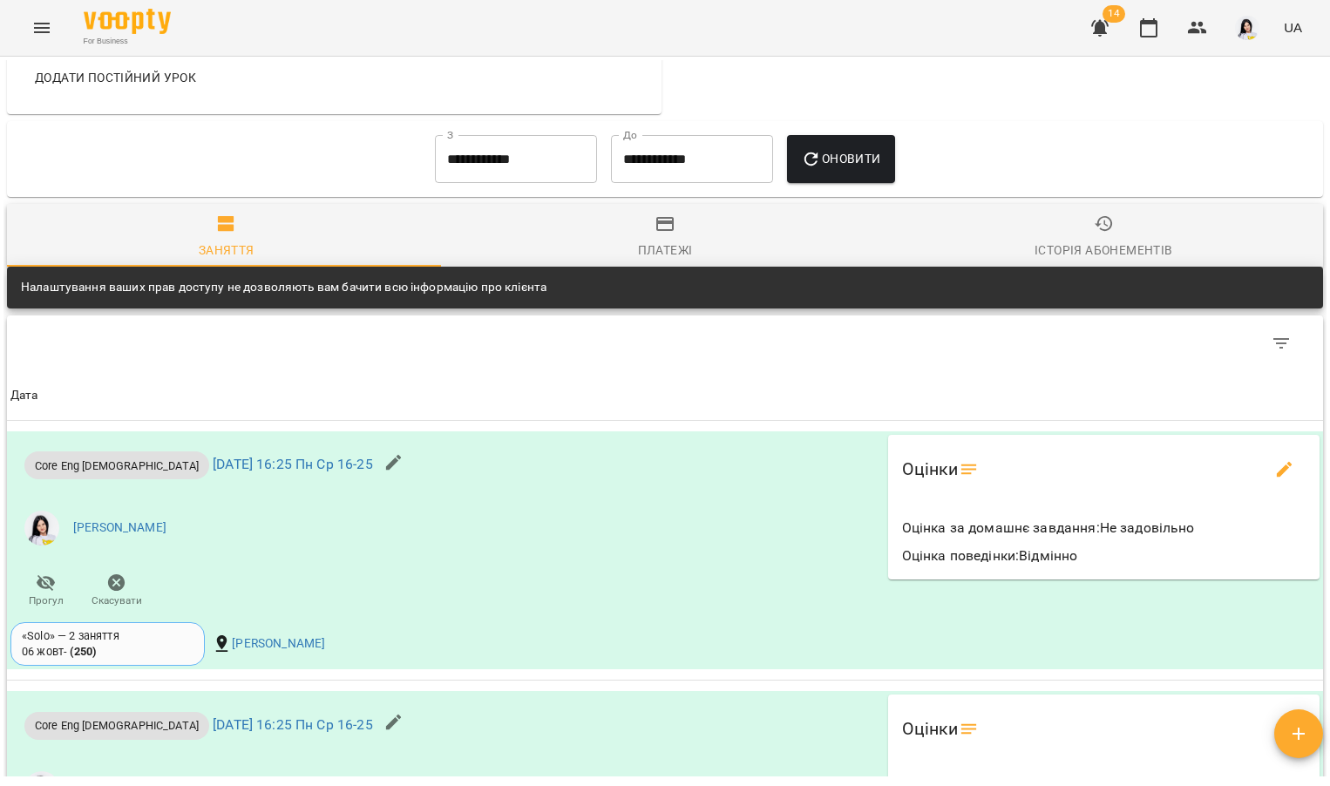
scroll to position [1629, 0]
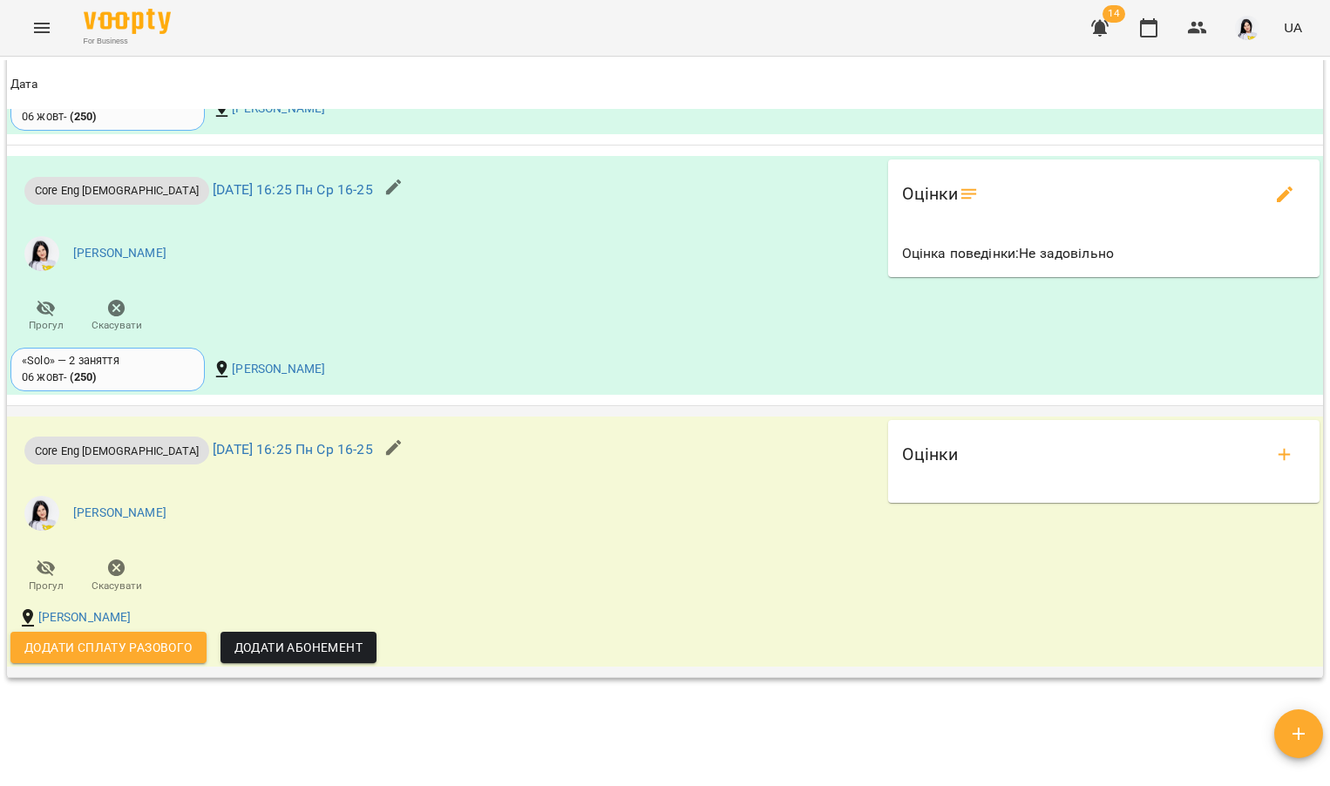
click at [1269, 477] on div "Оцінки" at bounding box center [1103, 462] width 417 height 70
click at [1290, 439] on button "add evaluations" at bounding box center [1284, 455] width 42 height 42
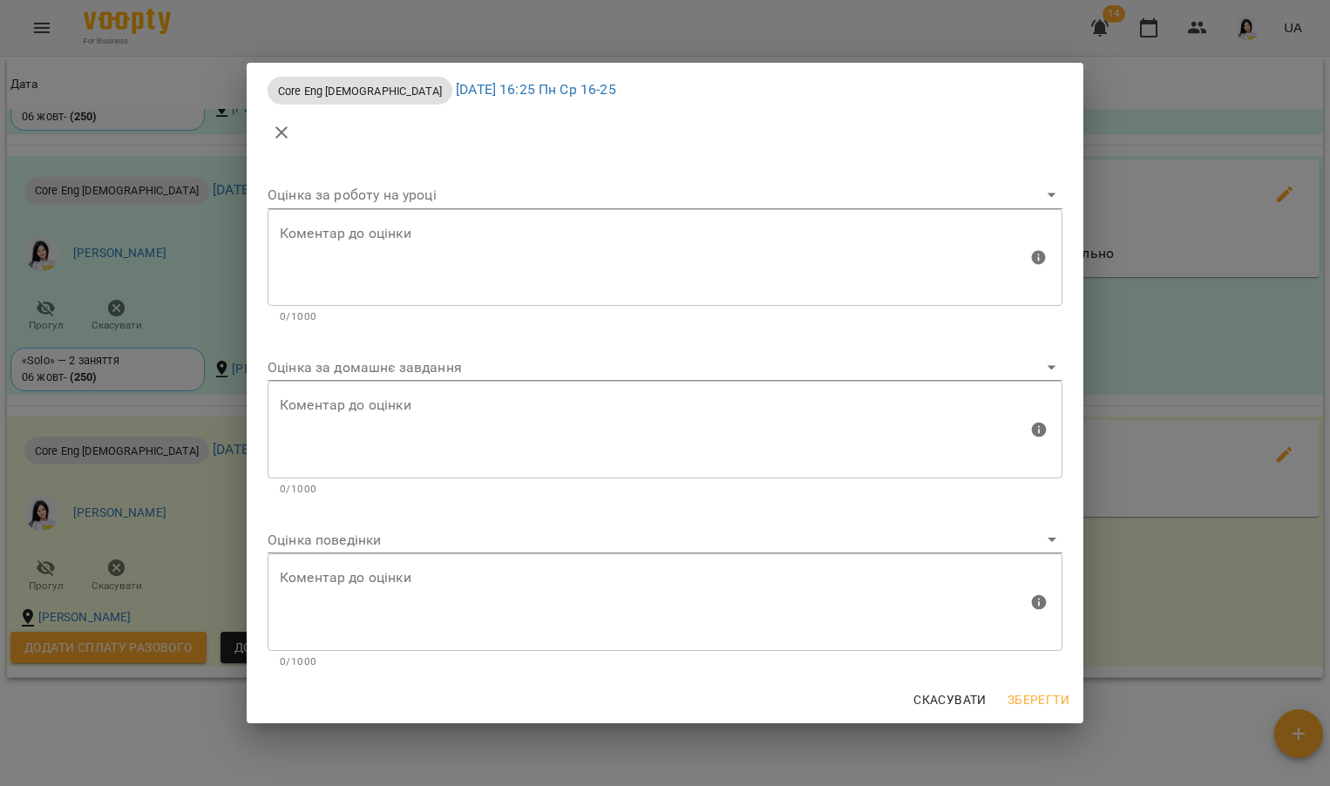
click at [446, 362] on body "For Business 14 UA Мої клієнти / [PERSON_NAME] [PERSON_NAME] tech_Пн Ср 16-25 0…" at bounding box center [665, 421] width 1330 height 843
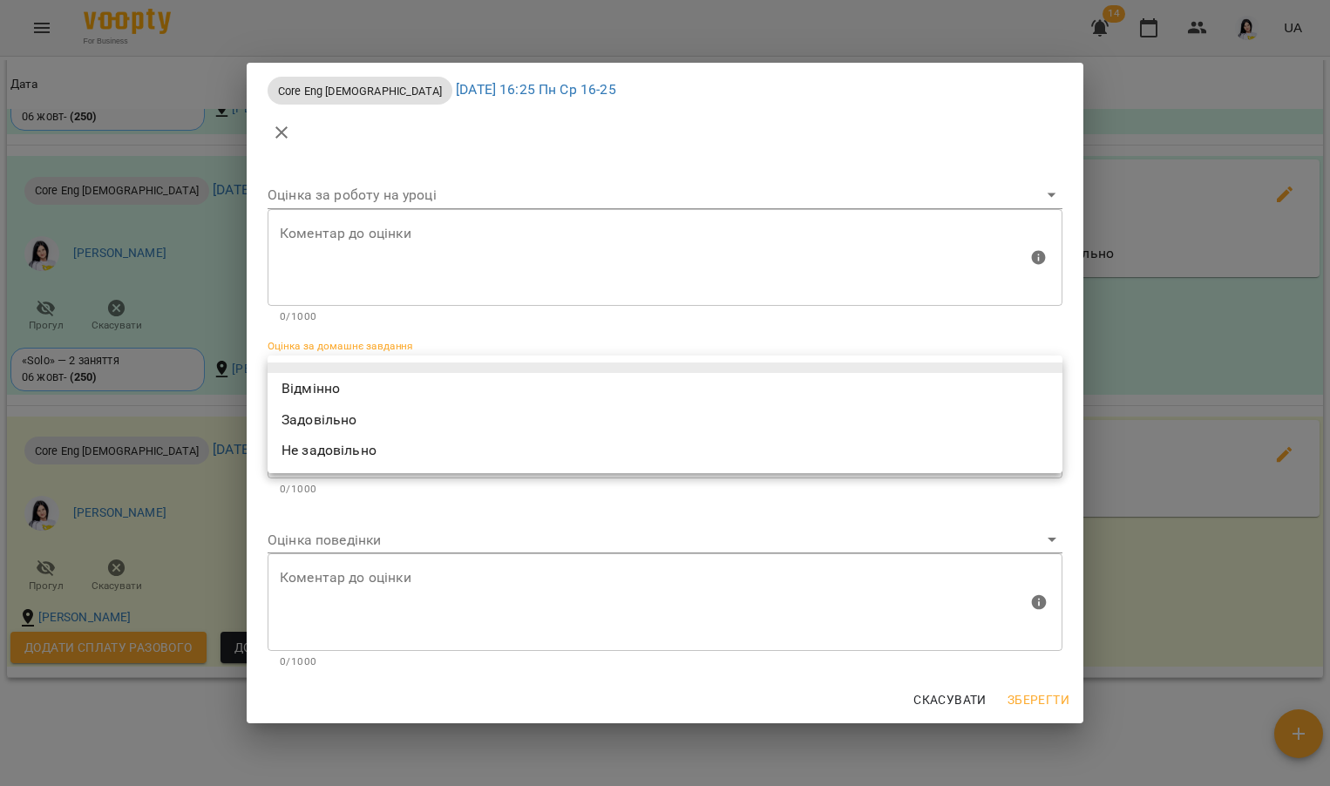
click at [382, 550] on div at bounding box center [665, 393] width 1330 height 786
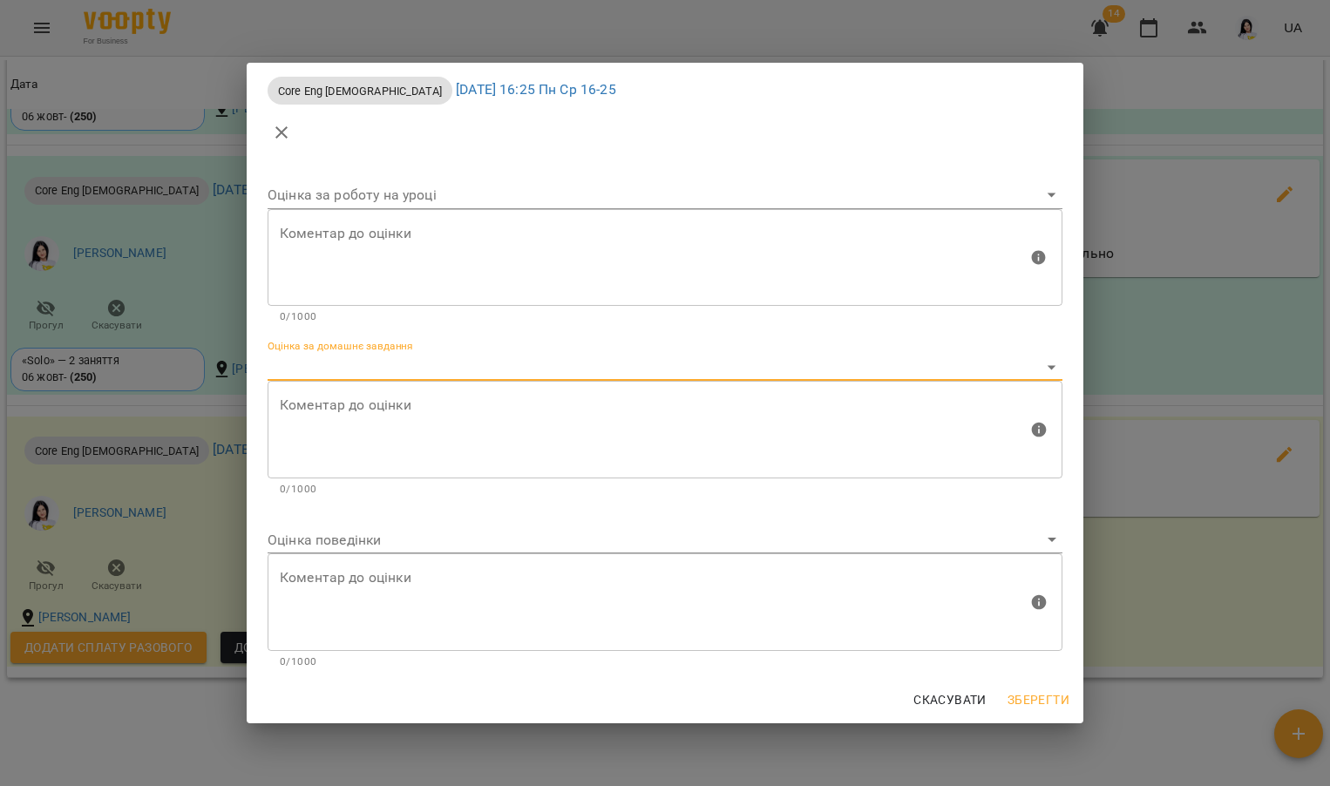
click at [365, 428] on textarea at bounding box center [654, 429] width 748 height 65
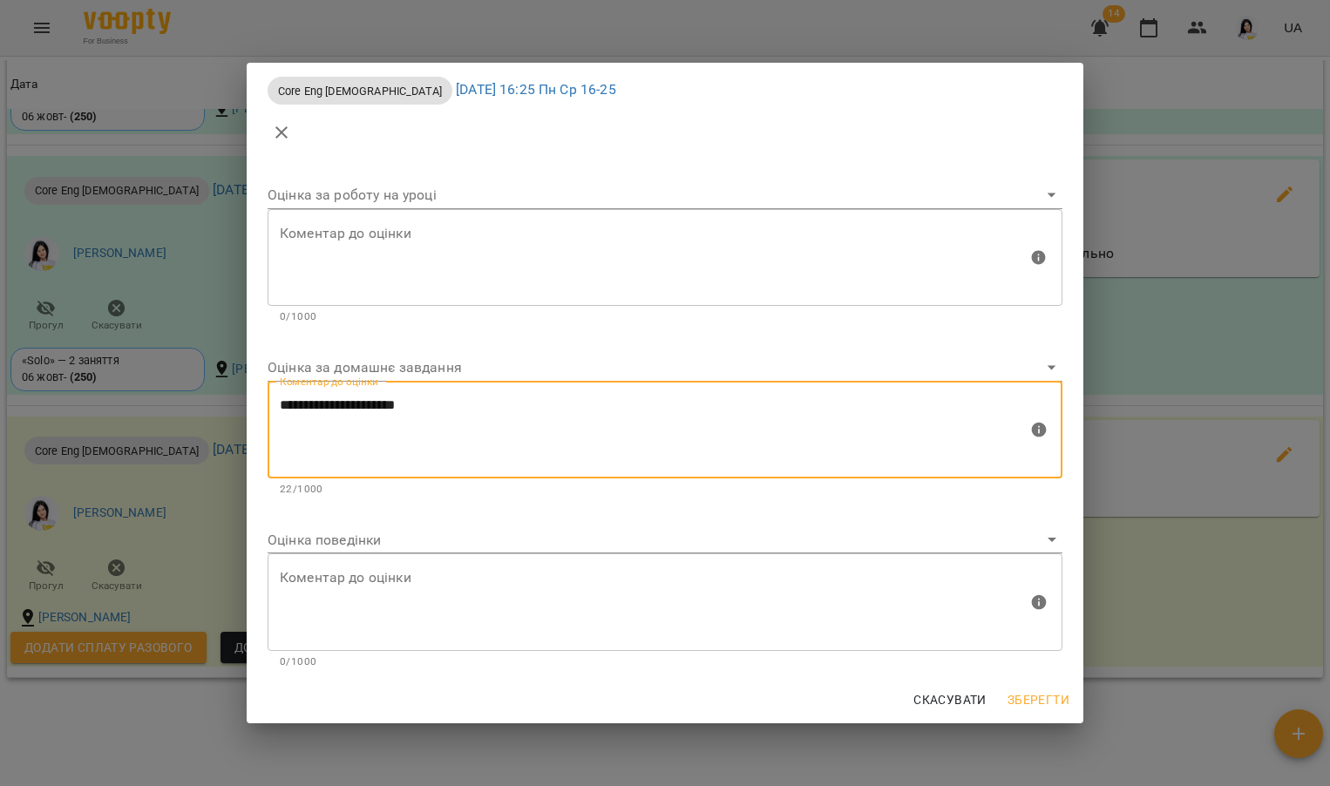
type textarea "**********"
click at [335, 526] on body "For Business 14 UA Мої клієнти / [PERSON_NAME] [PERSON_NAME] tech_Пн Ср 16-25 0…" at bounding box center [665, 421] width 1330 height 843
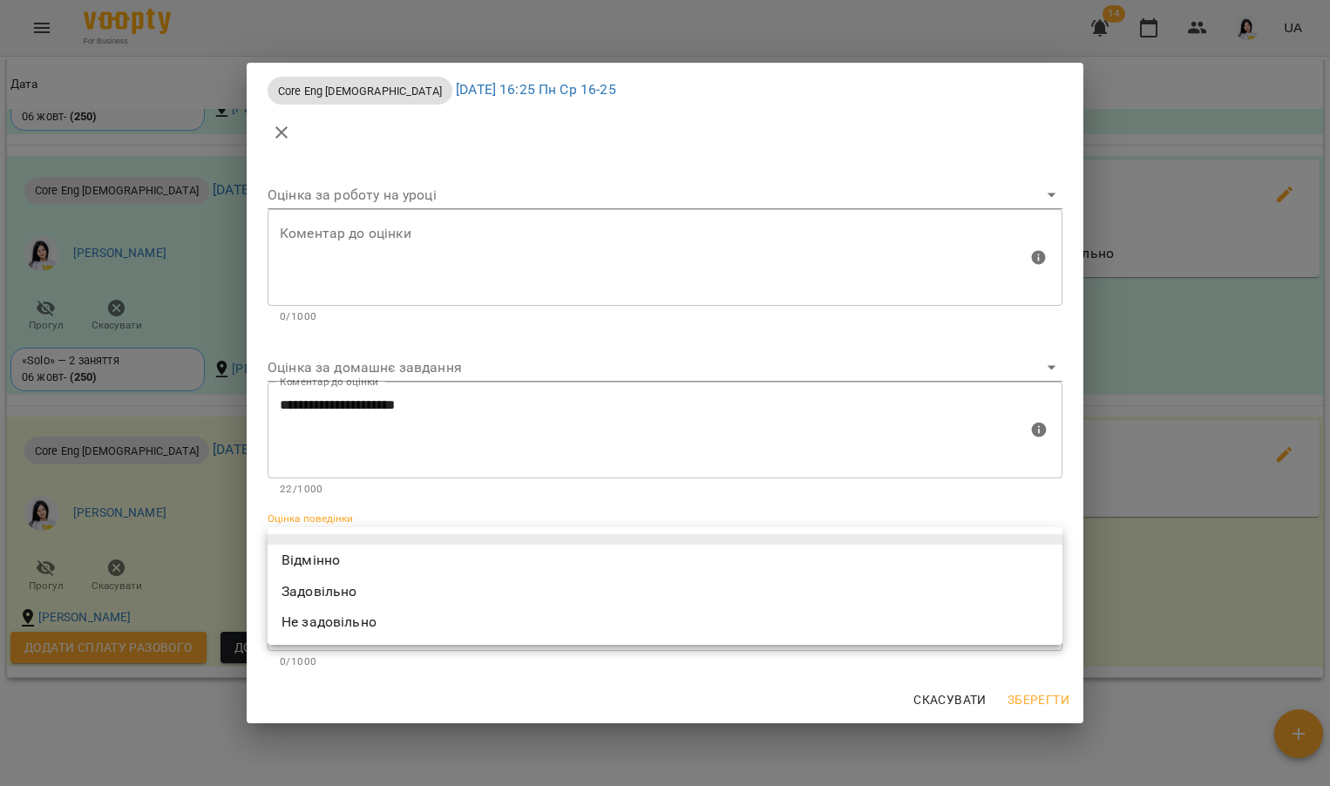
click at [329, 552] on li "Відмінно" at bounding box center [664, 560] width 795 height 31
type input "*********"
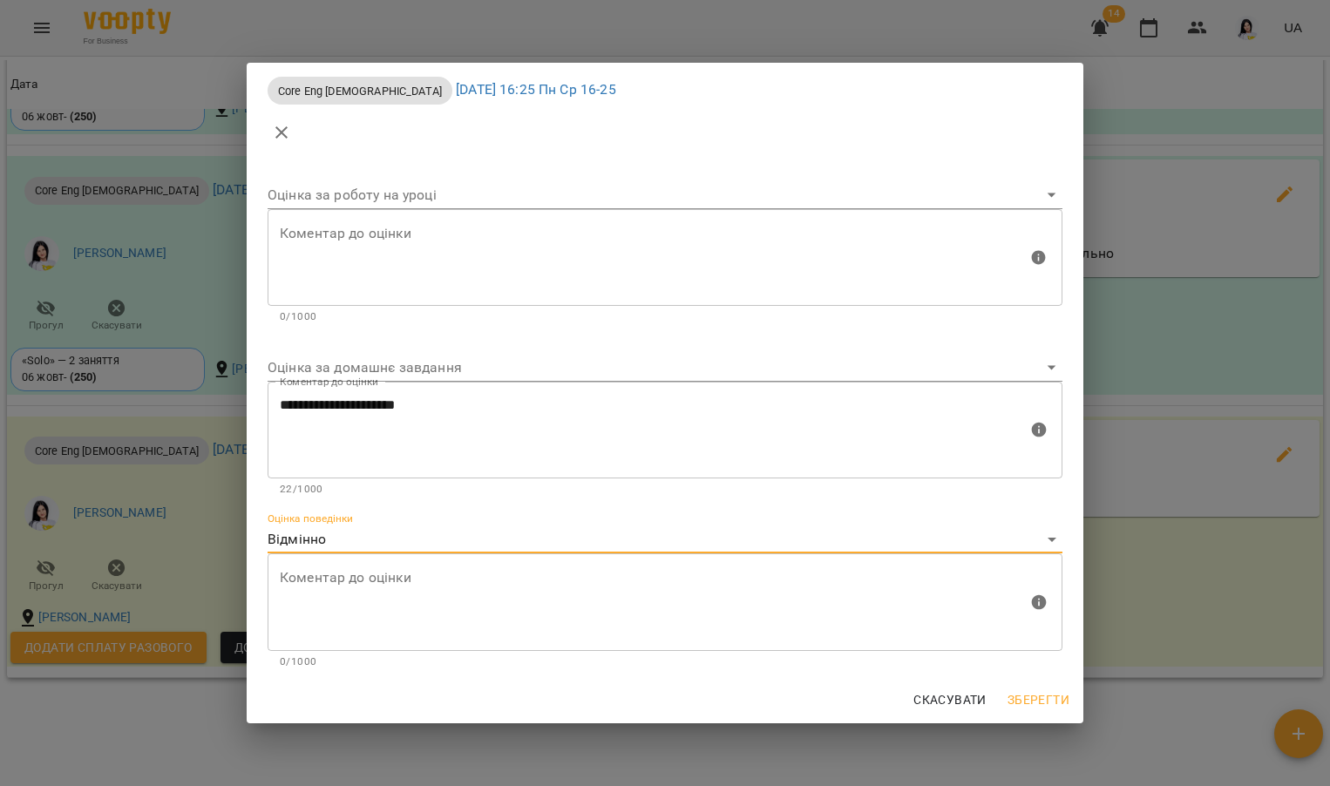
click at [1039, 699] on span "Зберегти" at bounding box center [1038, 699] width 62 height 21
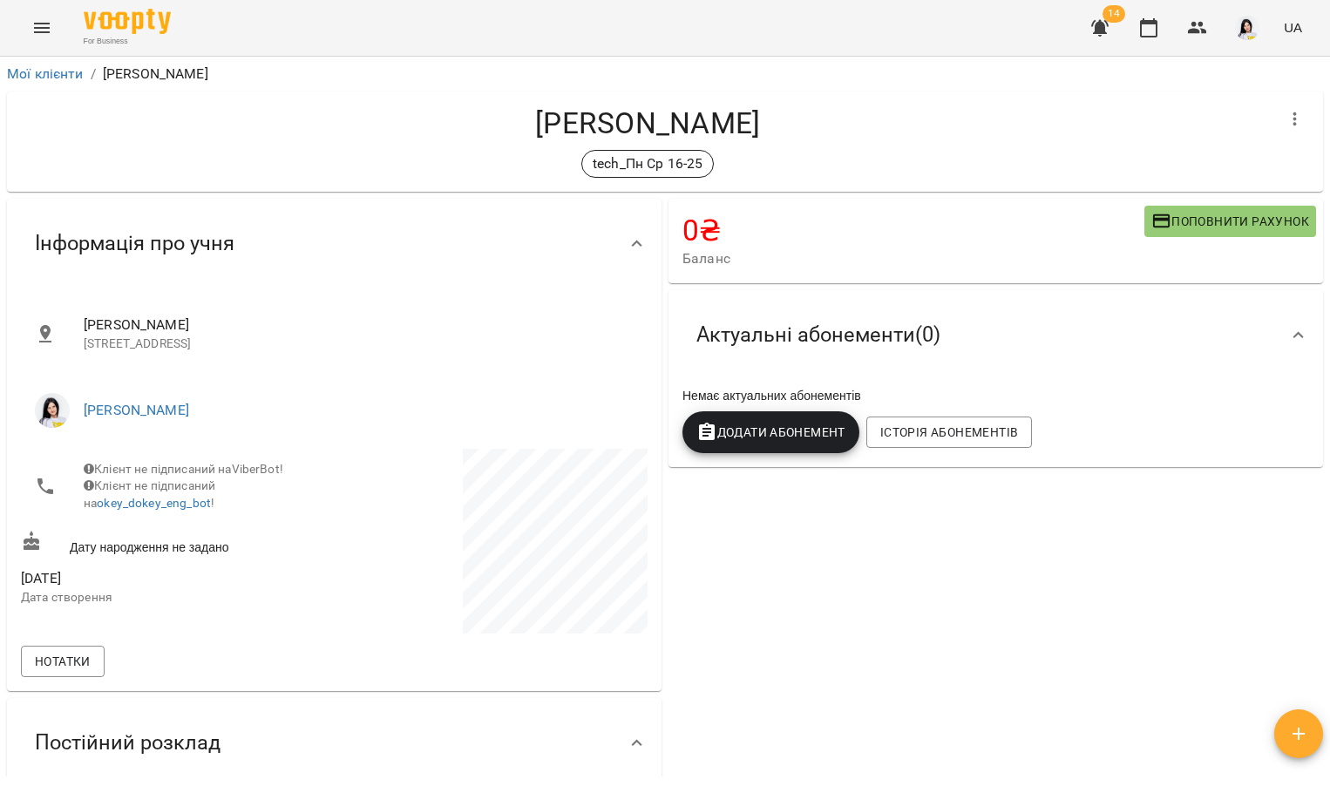
scroll to position [0, 0]
click at [1172, 217] on span "Поповнити рахунок" at bounding box center [1230, 221] width 158 height 21
select select "****"
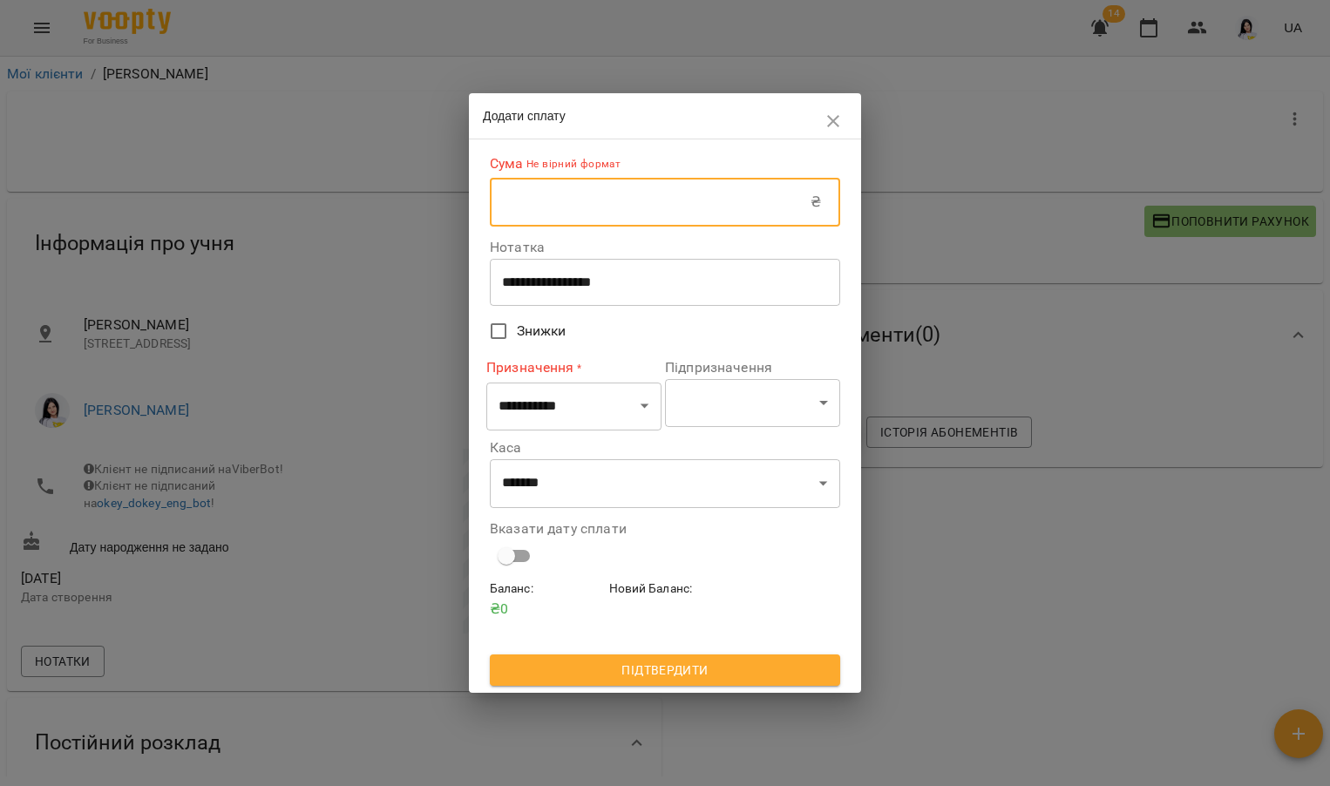
click at [571, 209] on input "text" at bounding box center [650, 202] width 321 height 49
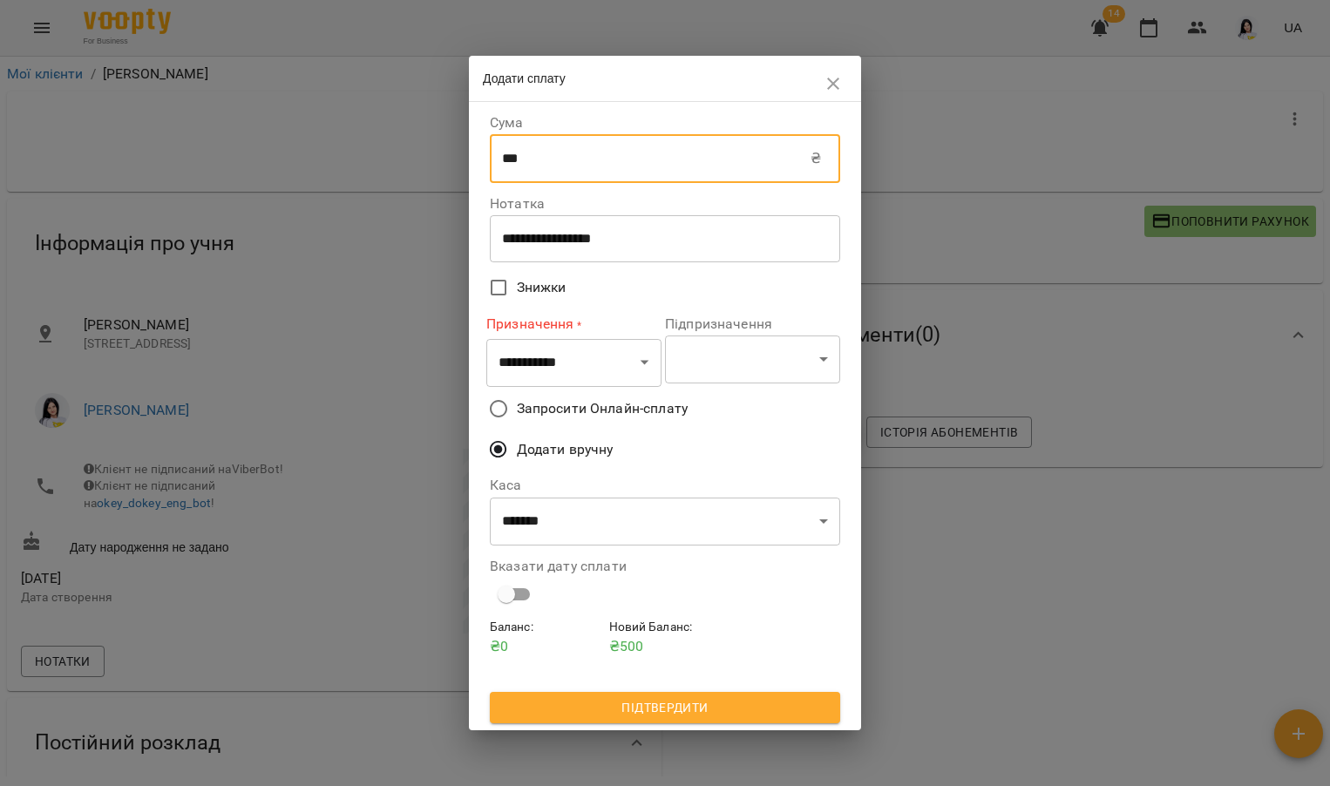
type input "***"
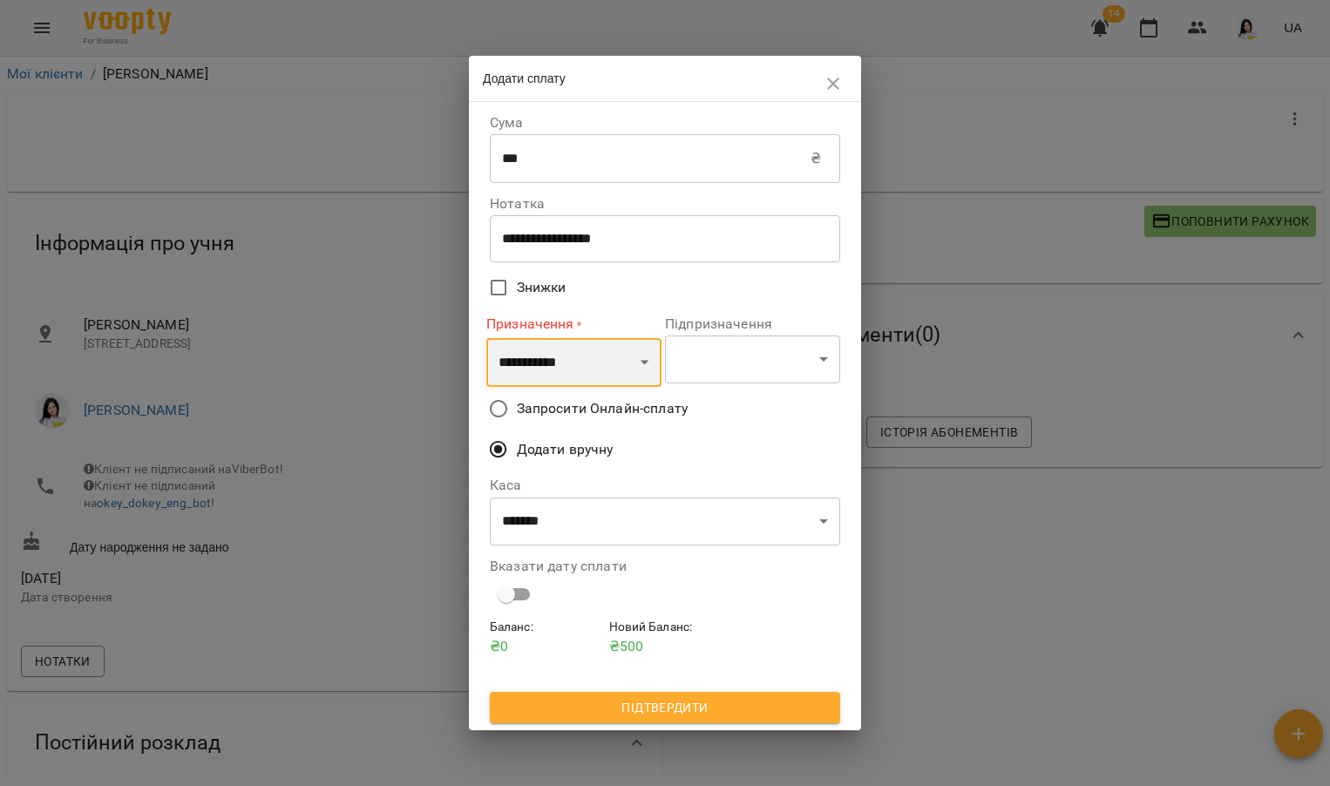
select select "*********"
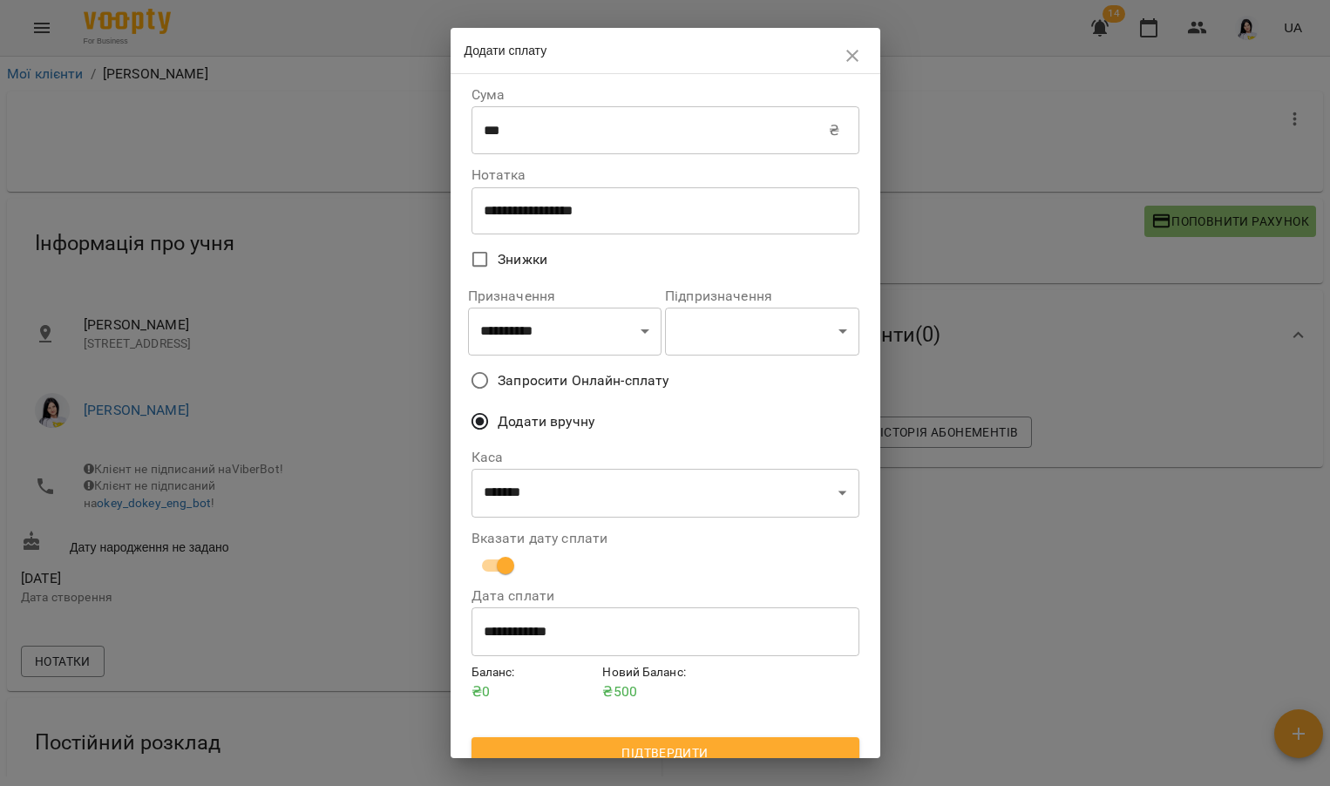
click at [560, 737] on button "Підтвердити" at bounding box center [665, 752] width 388 height 31
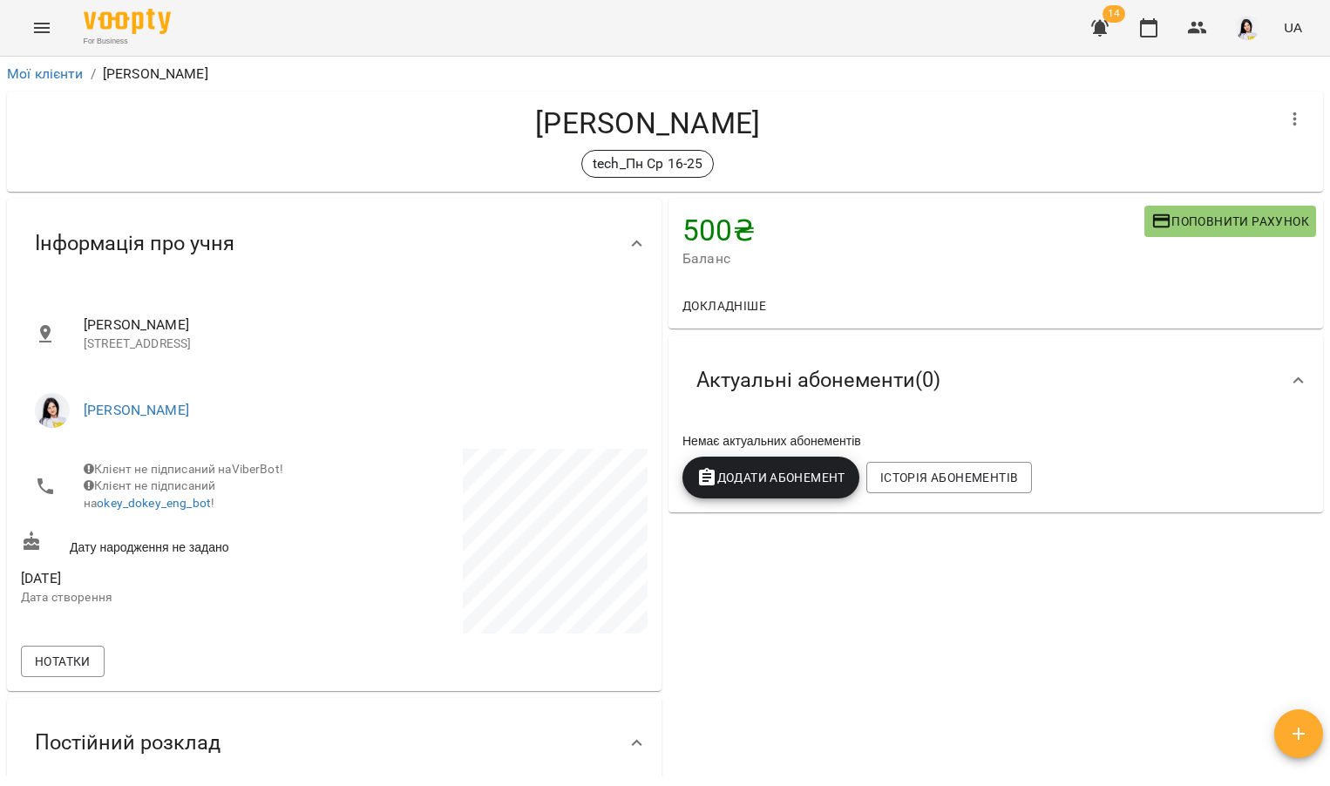
click at [743, 491] on button "Додати Абонемент" at bounding box center [770, 478] width 177 height 42
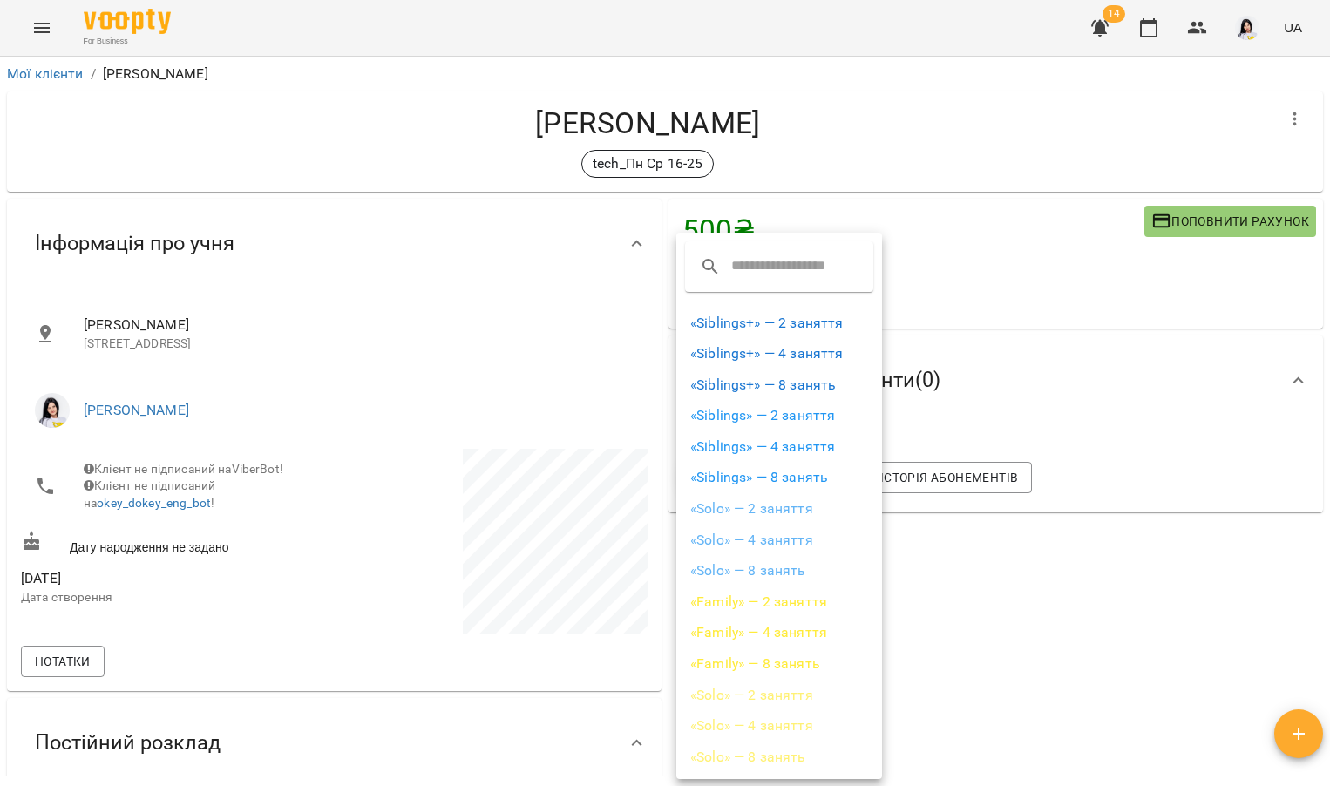
click at [760, 508] on li "«Solo» — 2 заняття" at bounding box center [779, 508] width 206 height 31
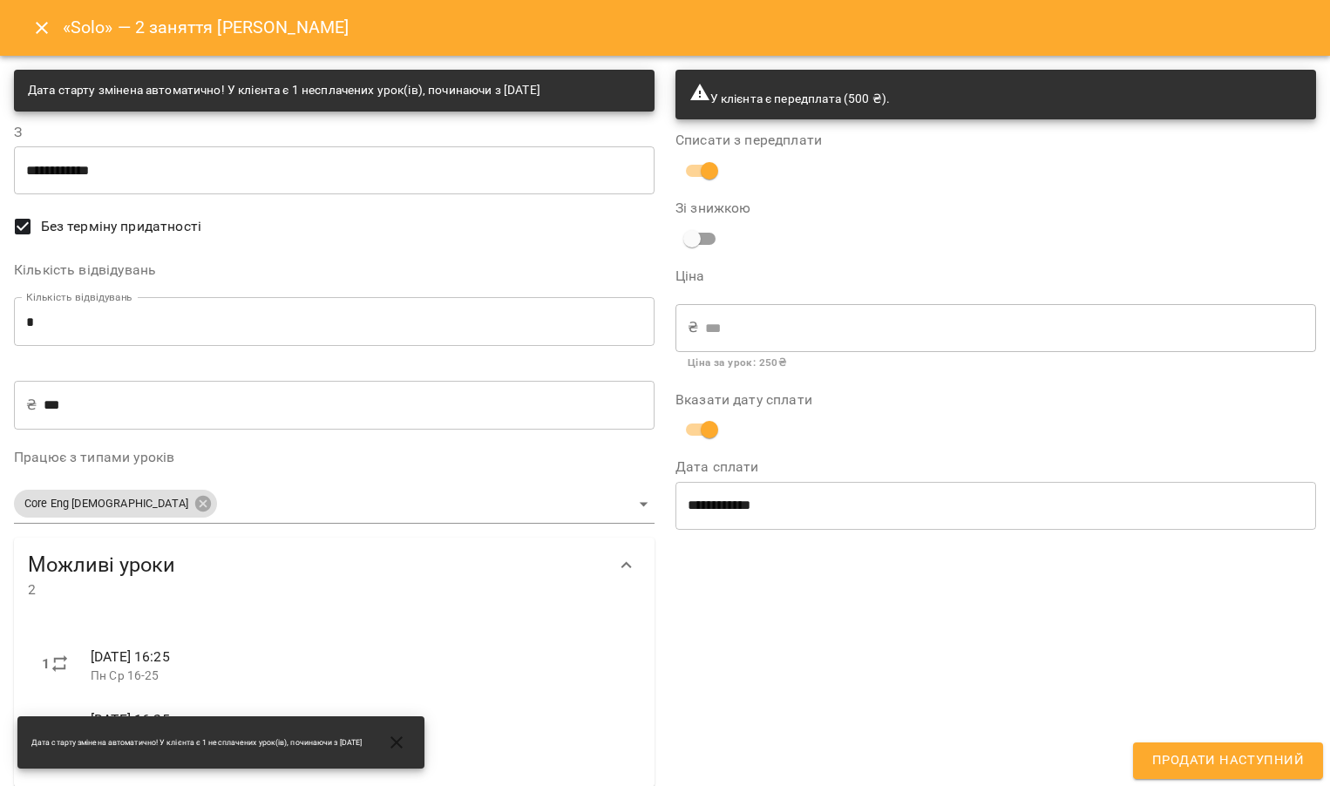
click at [1172, 765] on span "Продати наступний" at bounding box center [1228, 760] width 152 height 23
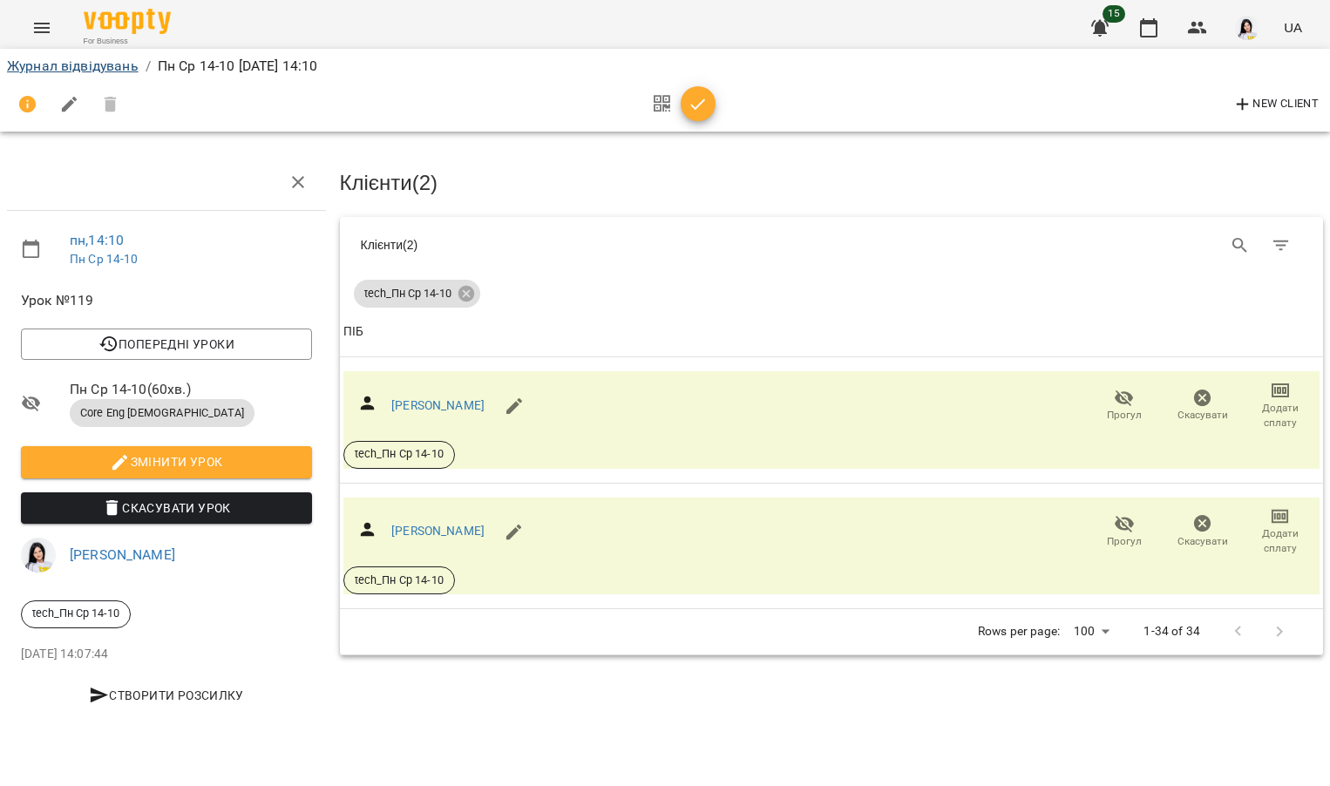
click at [121, 62] on link "Журнал відвідувань" at bounding box center [73, 66] width 132 height 17
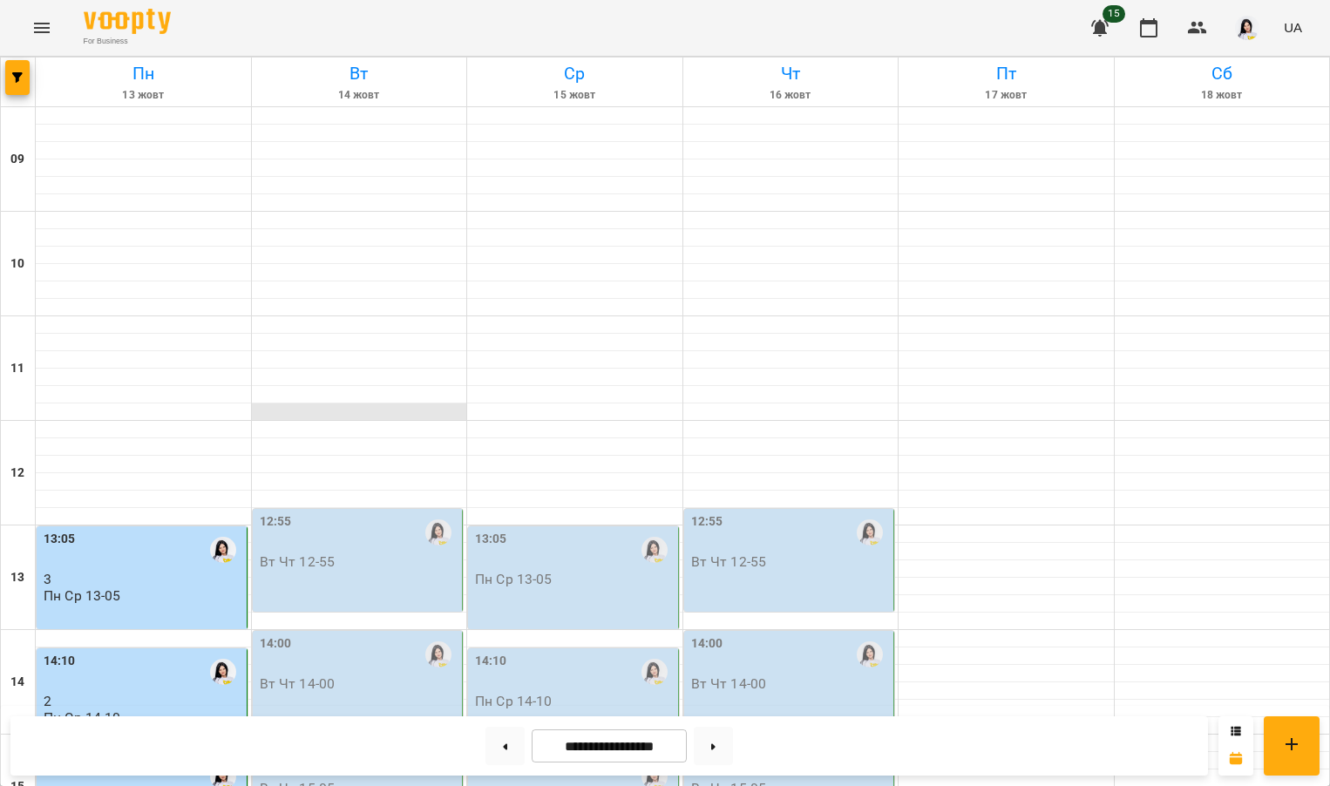
scroll to position [518, 0]
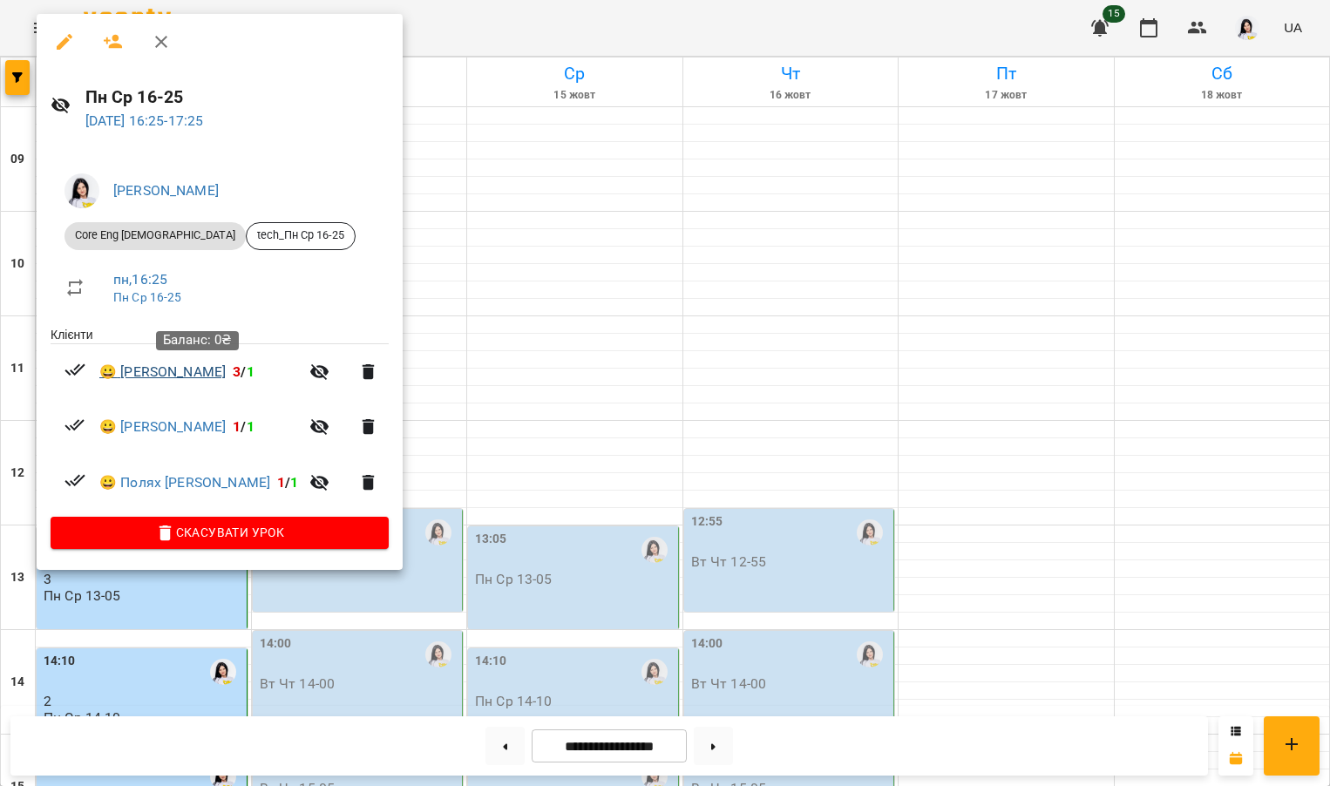
click at [208, 377] on link "😀 Гончаров Єгор Сергійович" at bounding box center [162, 372] width 126 height 21
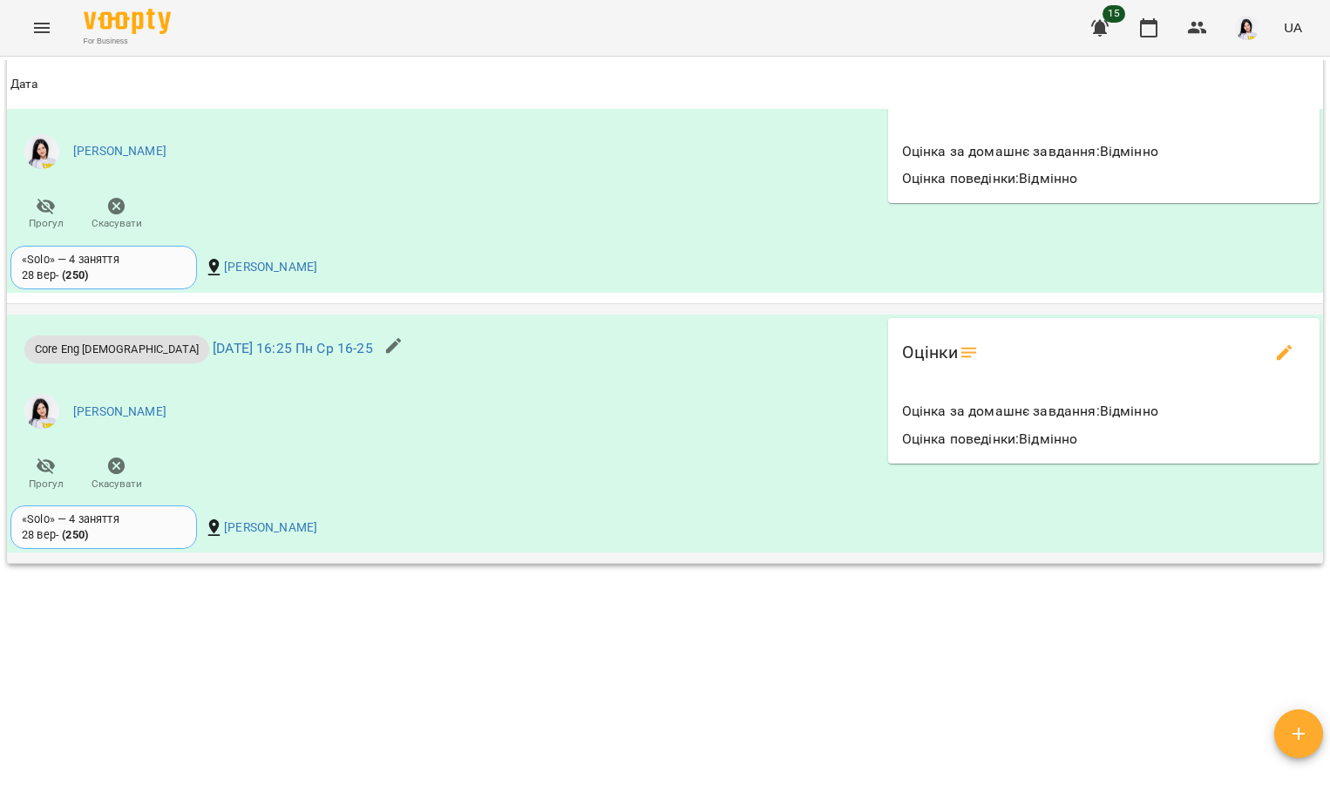
scroll to position [1710, 0]
click at [1280, 342] on icon "edit evaluations" at bounding box center [1284, 352] width 21 height 21
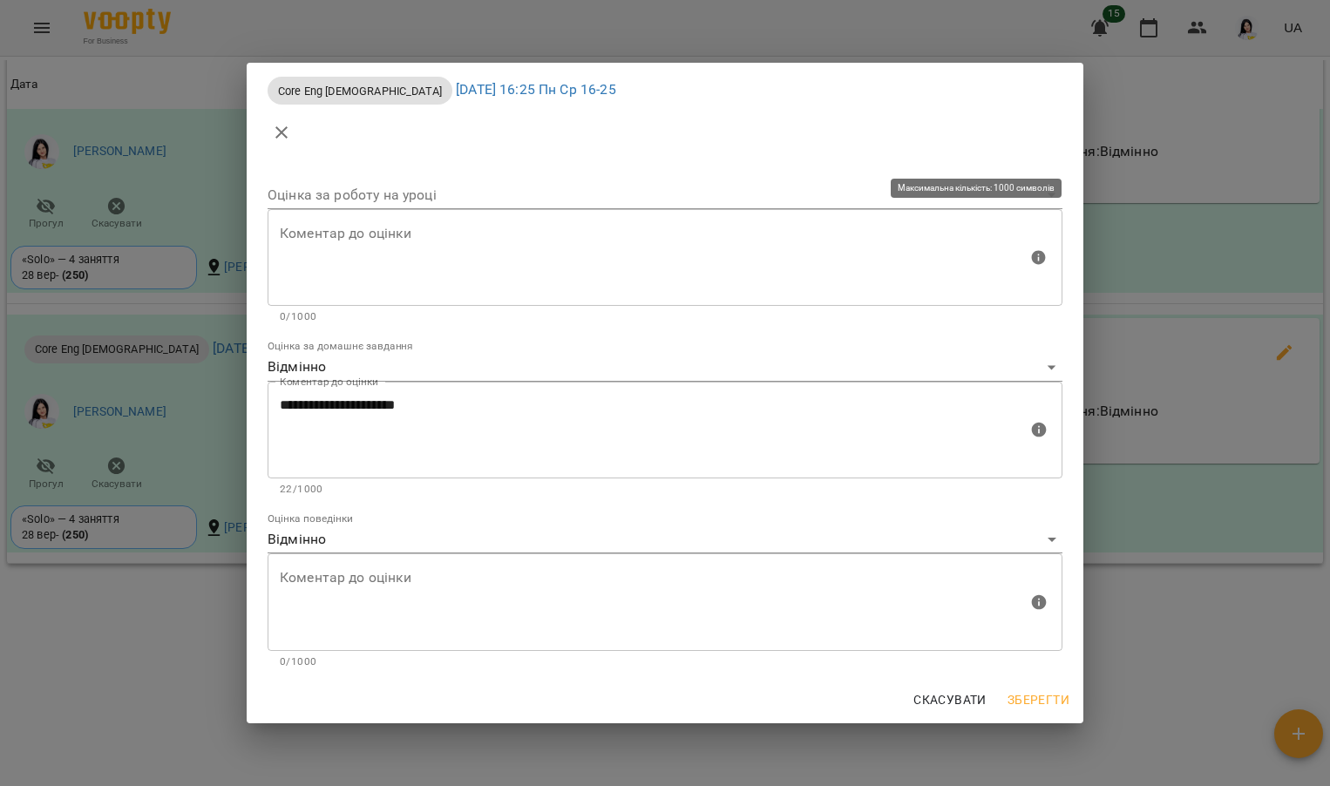
click at [500, 241] on textarea at bounding box center [654, 257] width 748 height 65
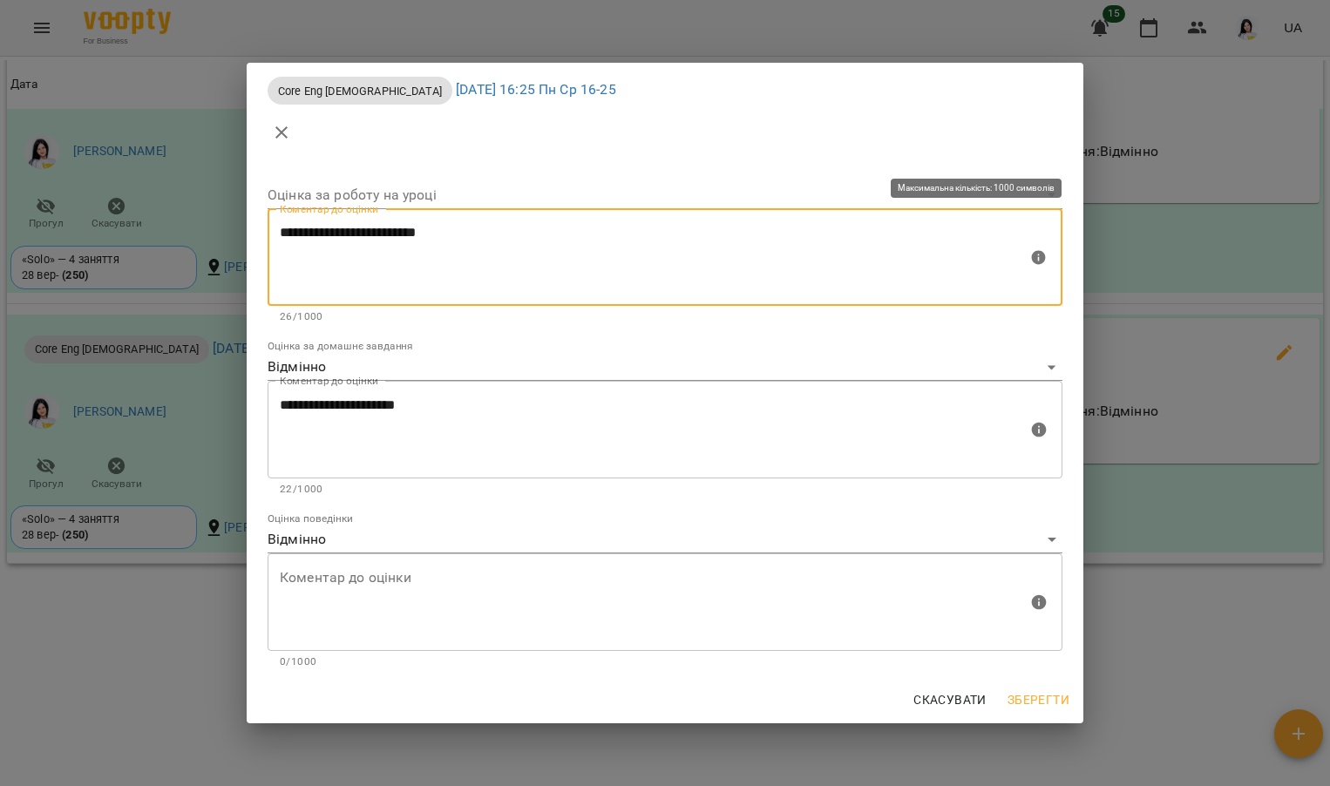
type textarea "**********"
click at [439, 200] on body "For Business 15 UA Мої клієнти / Гончаров Єгор Сергійович Гончаров Єгор Сергійо…" at bounding box center [665, 421] width 1330 height 843
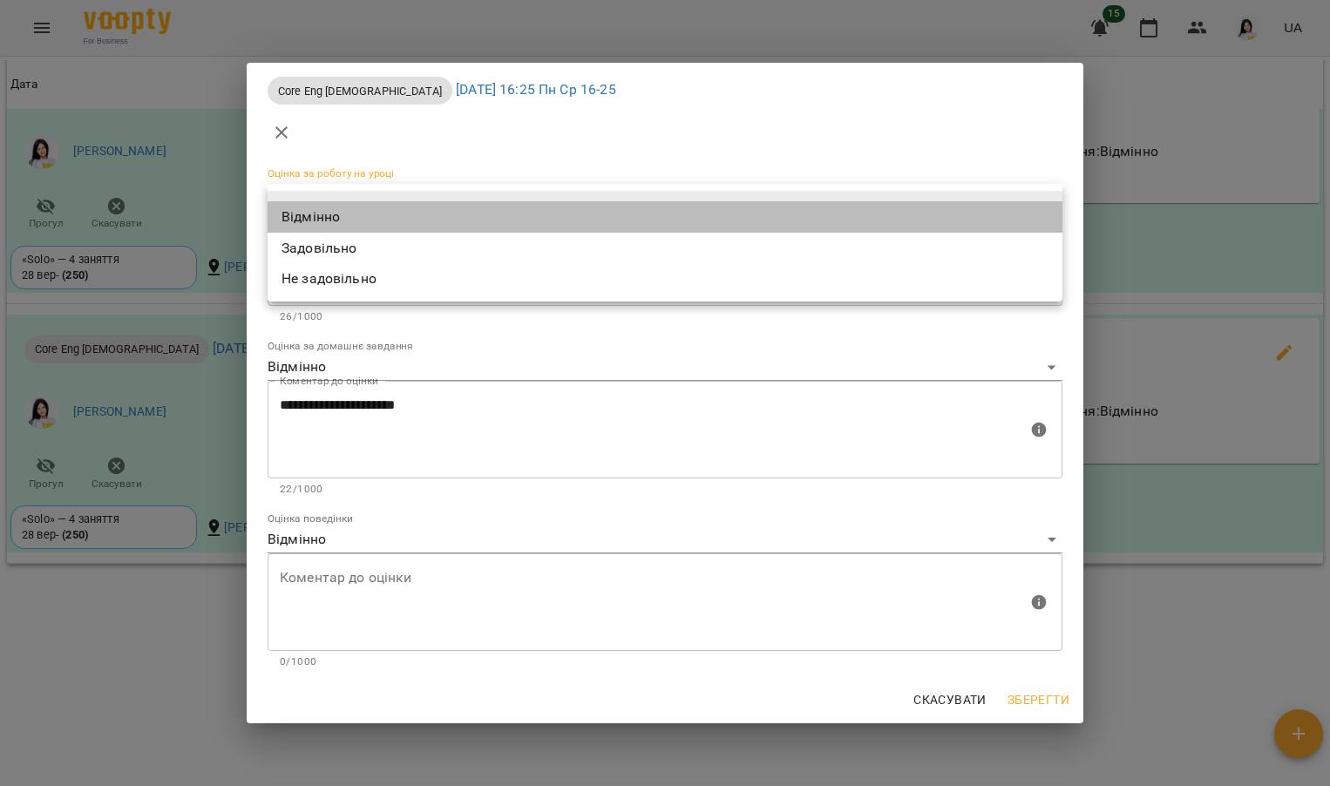
click at [405, 223] on li "Відмінно" at bounding box center [664, 216] width 795 height 31
type input "*********"
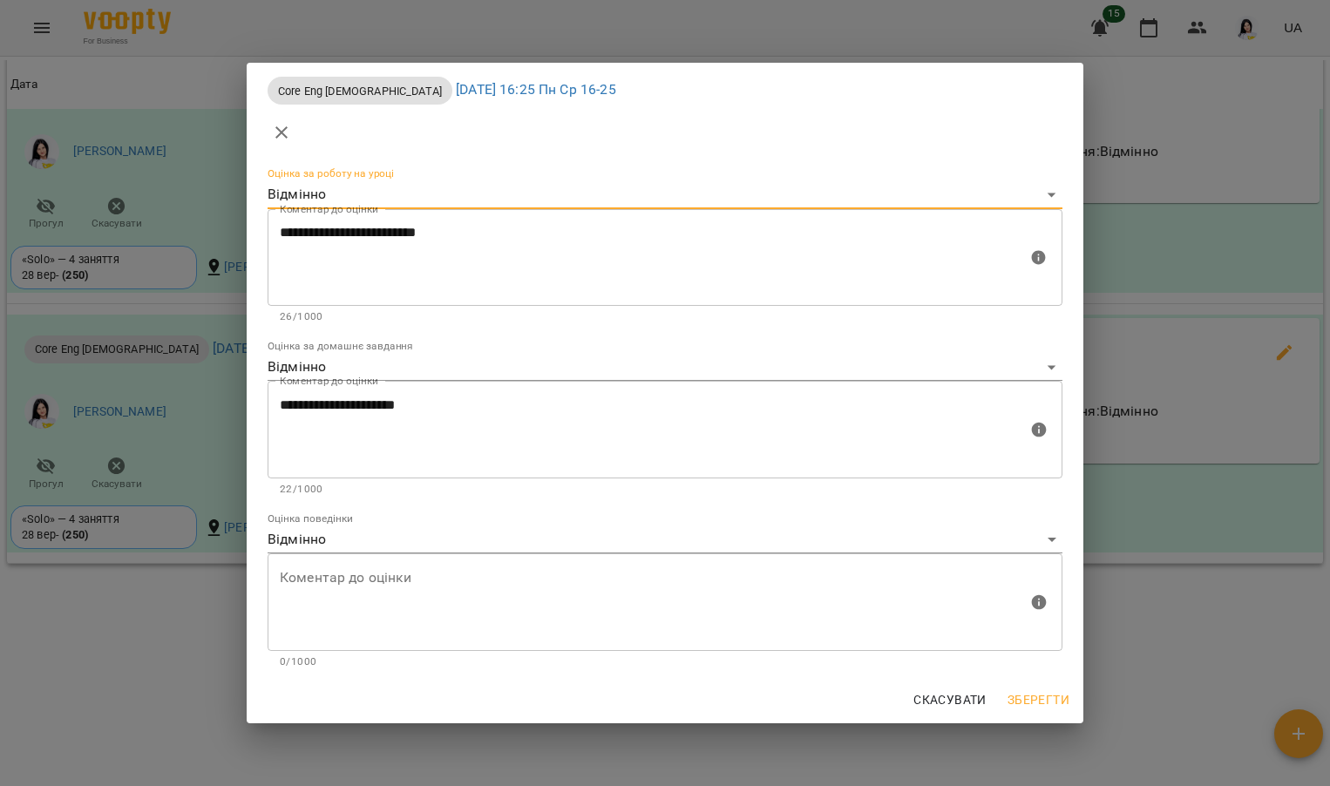
click at [1034, 702] on span "Зберегти" at bounding box center [1038, 699] width 62 height 21
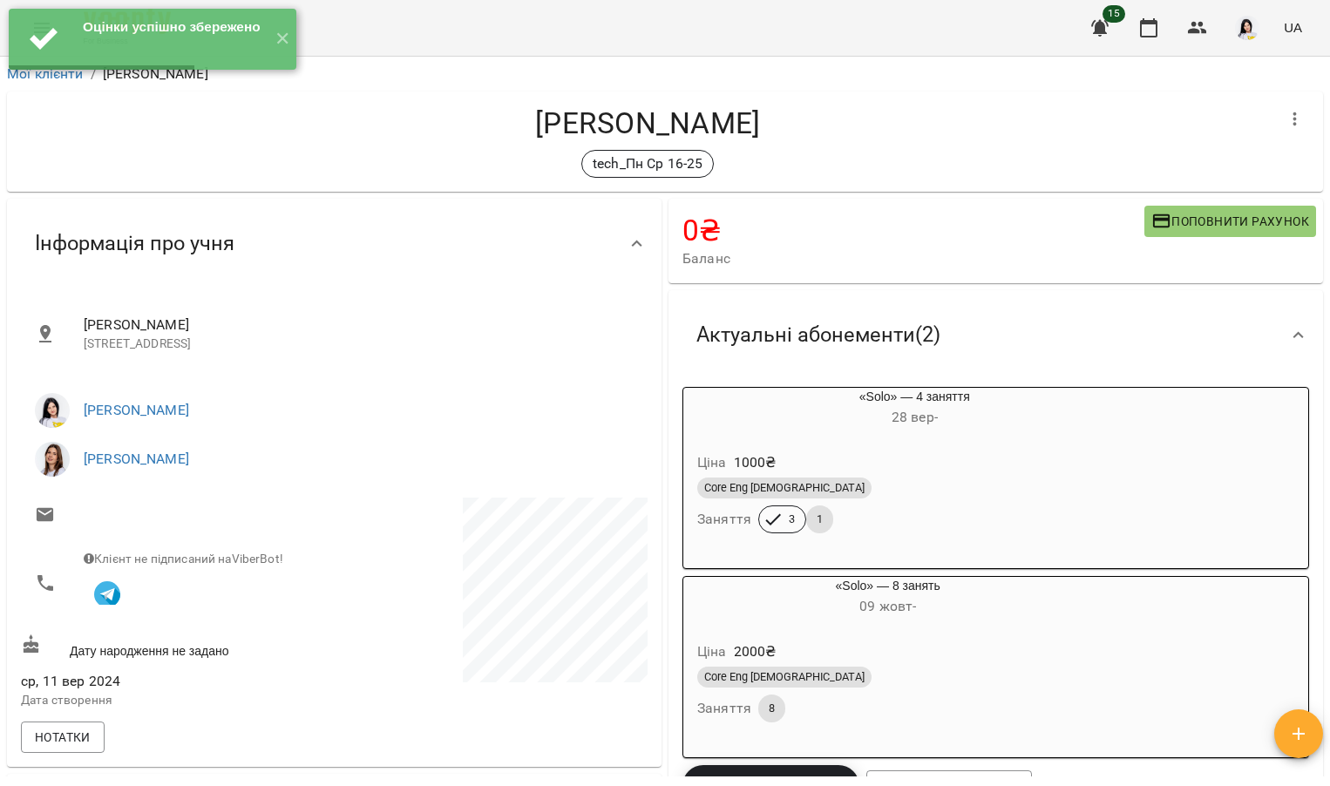
scroll to position [0, 0]
click at [289, 30] on button "✕" at bounding box center [281, 39] width 29 height 61
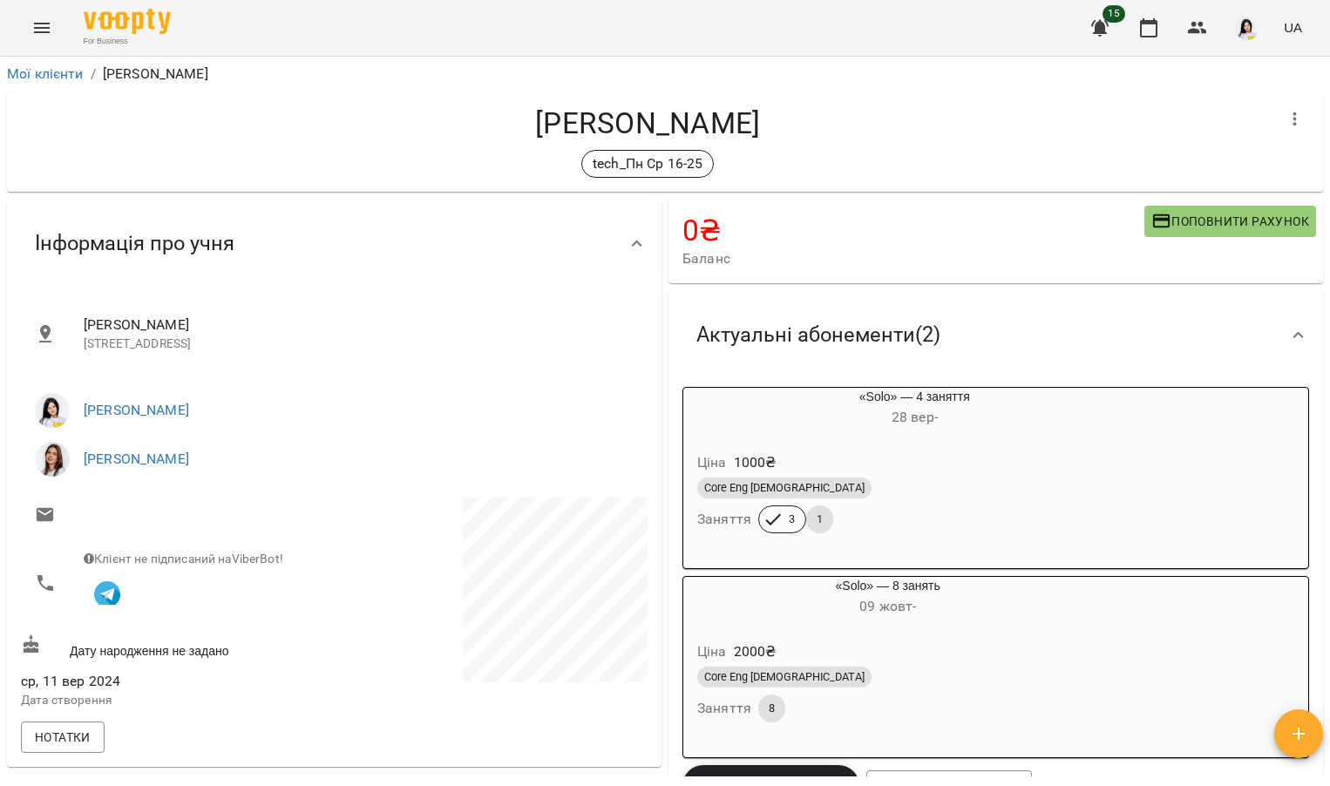
click at [51, 23] on icon "Menu" at bounding box center [41, 27] width 21 height 21
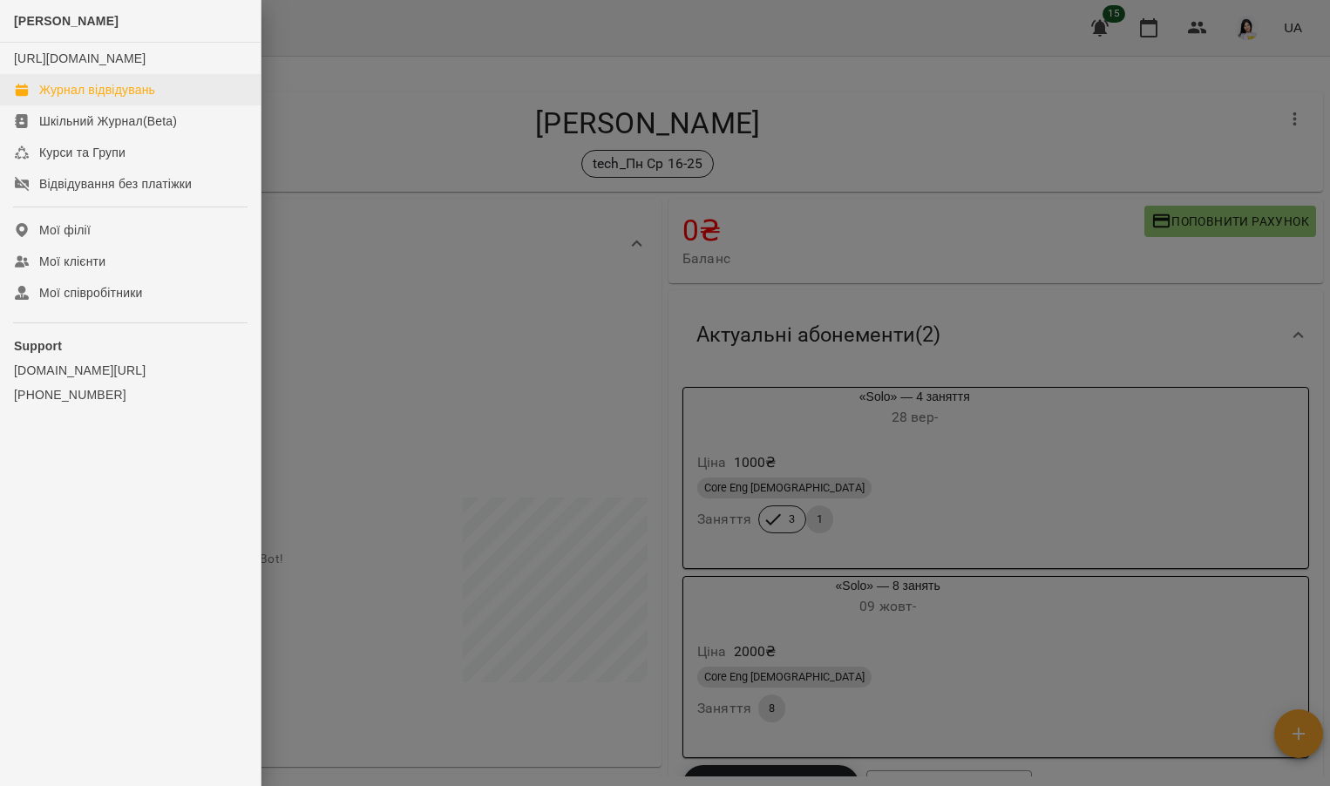
click at [102, 98] on div "Журнал відвідувань" at bounding box center [97, 89] width 116 height 17
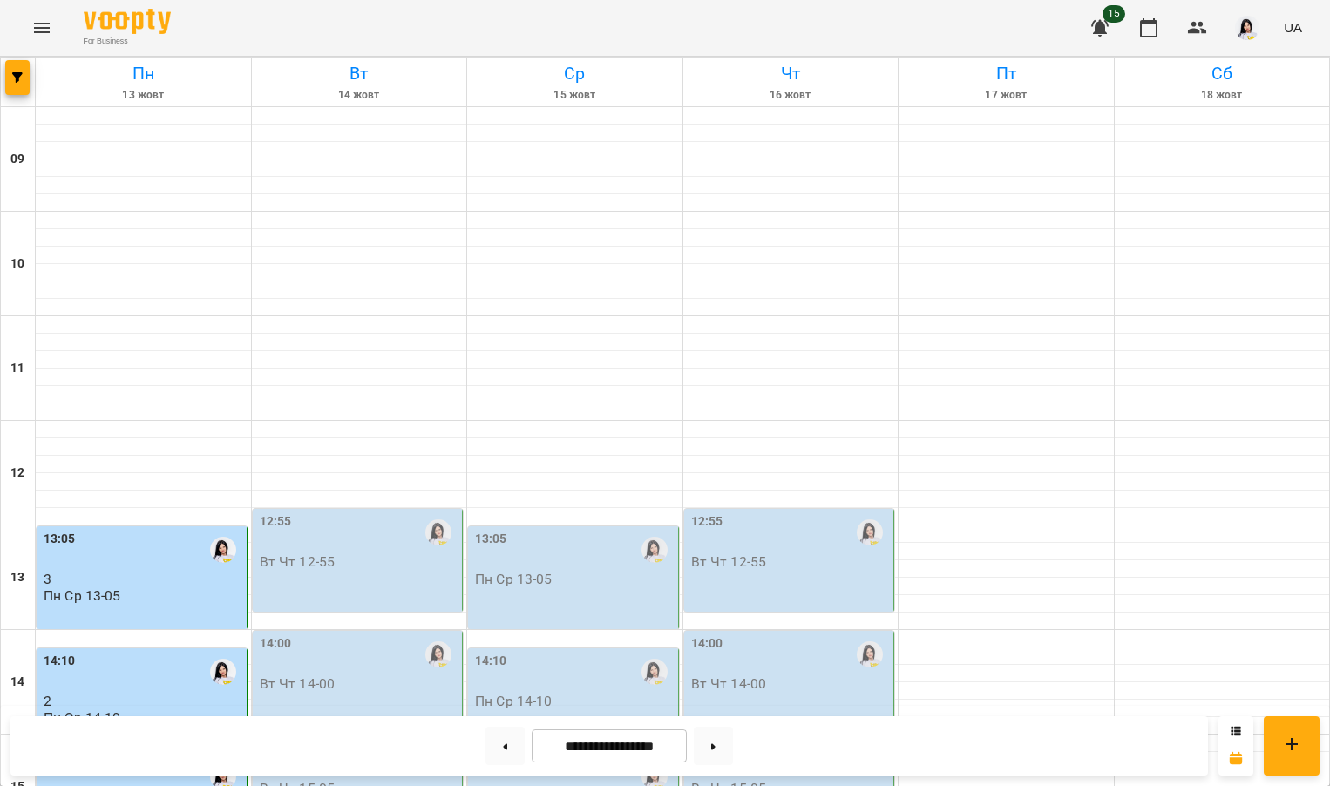
scroll to position [568, 0]
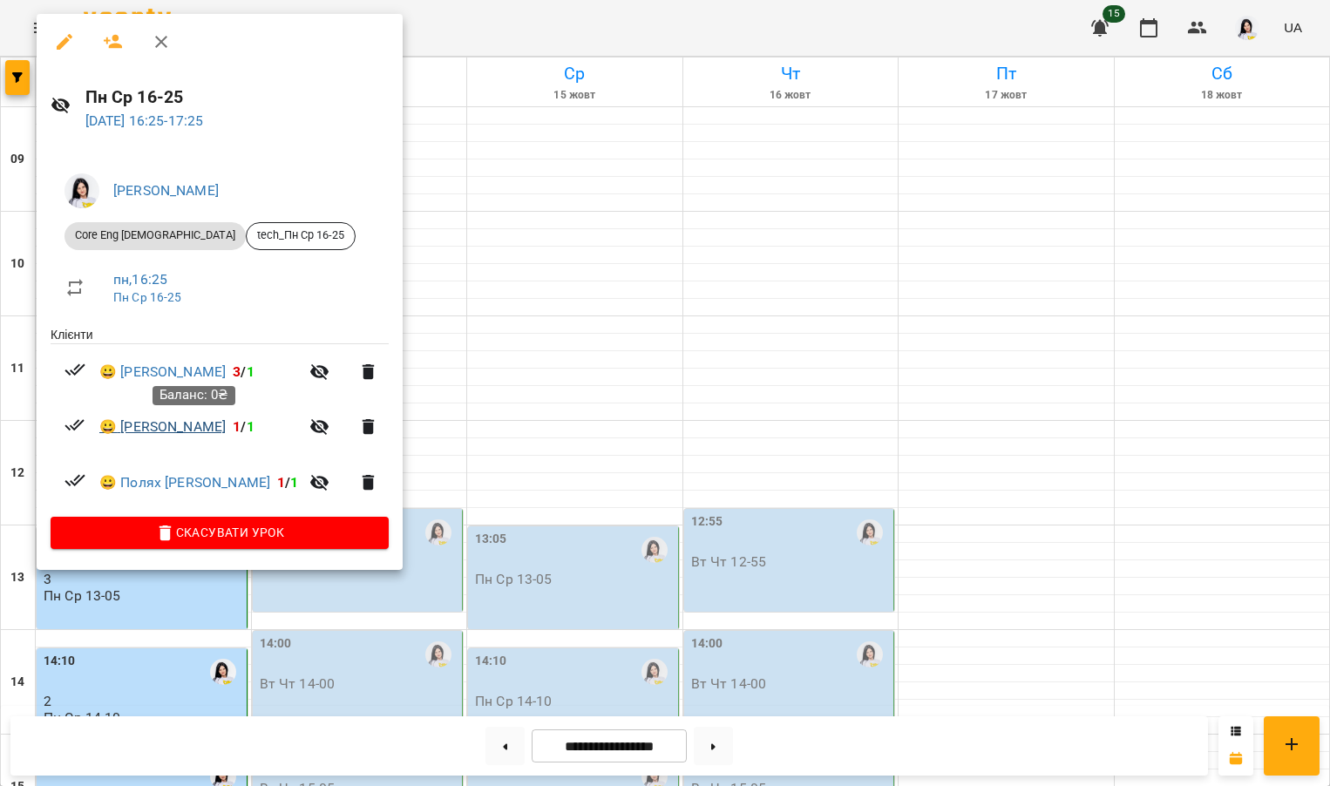
click at [199, 432] on link "😀 [PERSON_NAME]" at bounding box center [162, 426] width 126 height 21
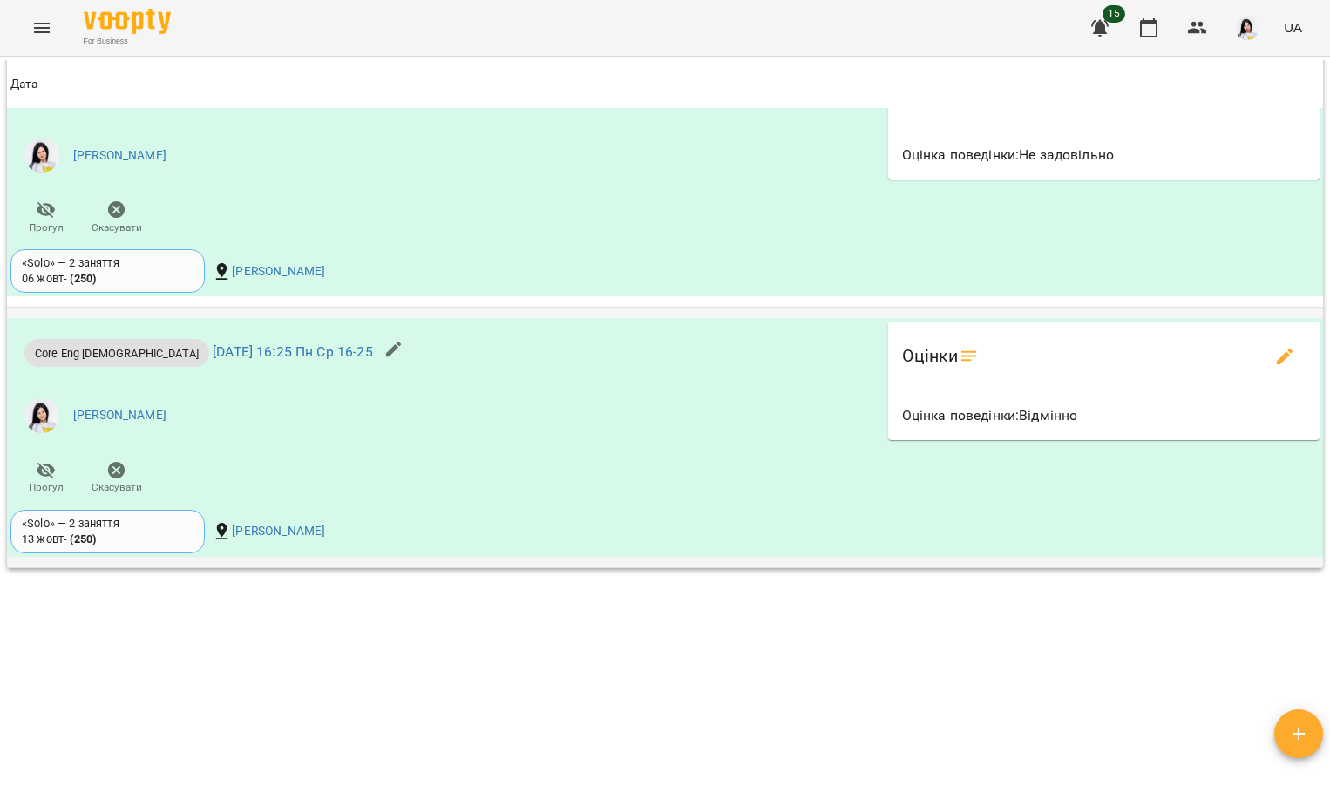
scroll to position [1629, 0]
click at [1263, 350] on button "edit evaluations" at bounding box center [1284, 357] width 42 height 42
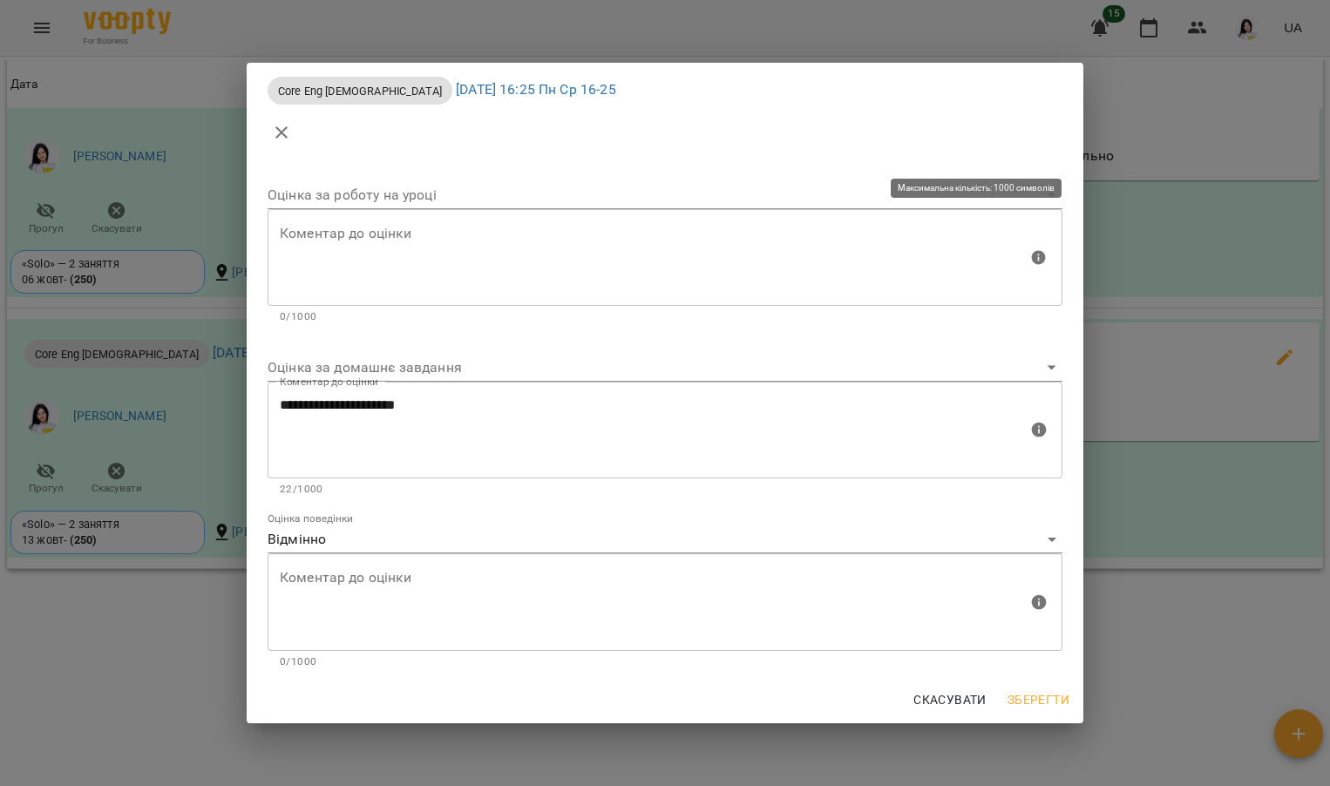
click at [435, 235] on textarea at bounding box center [654, 257] width 748 height 65
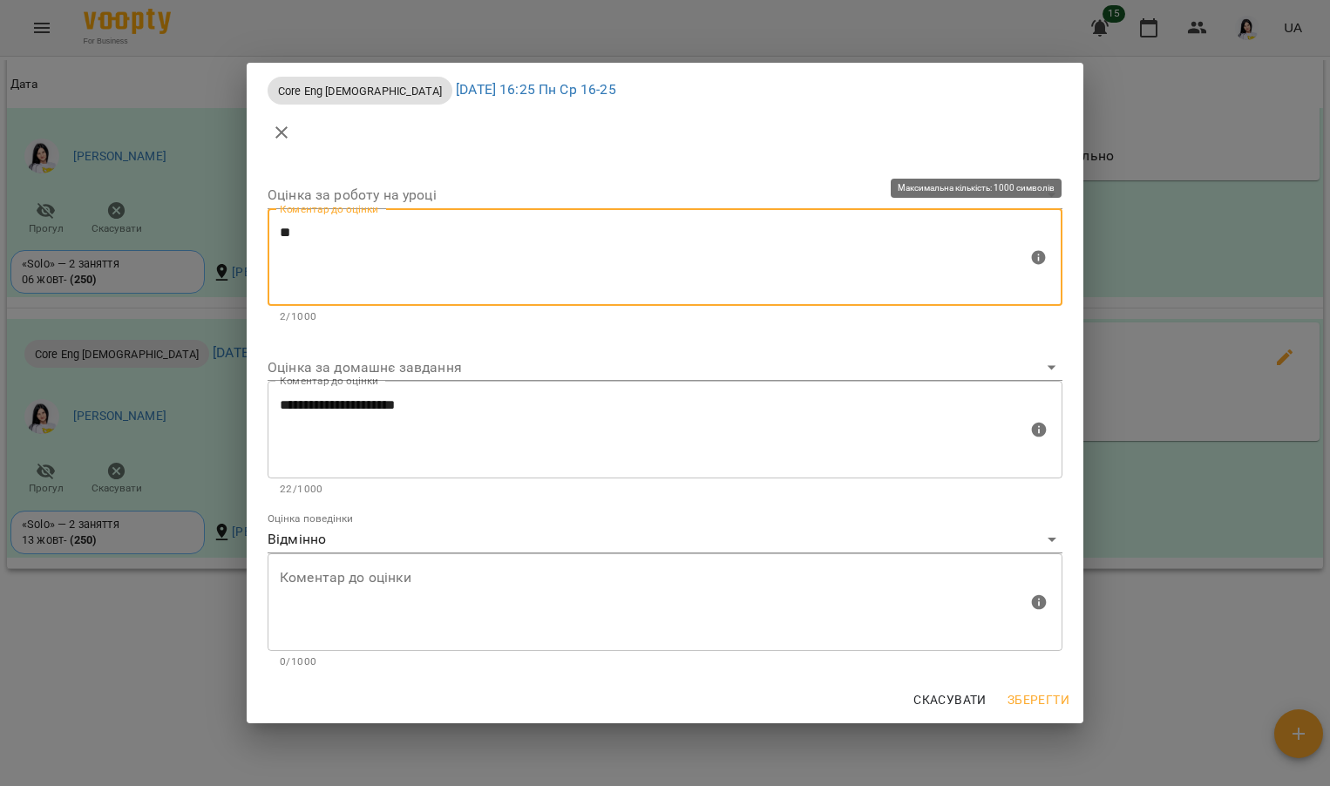
type textarea "*"
type textarea "**********"
click at [402, 193] on body "For Business 15 UA Мої клієнти / Бречко Аліса Анатоліївна Бречко Аліса Анатолії…" at bounding box center [665, 421] width 1330 height 843
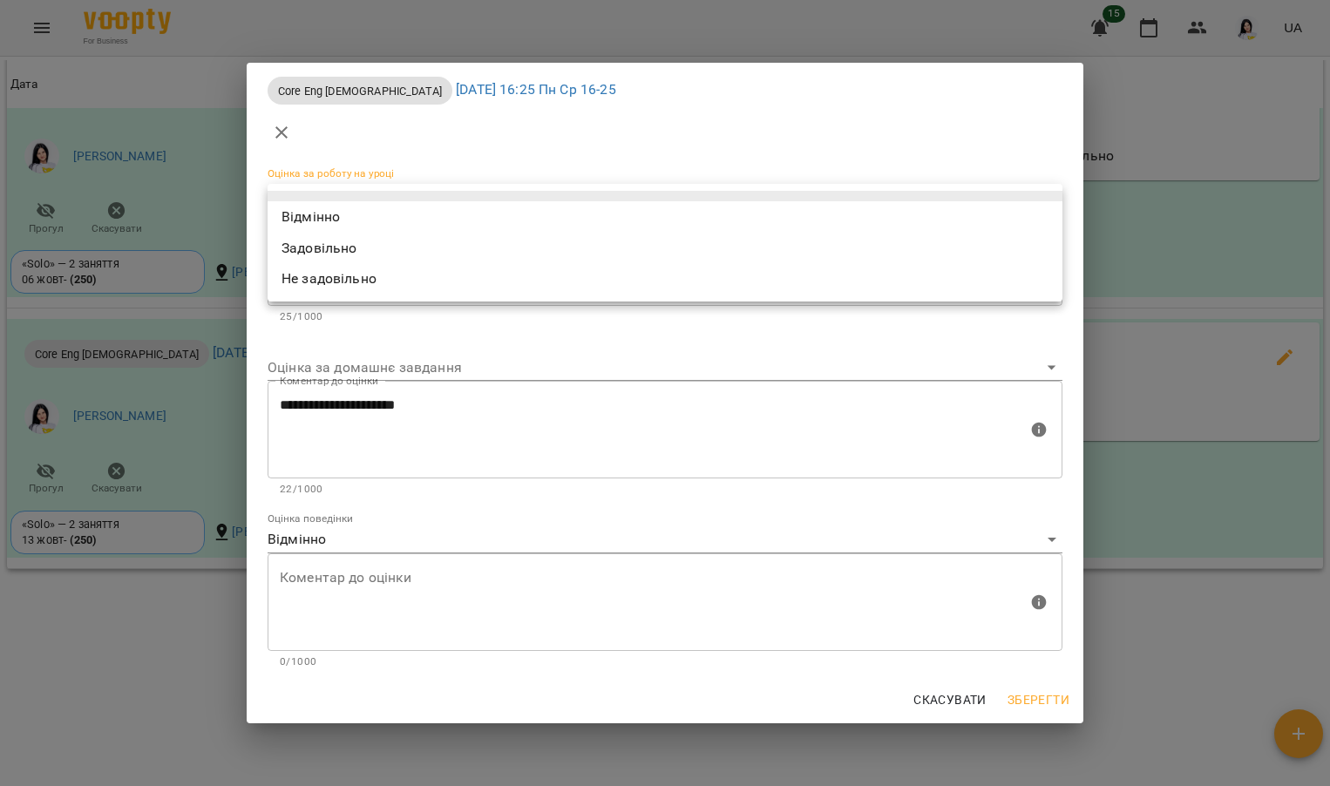
click at [382, 250] on li "Задовільно" at bounding box center [664, 248] width 795 height 31
type input "**********"
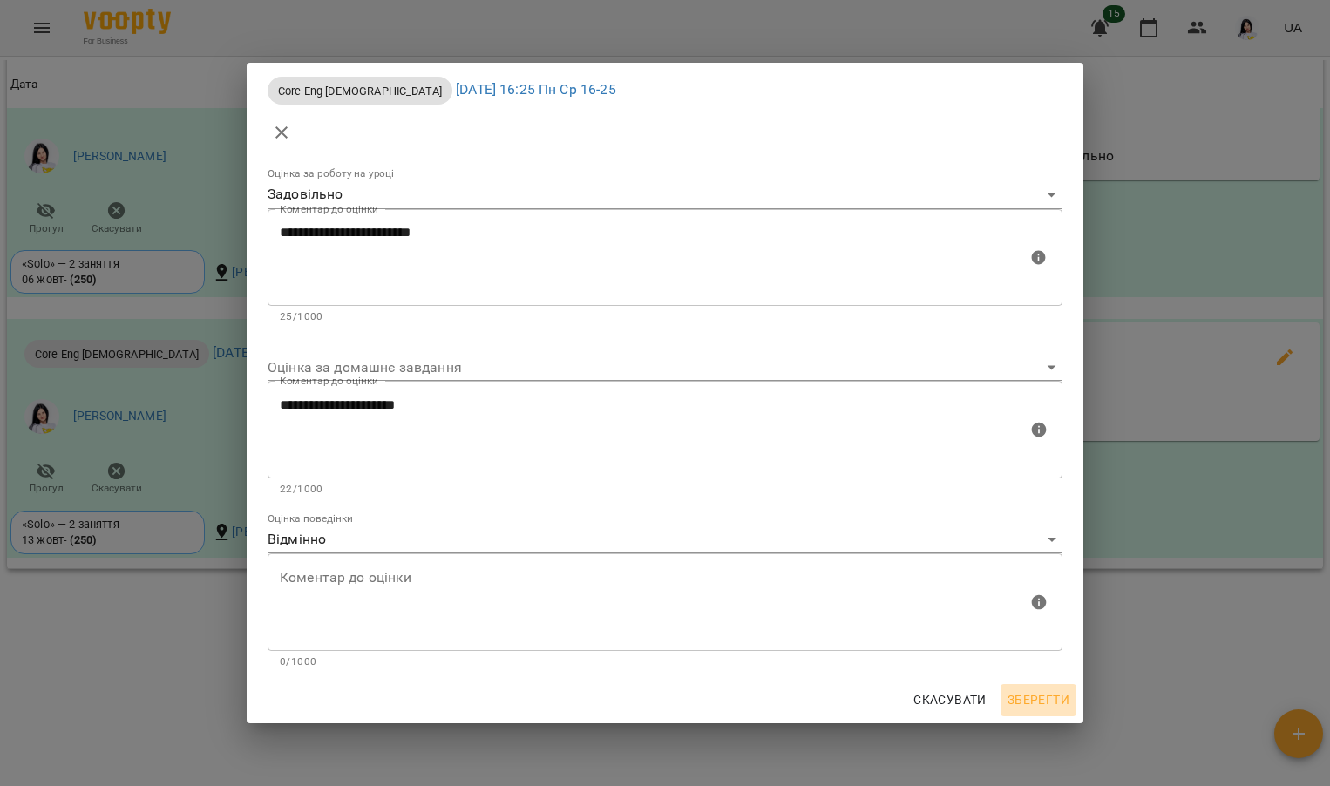
click at [1042, 697] on span "Зберегти" at bounding box center [1038, 699] width 62 height 21
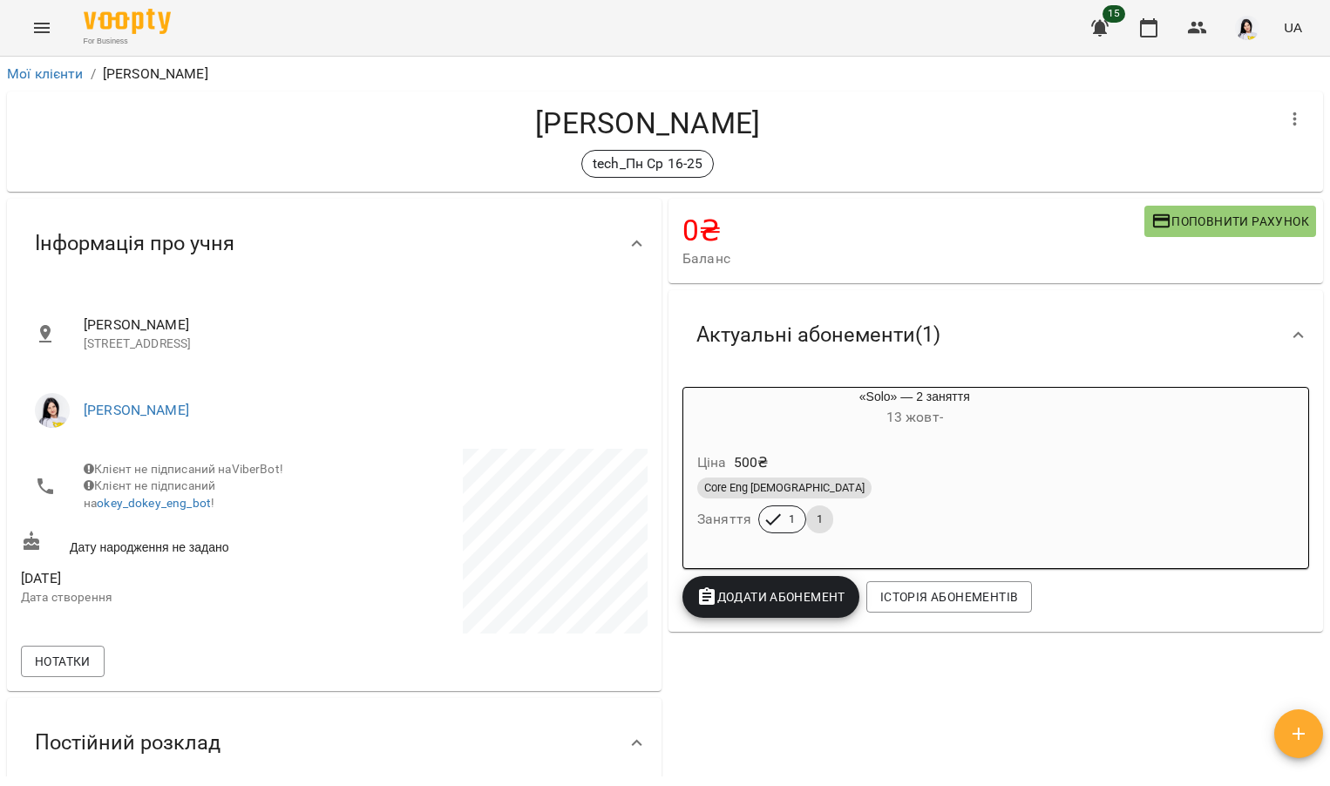
scroll to position [0, 0]
click at [43, 28] on icon "Menu" at bounding box center [42, 28] width 16 height 10
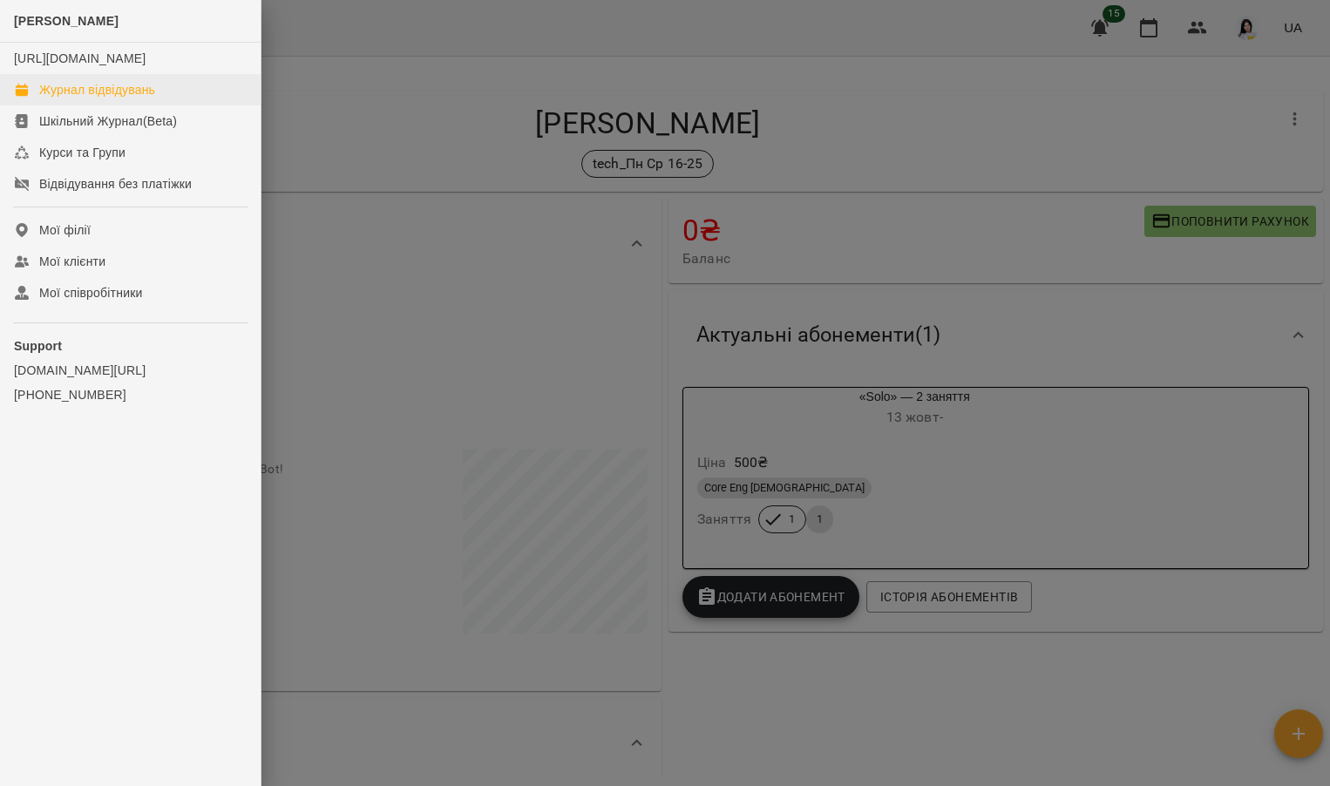
click at [77, 98] on div "Журнал відвідувань" at bounding box center [97, 89] width 116 height 17
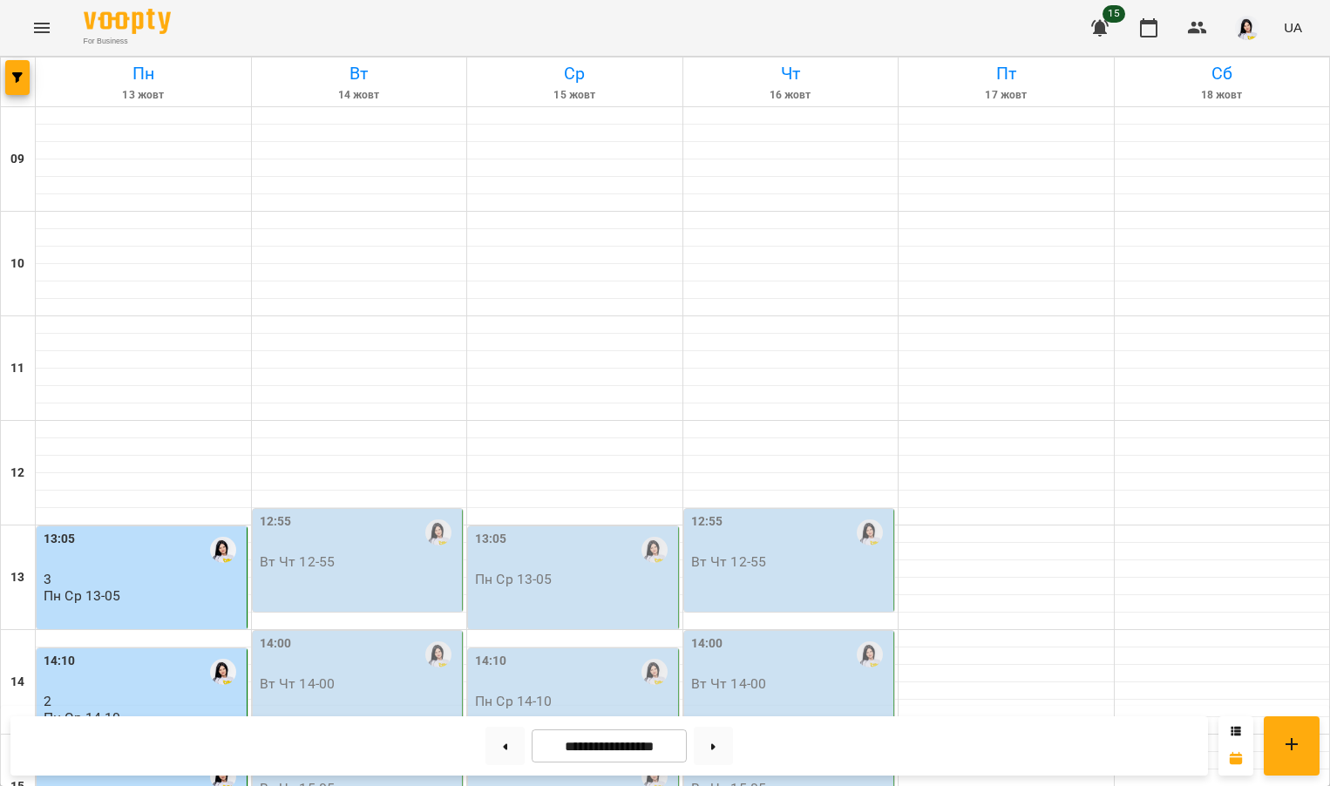
scroll to position [653, 0]
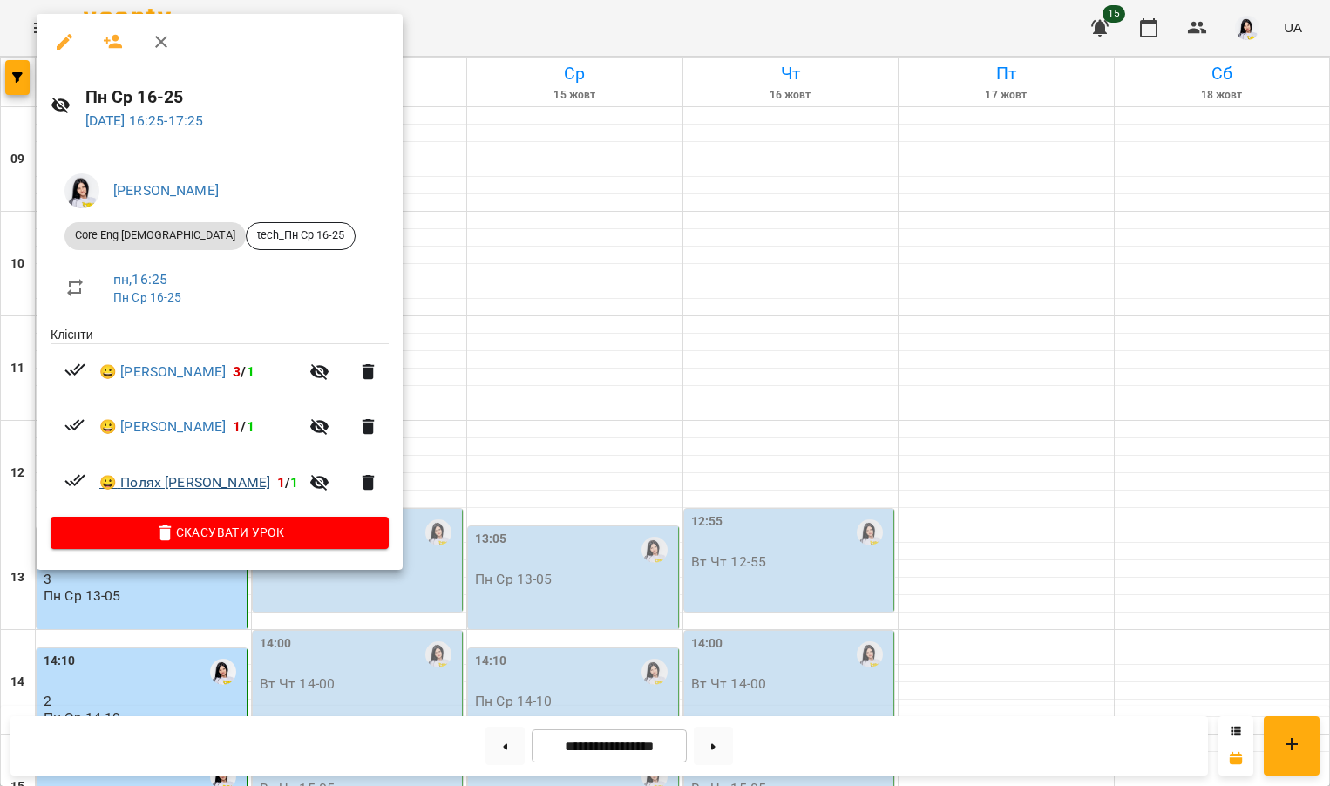
click at [182, 477] on link "😀 [PERSON_NAME]" at bounding box center [184, 482] width 171 height 21
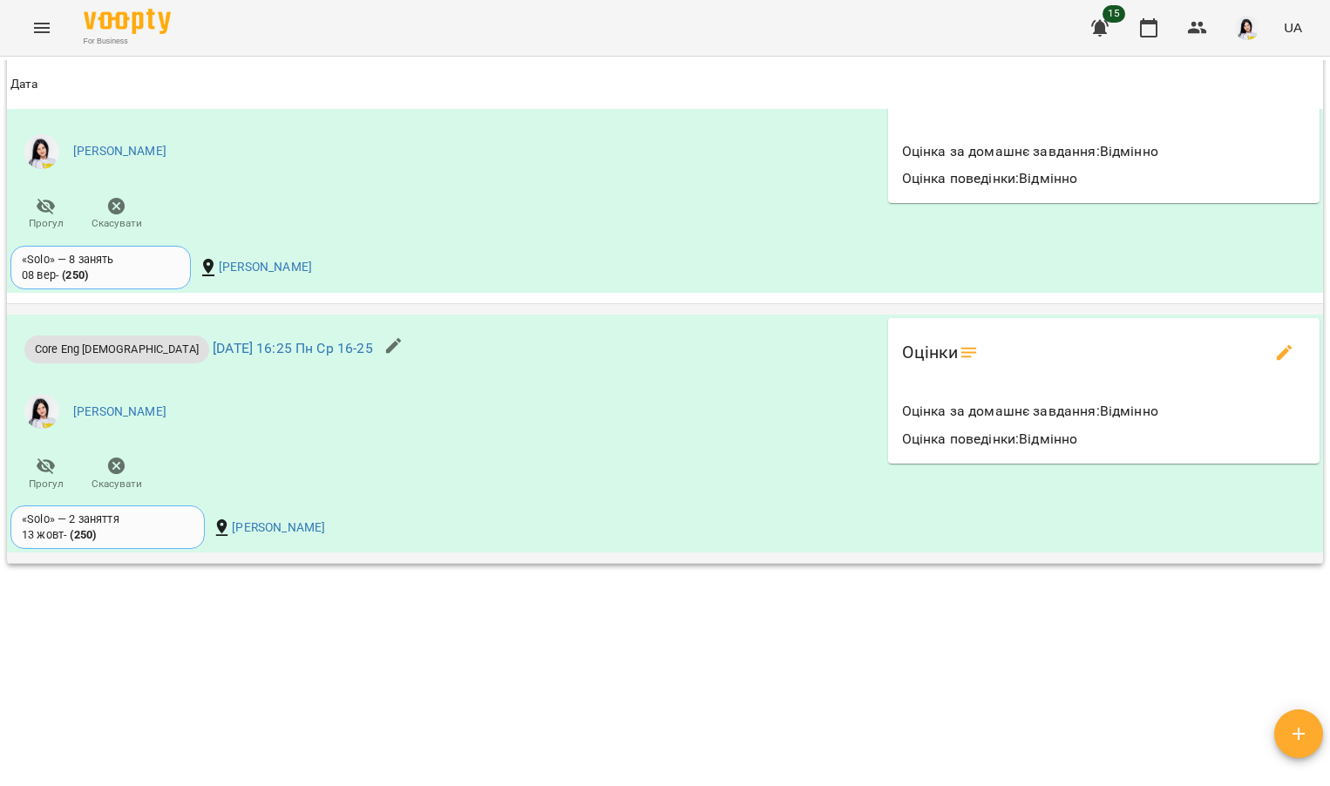
scroll to position [1710, 0]
click at [1278, 349] on icon "edit evaluations" at bounding box center [1284, 353] width 16 height 16
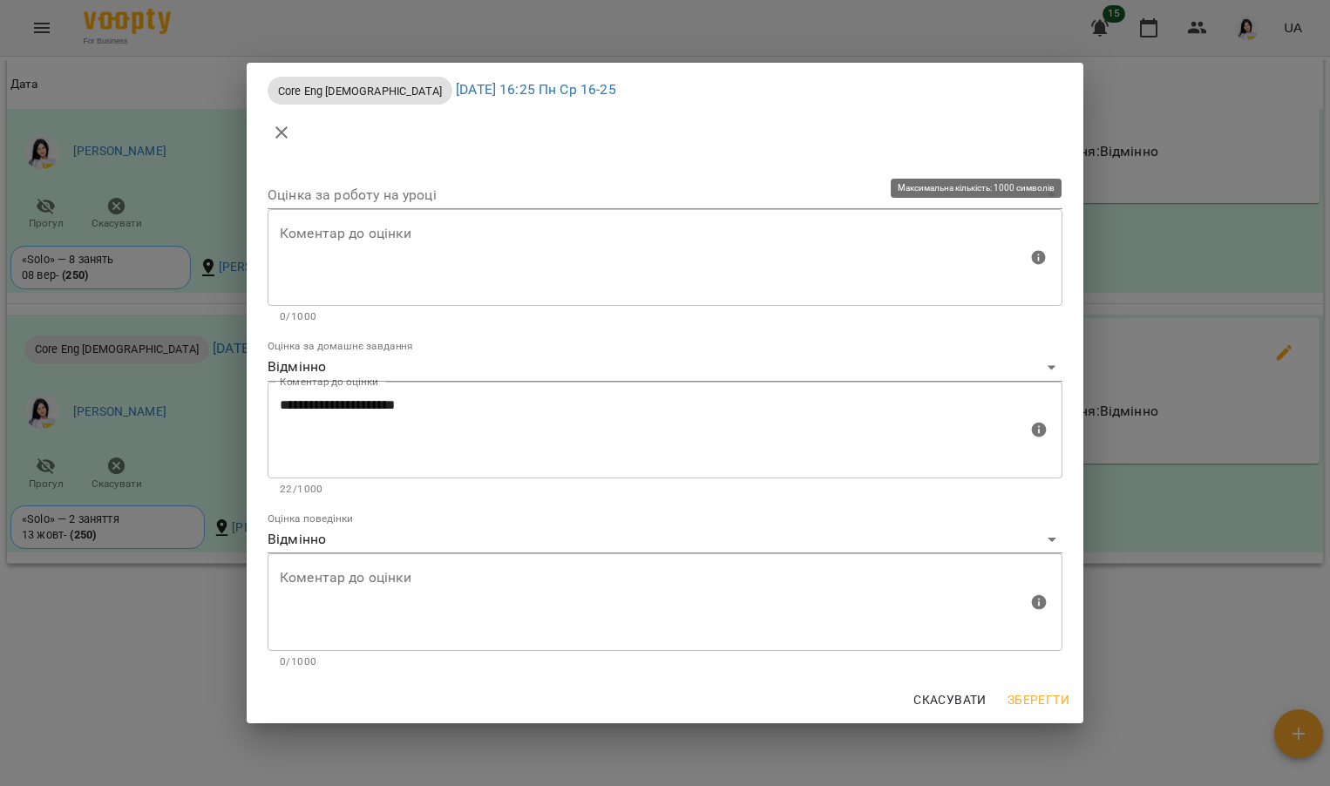
click at [597, 288] on textarea at bounding box center [654, 257] width 748 height 65
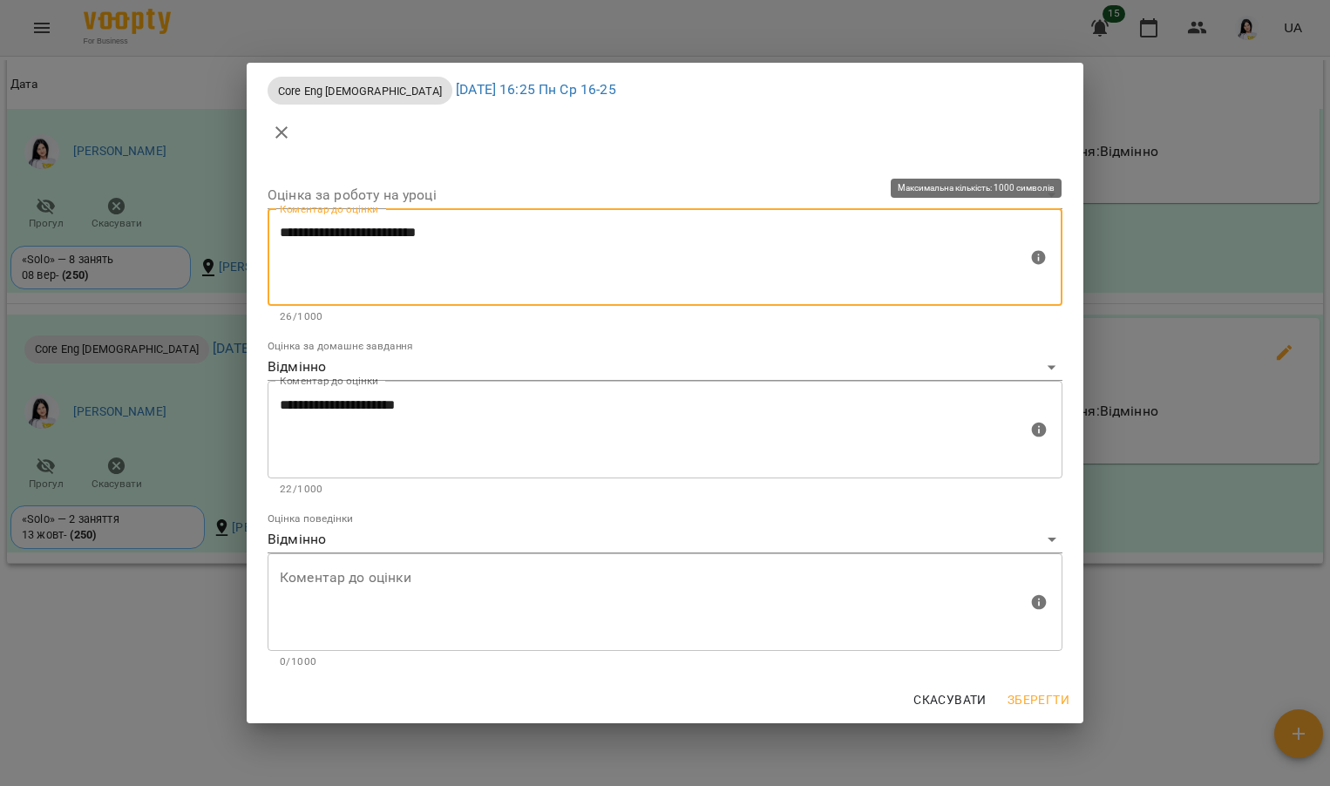
type textarea "**********"
click at [394, 189] on body "For Business 15 UA Мої клієнти / Полях Максим Сергійович Полях Максим Сергійови…" at bounding box center [665, 421] width 1330 height 843
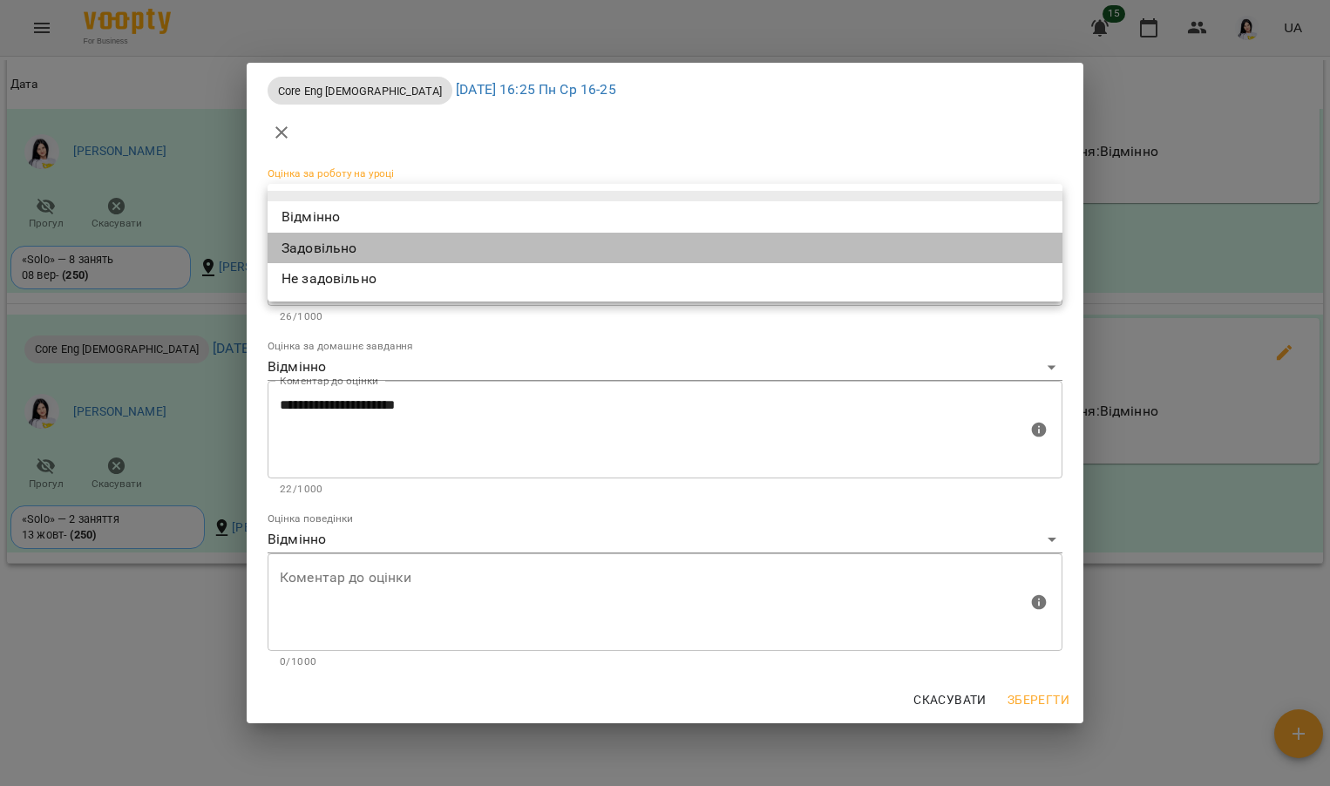
click at [370, 249] on li "Задовільно" at bounding box center [664, 248] width 795 height 31
type input "**********"
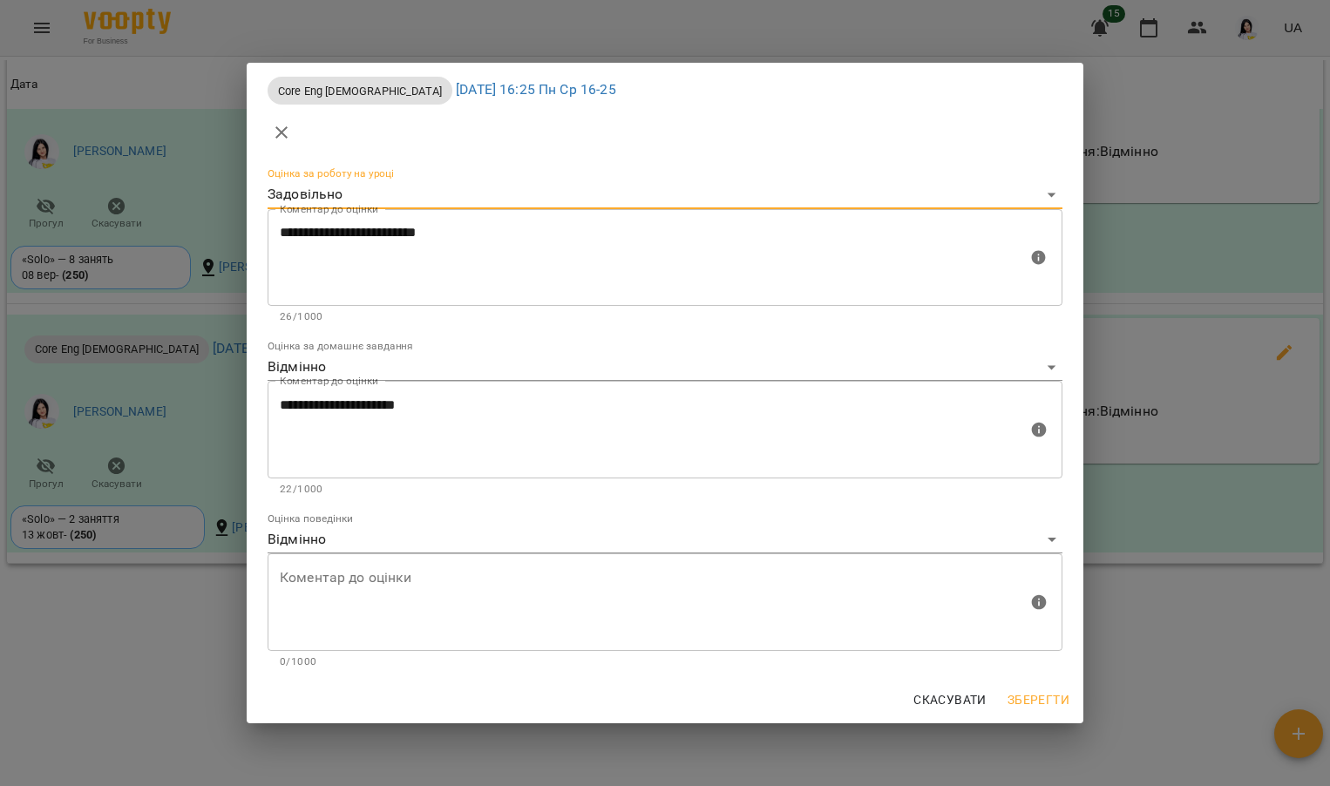
click at [1042, 690] on span "Зберегти" at bounding box center [1038, 699] width 62 height 21
